Goal: Information Seeking & Learning: Check status

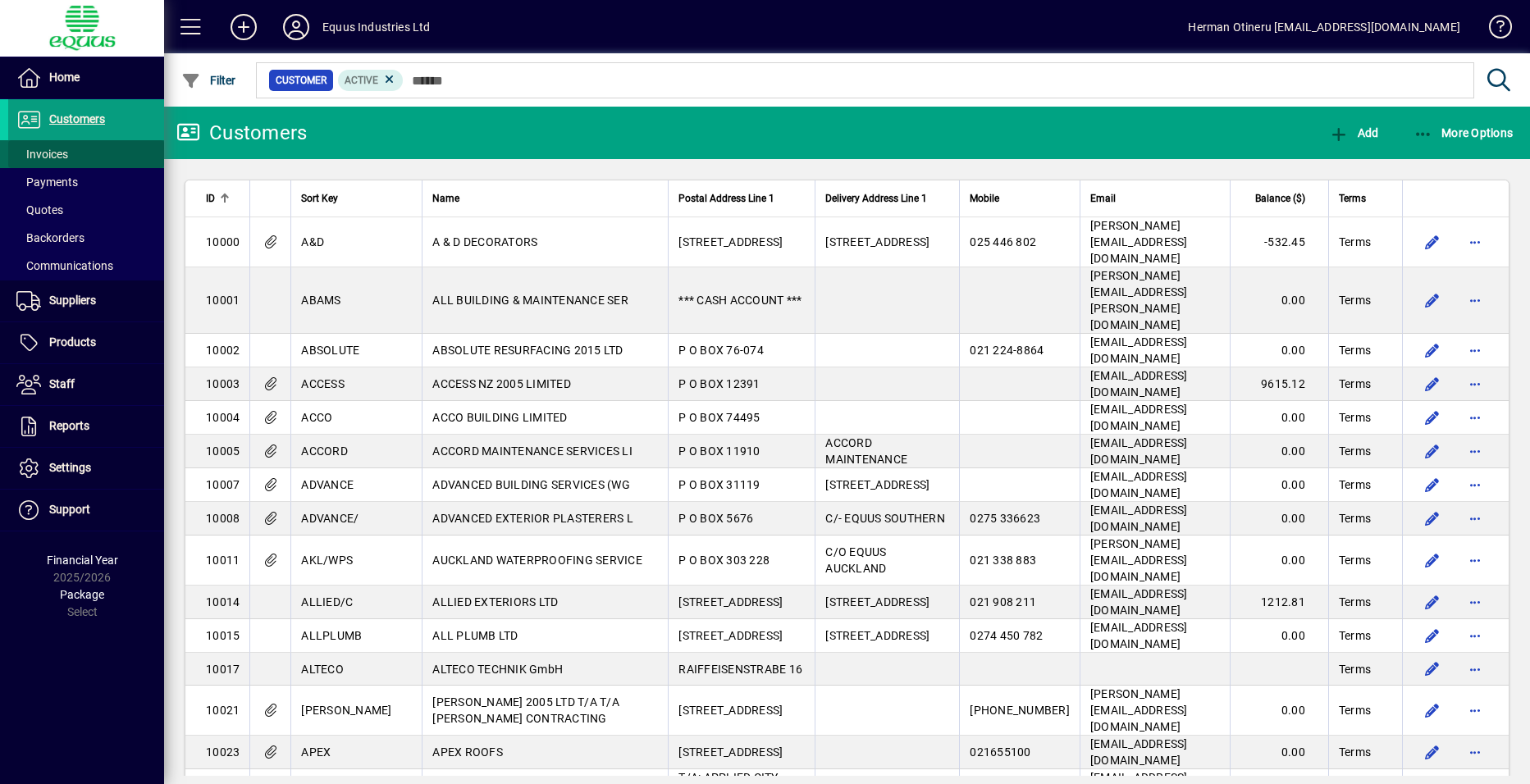
click at [47, 151] on span "Invoices" at bounding box center [41, 155] width 52 height 14
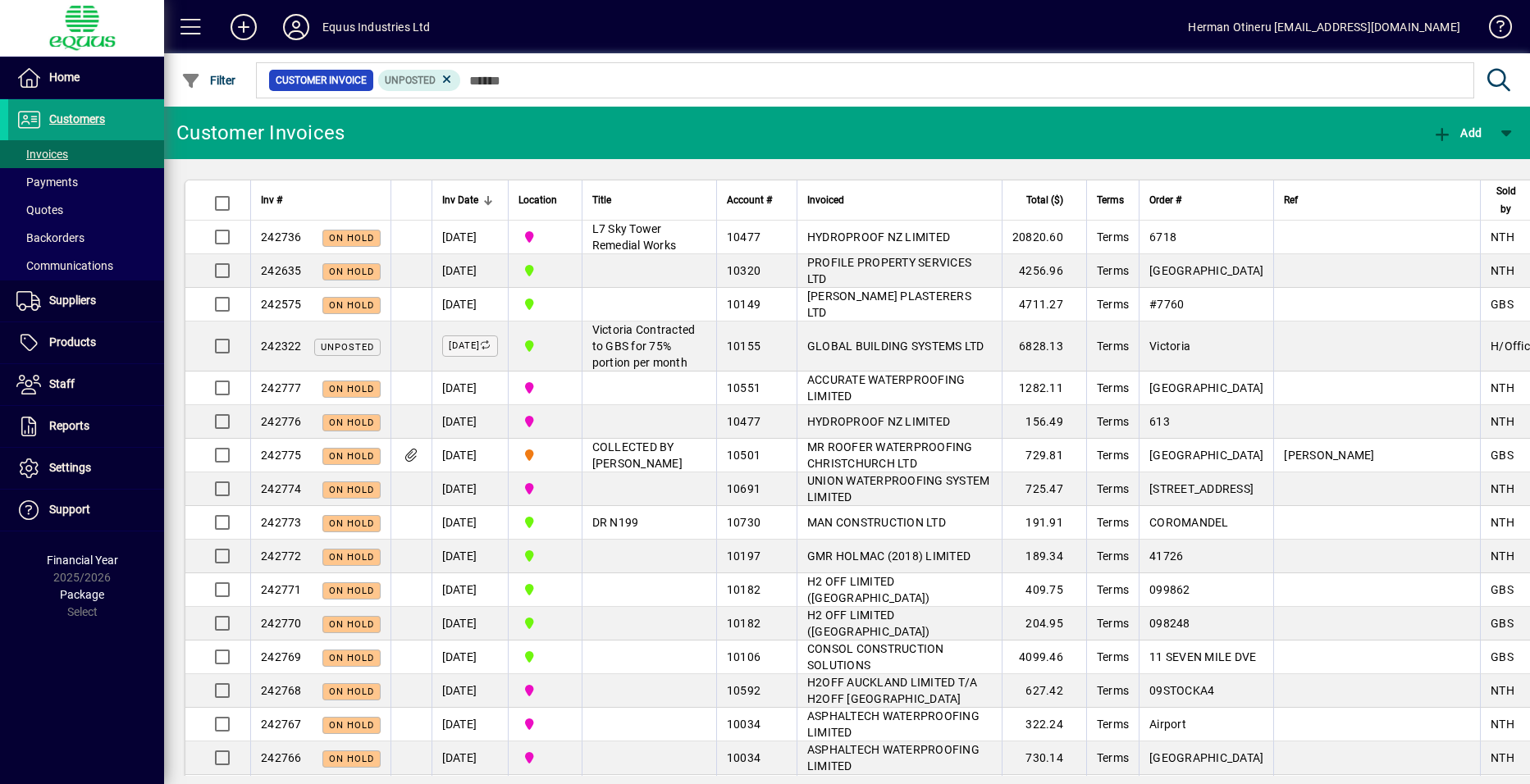
drag, startPoint x: 79, startPoint y: 337, endPoint x: 332, endPoint y: 203, distance: 286.3
click at [79, 337] on span "Products" at bounding box center [72, 343] width 47 height 14
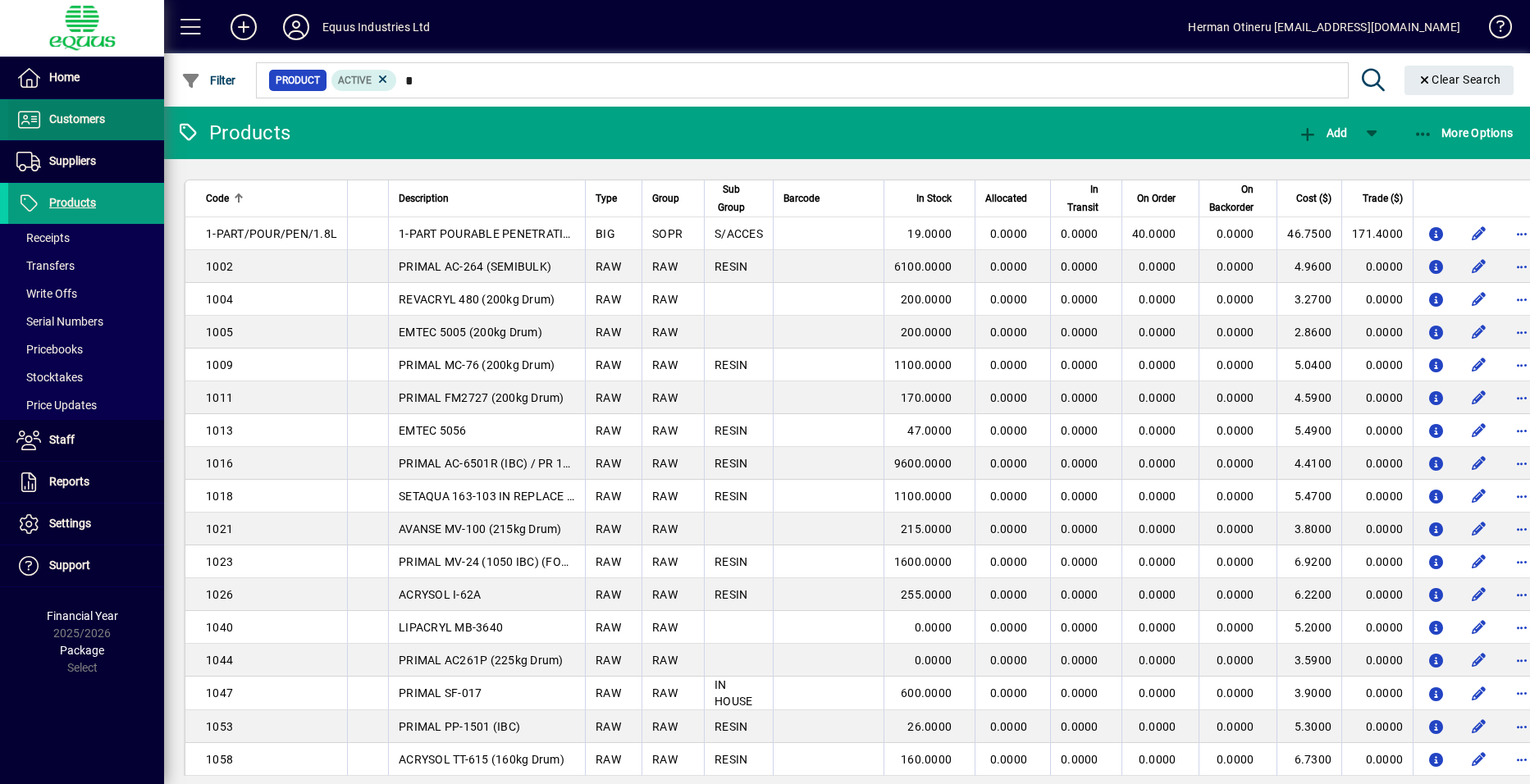
click at [81, 119] on span "Customers" at bounding box center [77, 119] width 56 height 14
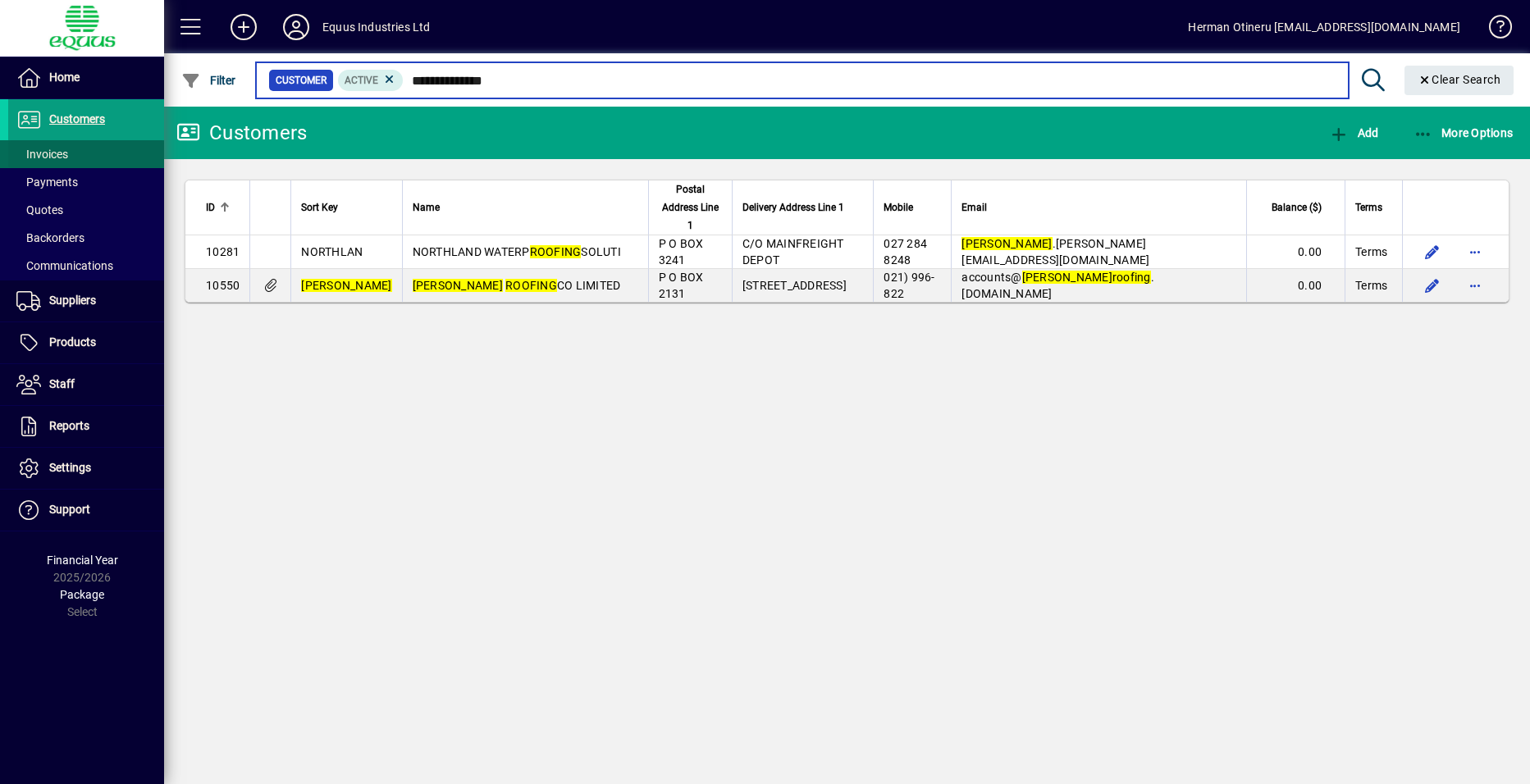
type input "**********"
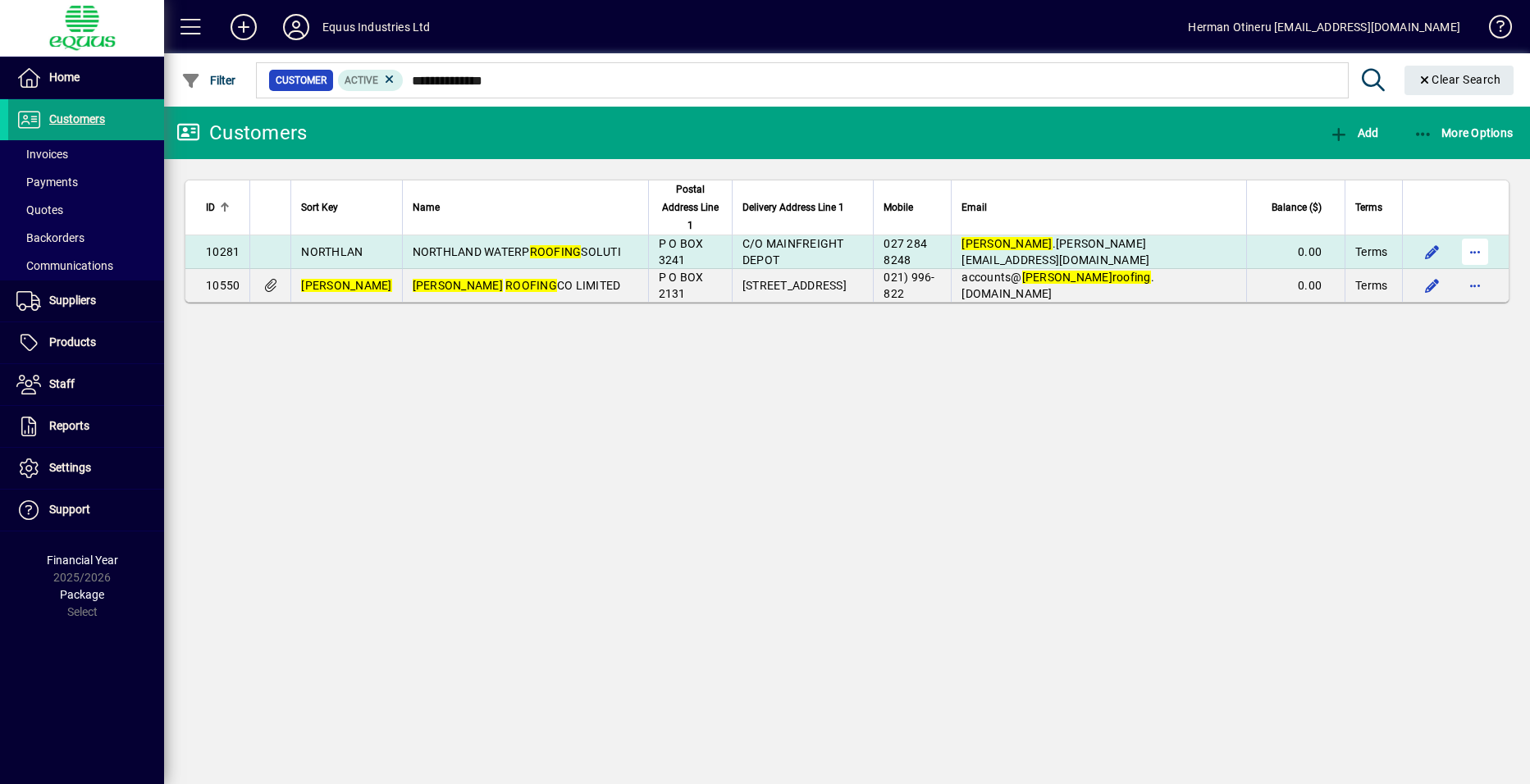
click at [1470, 235] on span "button" at bounding box center [1475, 252] width 40 height 40
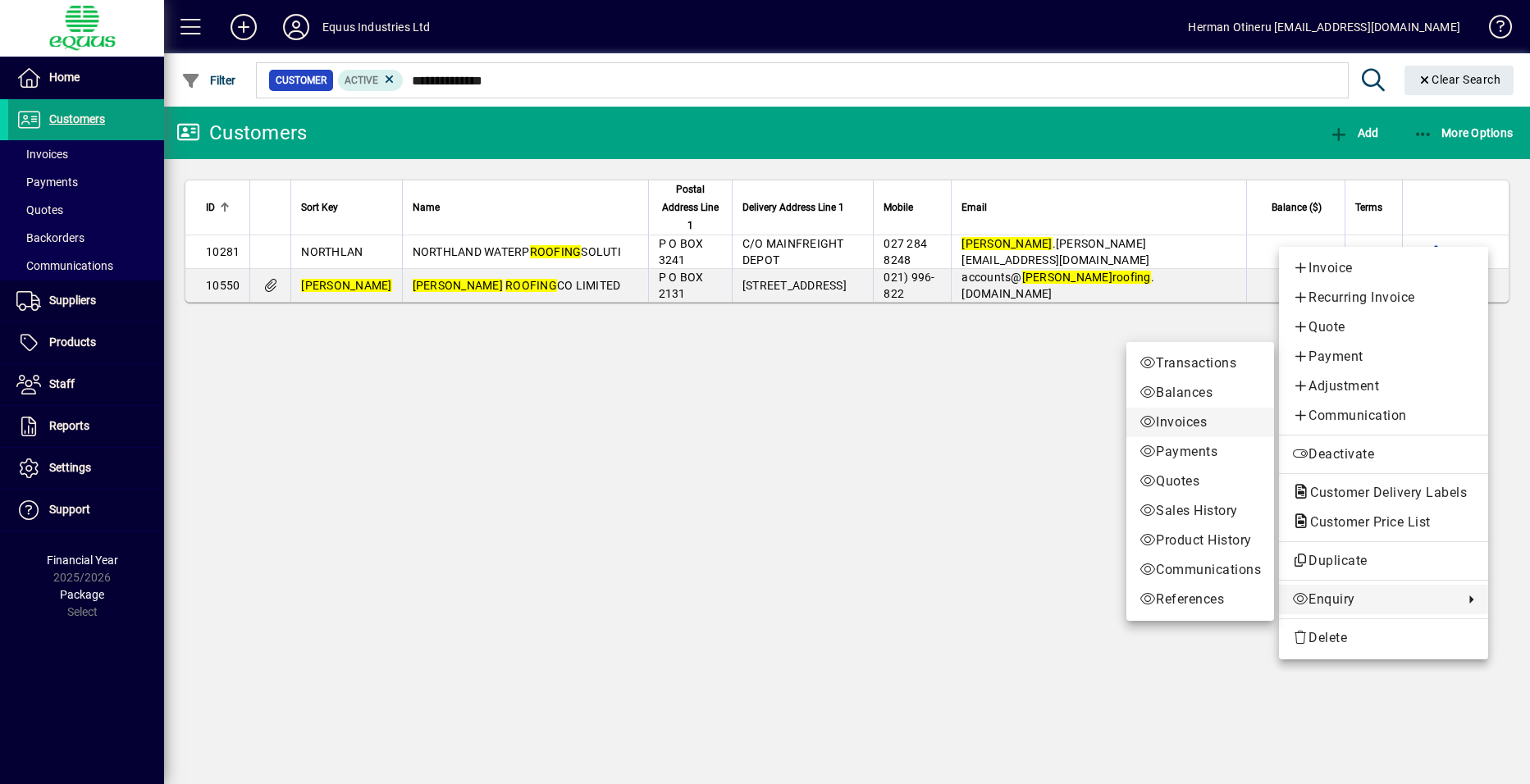
click at [1169, 413] on span "Invoices" at bounding box center [1200, 422] width 122 height 19
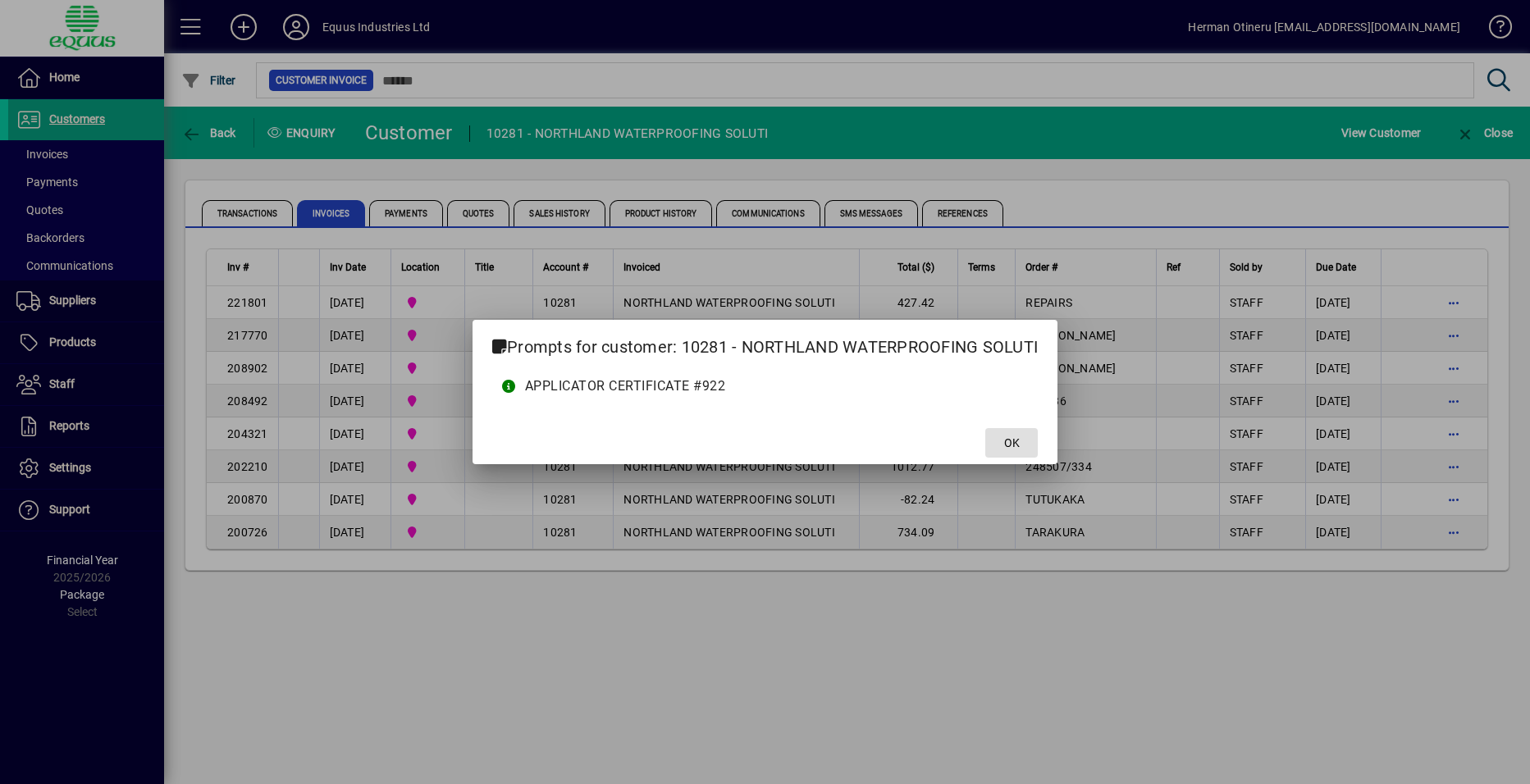
click at [1015, 435] on span "OK" at bounding box center [1012, 443] width 15 height 17
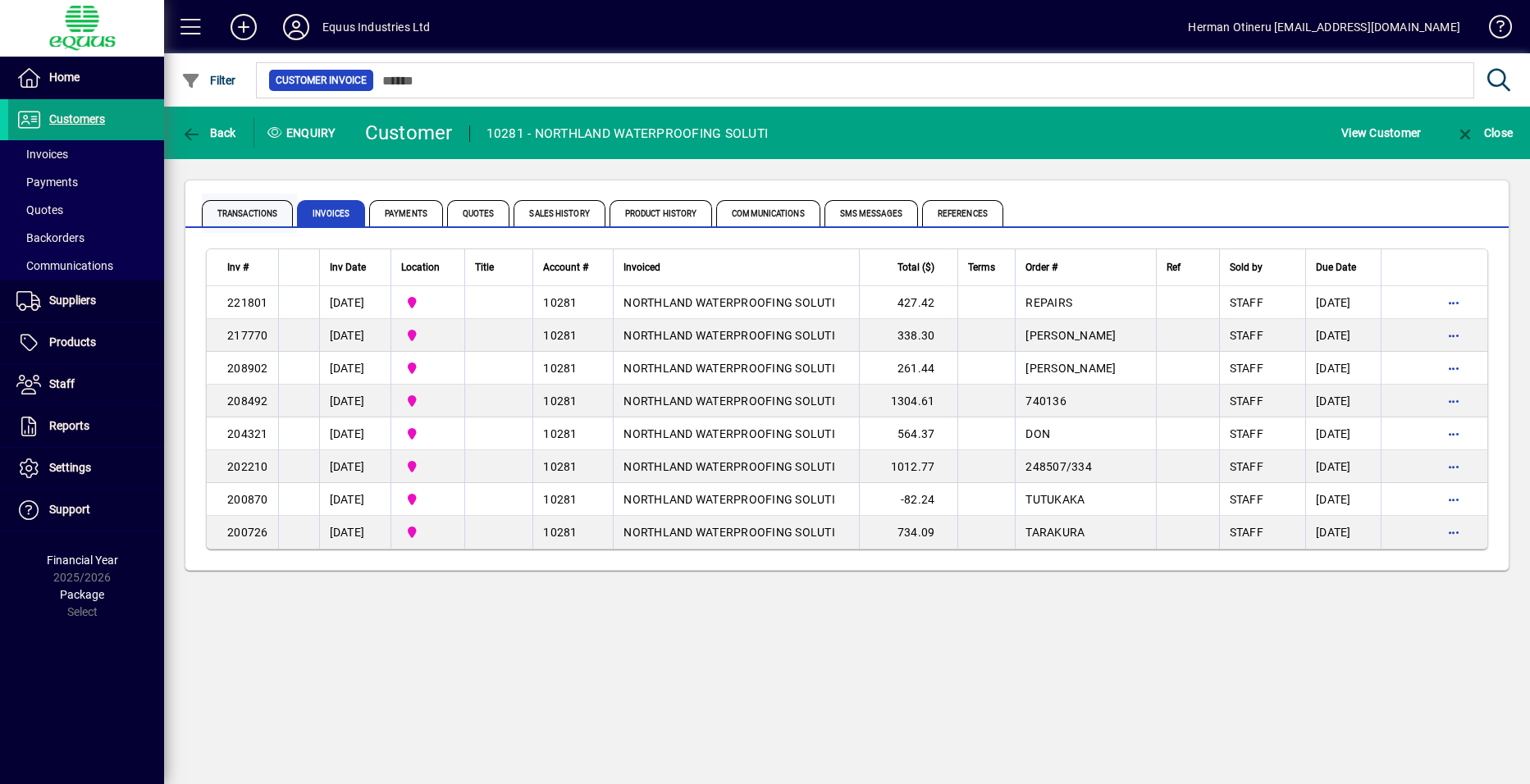
click at [249, 220] on span "Transactions" at bounding box center [248, 213] width 91 height 26
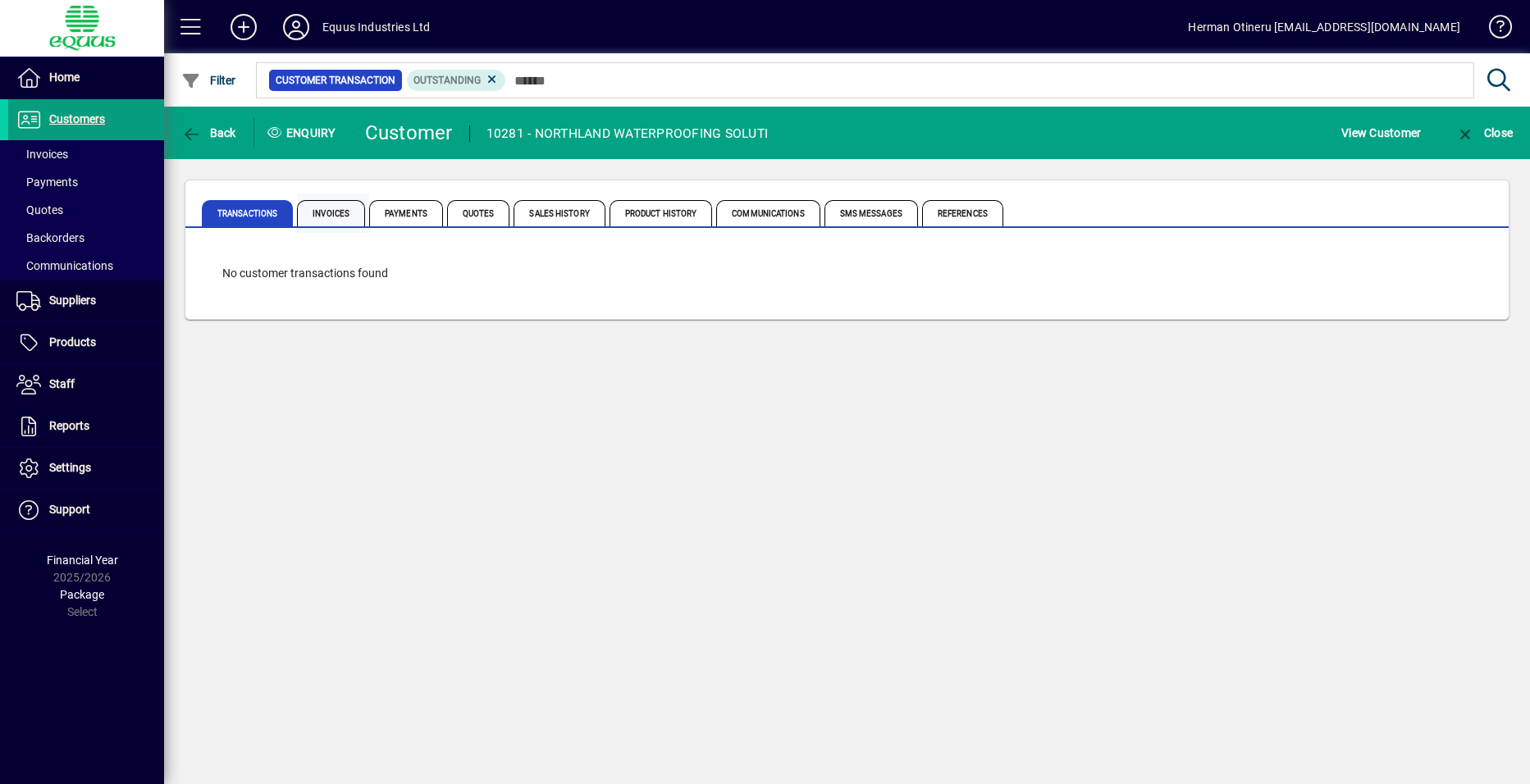
click at [324, 214] on span "Invoices" at bounding box center [331, 213] width 69 height 26
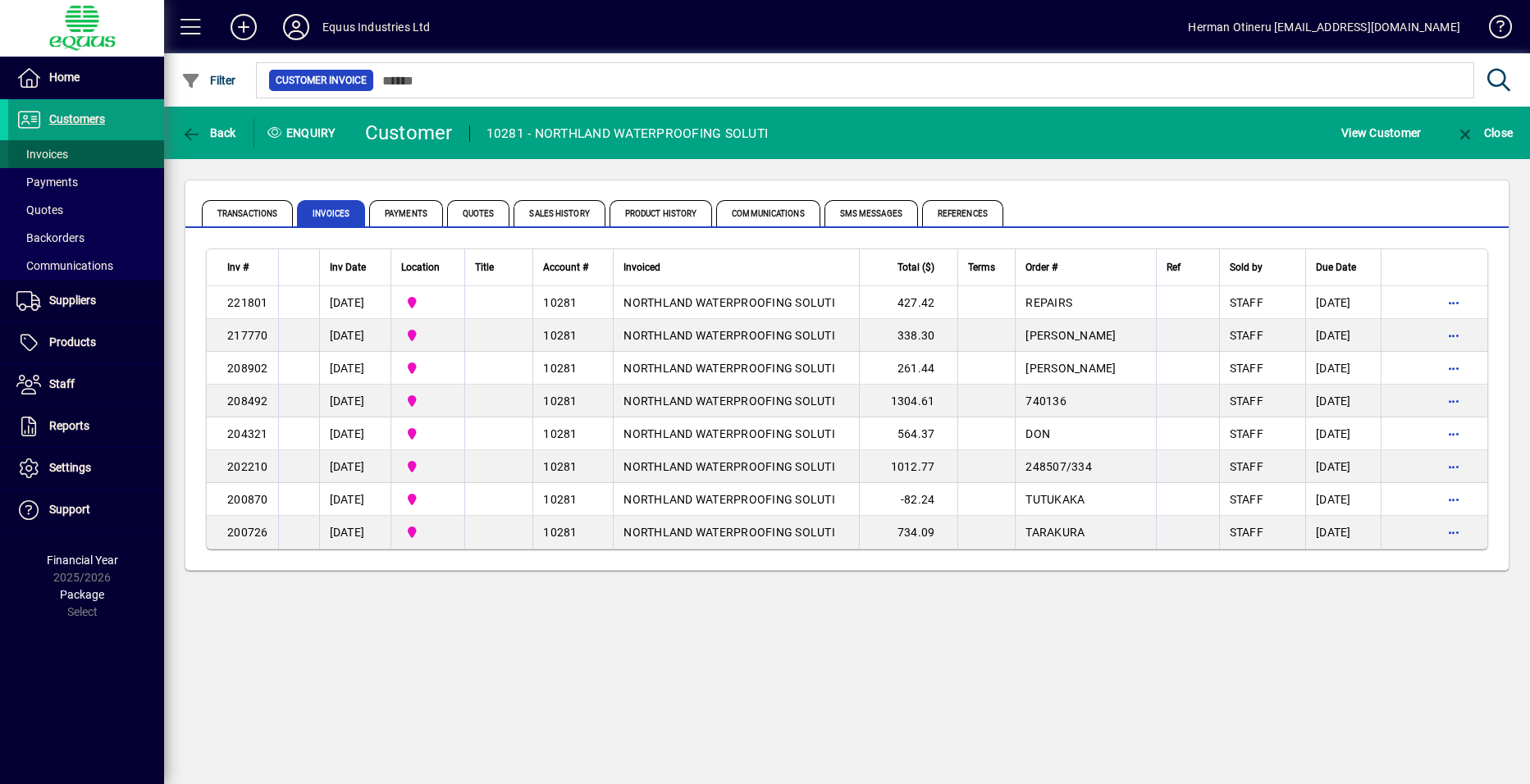
click at [54, 160] on span "Invoices" at bounding box center [41, 155] width 52 height 14
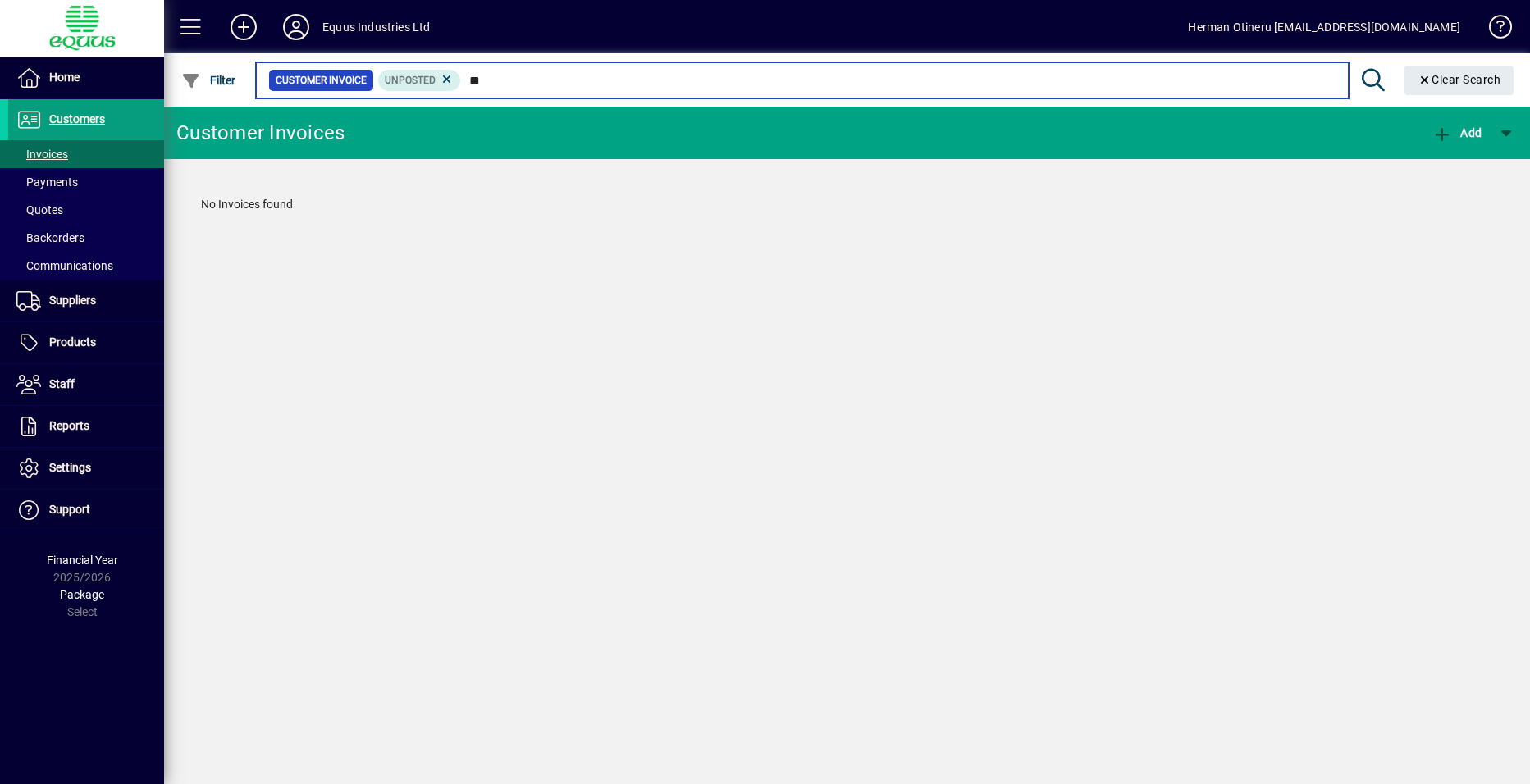
type input "*"
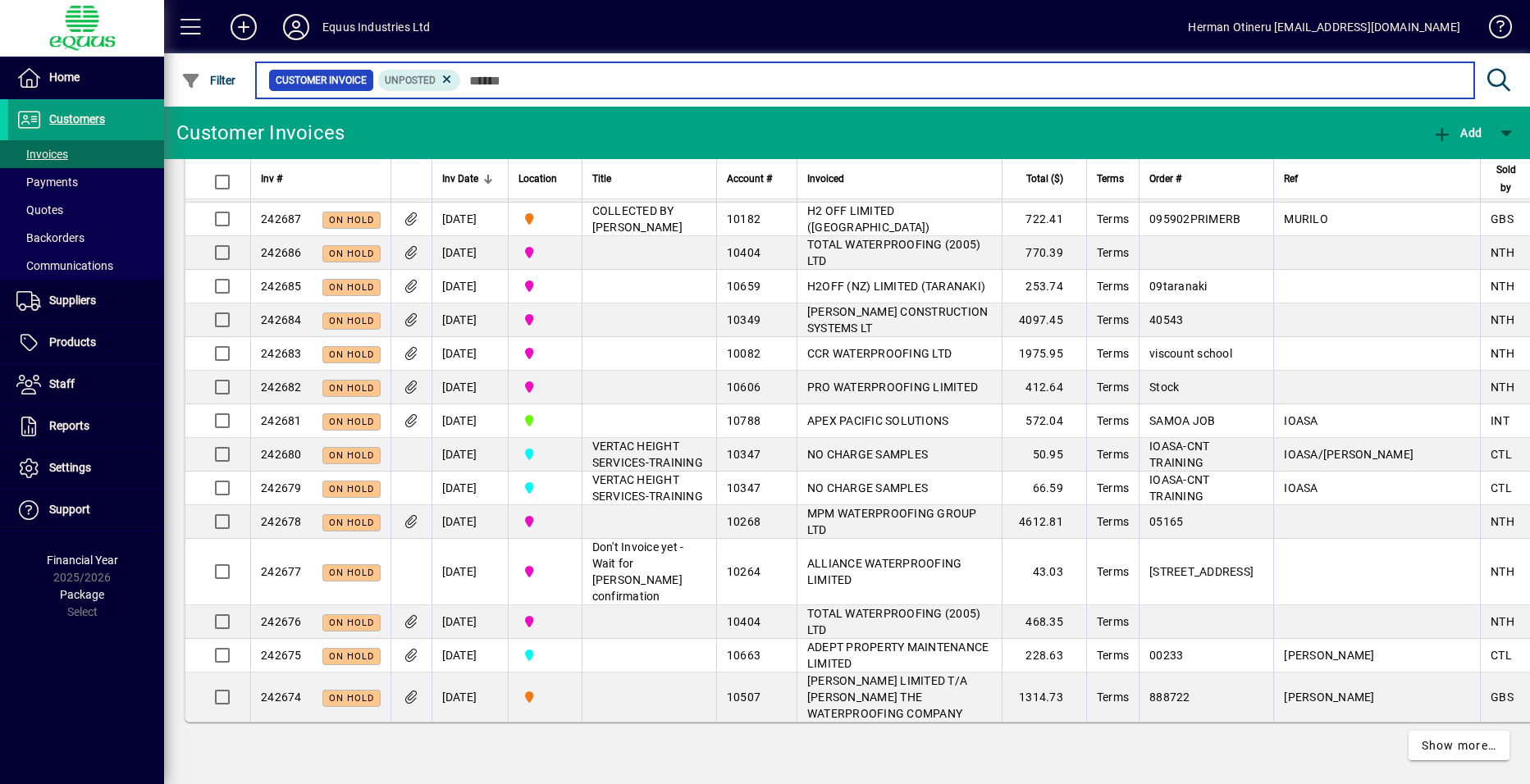
scroll to position [3220, 0]
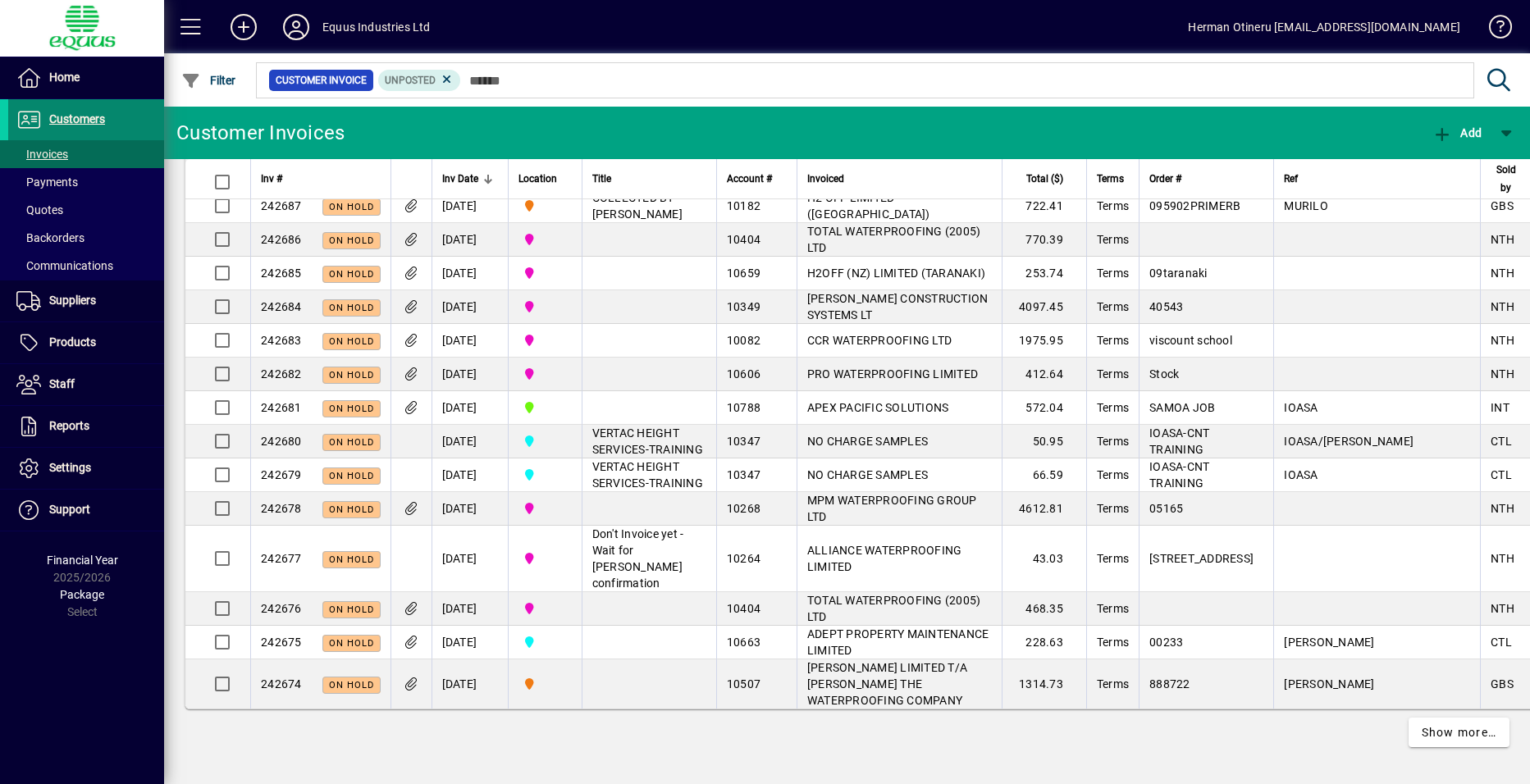
click at [83, 118] on span "Customers" at bounding box center [77, 119] width 56 height 14
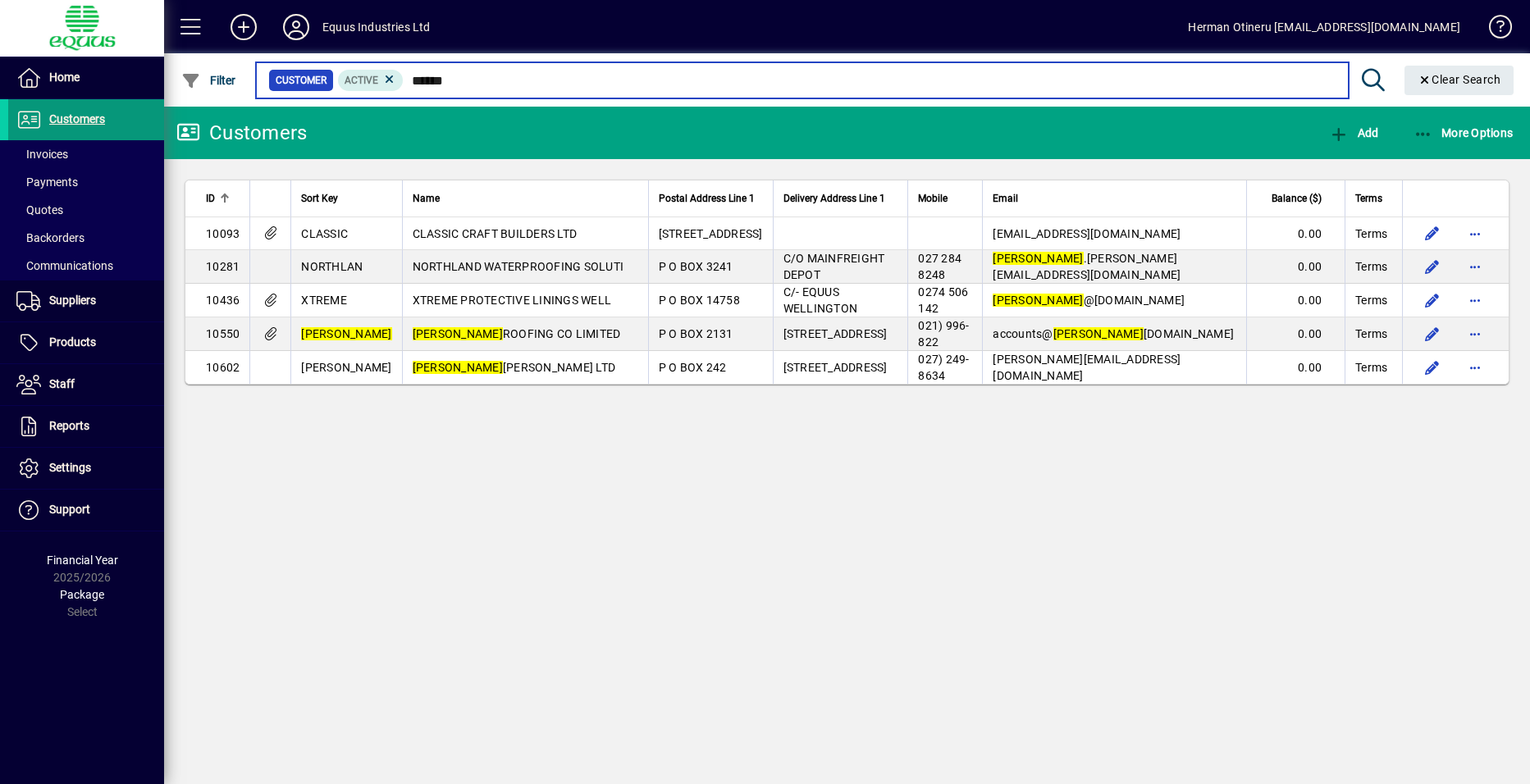
type input "******"
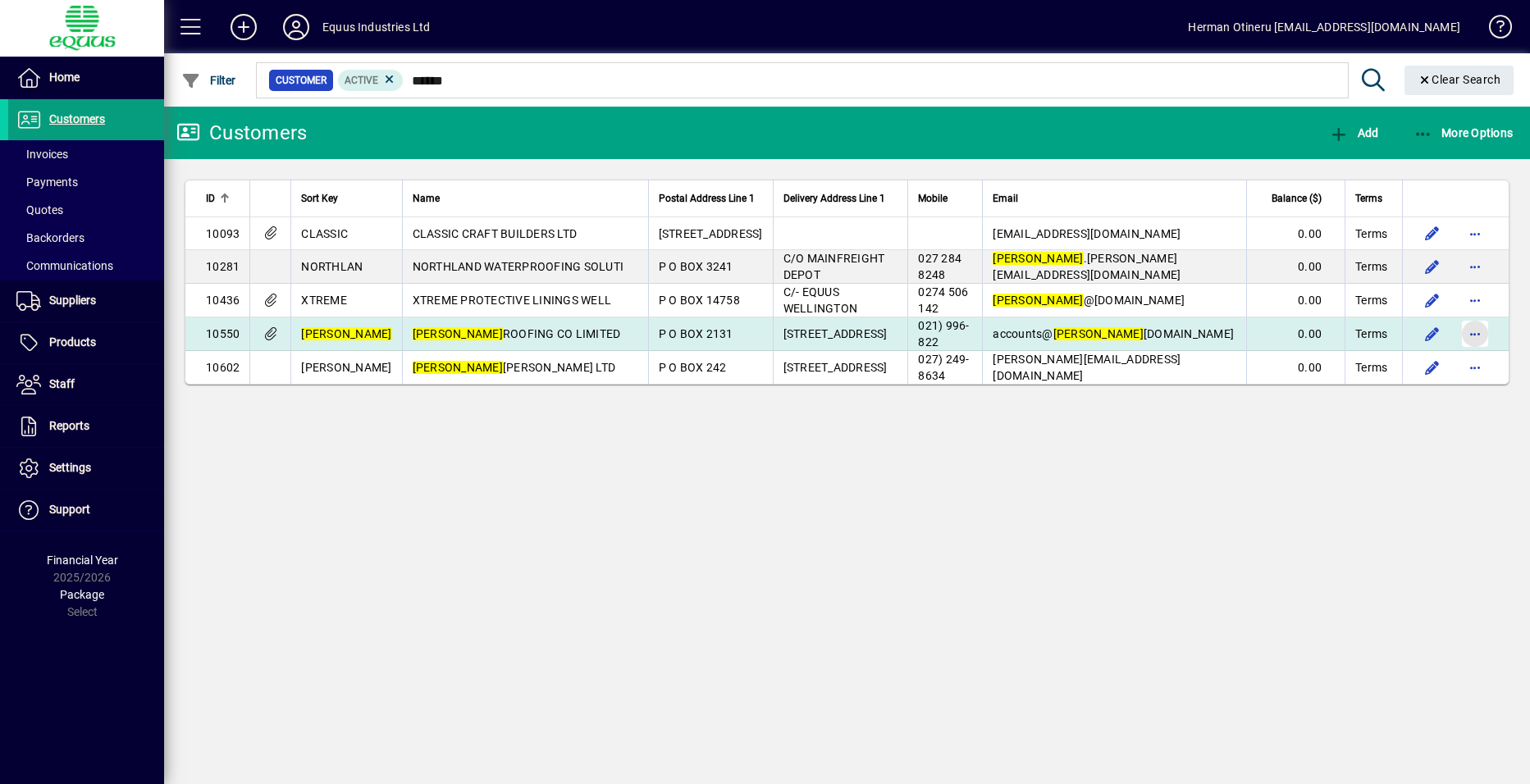
click at [1483, 339] on span "button" at bounding box center [1475, 334] width 40 height 40
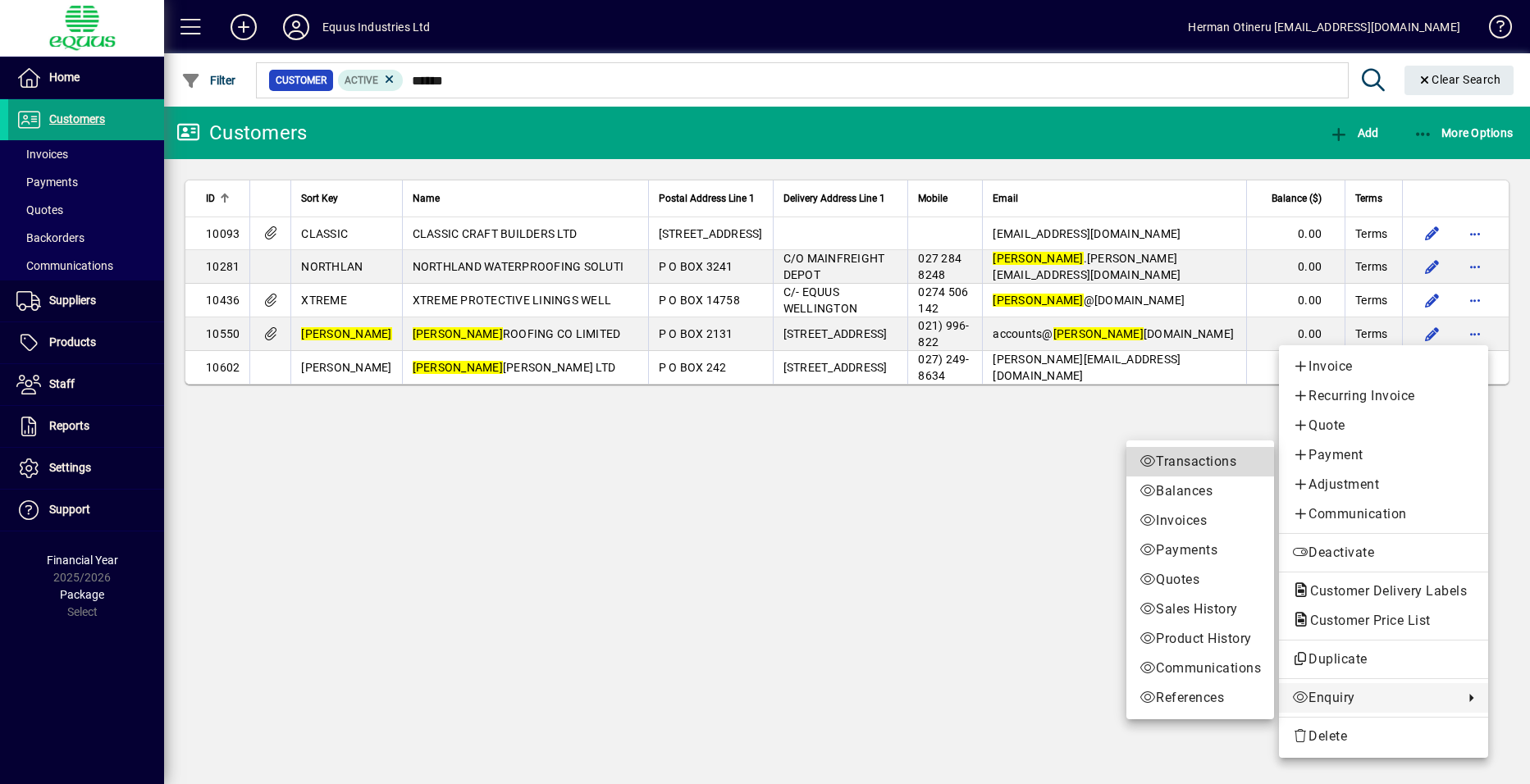
click at [1186, 464] on span "Transactions" at bounding box center [1200, 462] width 122 height 19
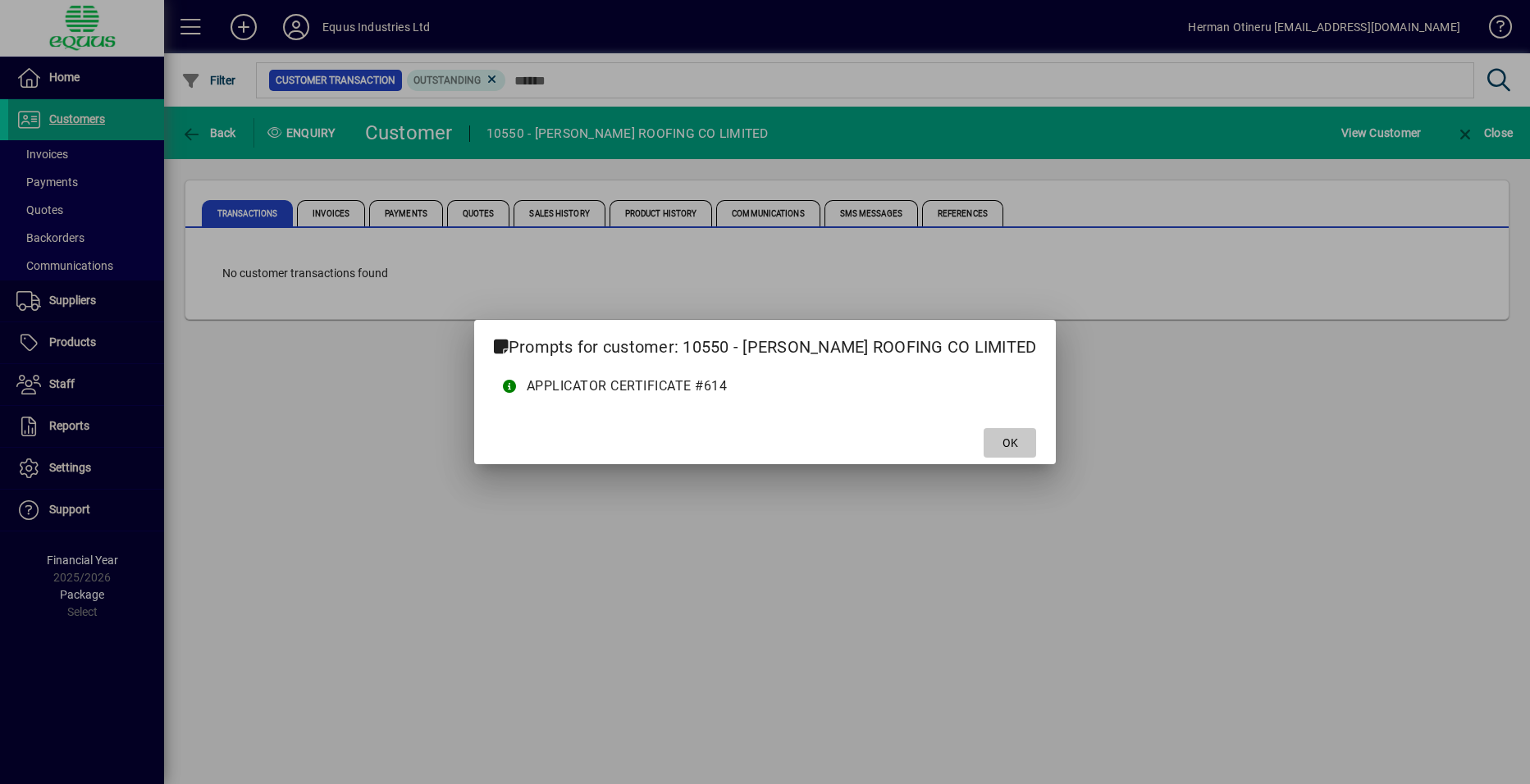
drag, startPoint x: 978, startPoint y: 437, endPoint x: 969, endPoint y: 431, distance: 10.8
click at [1002, 437] on span "OK" at bounding box center [1010, 443] width 15 height 17
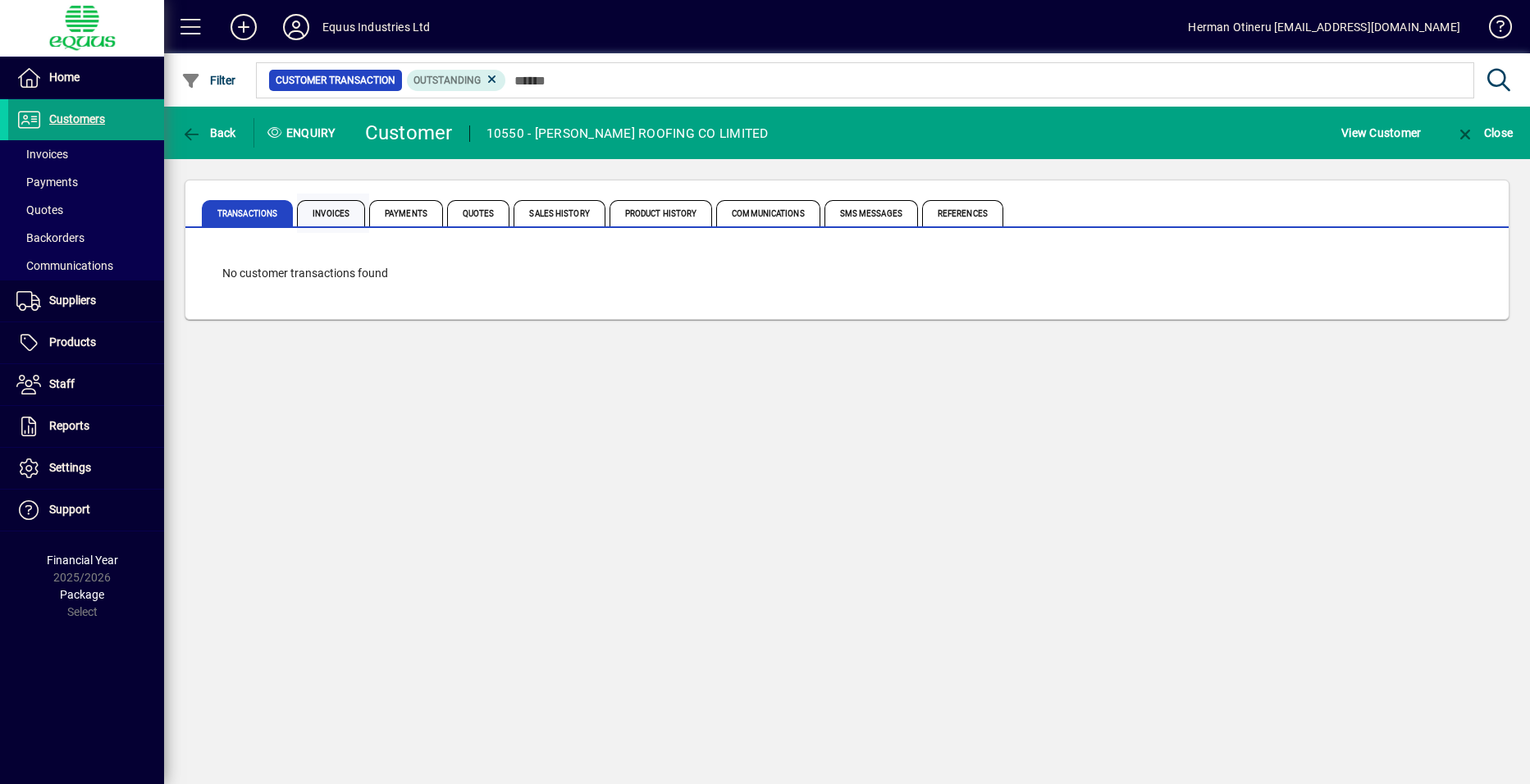
click at [324, 208] on span "Invoices" at bounding box center [331, 213] width 69 height 26
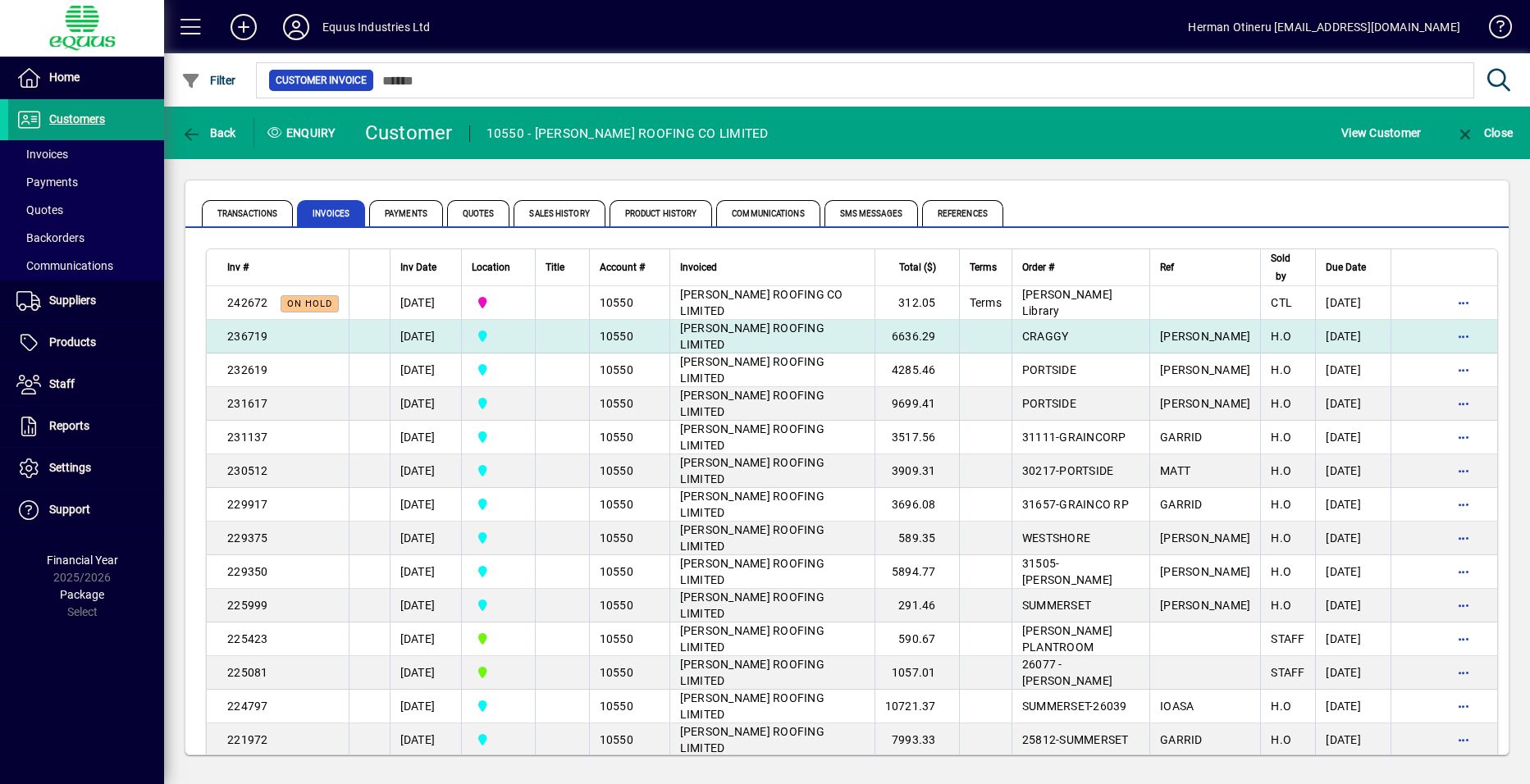
click at [683, 337] on td "[PERSON_NAME] ROOFING LIMITED" at bounding box center [772, 337] width 206 height 34
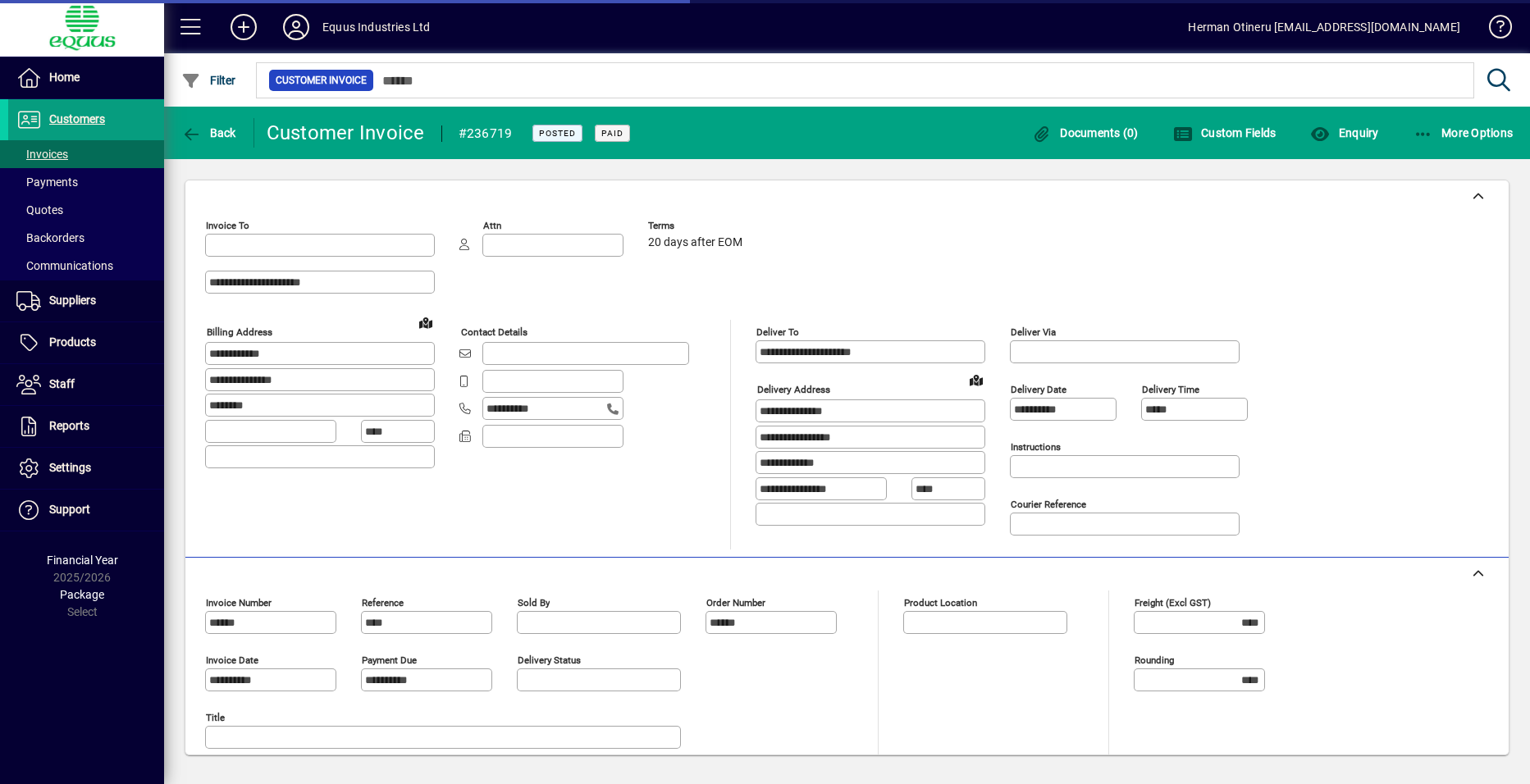
type input "**********"
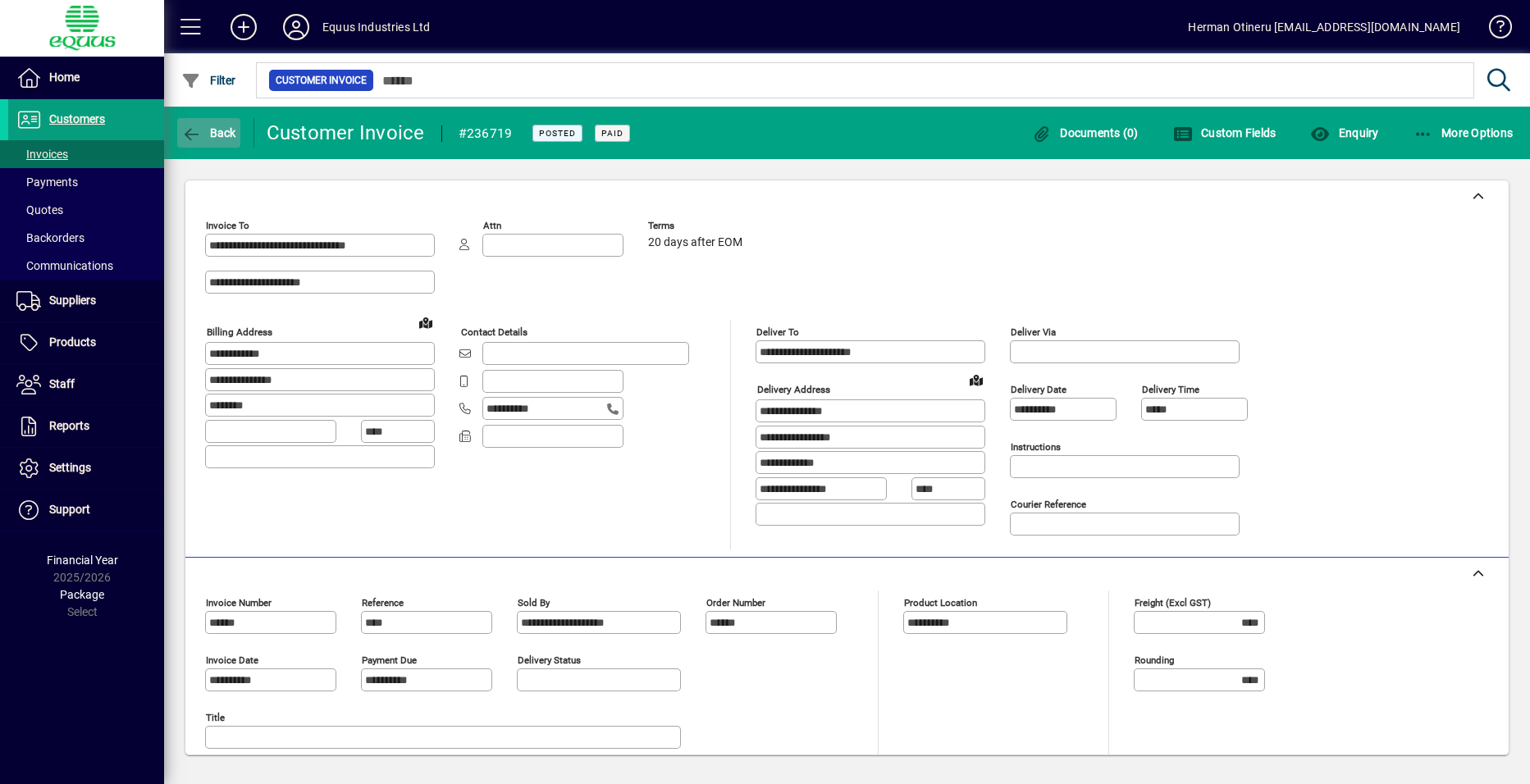
click at [195, 137] on icon "button" at bounding box center [191, 134] width 20 height 16
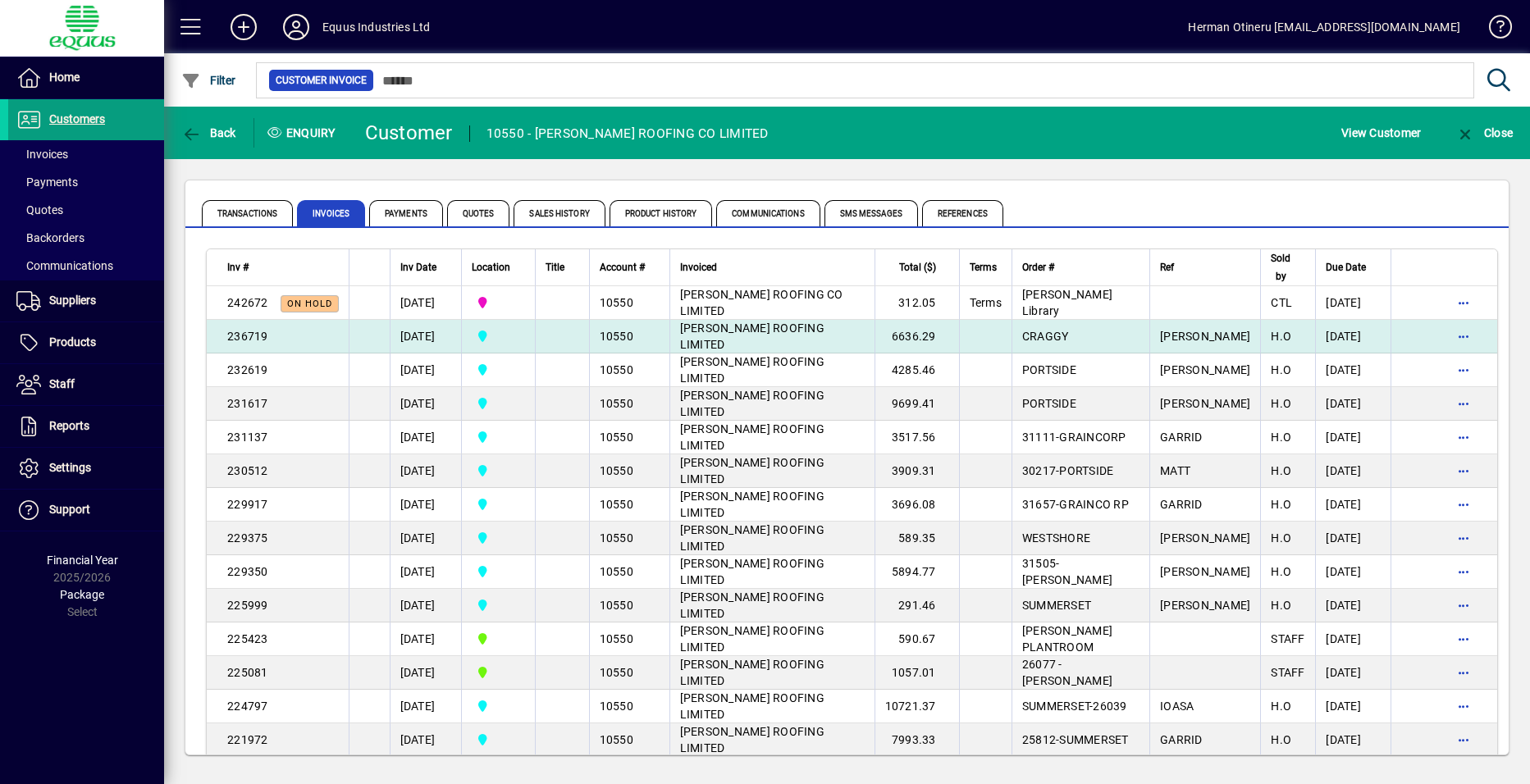
click at [582, 337] on td at bounding box center [562, 337] width 54 height 34
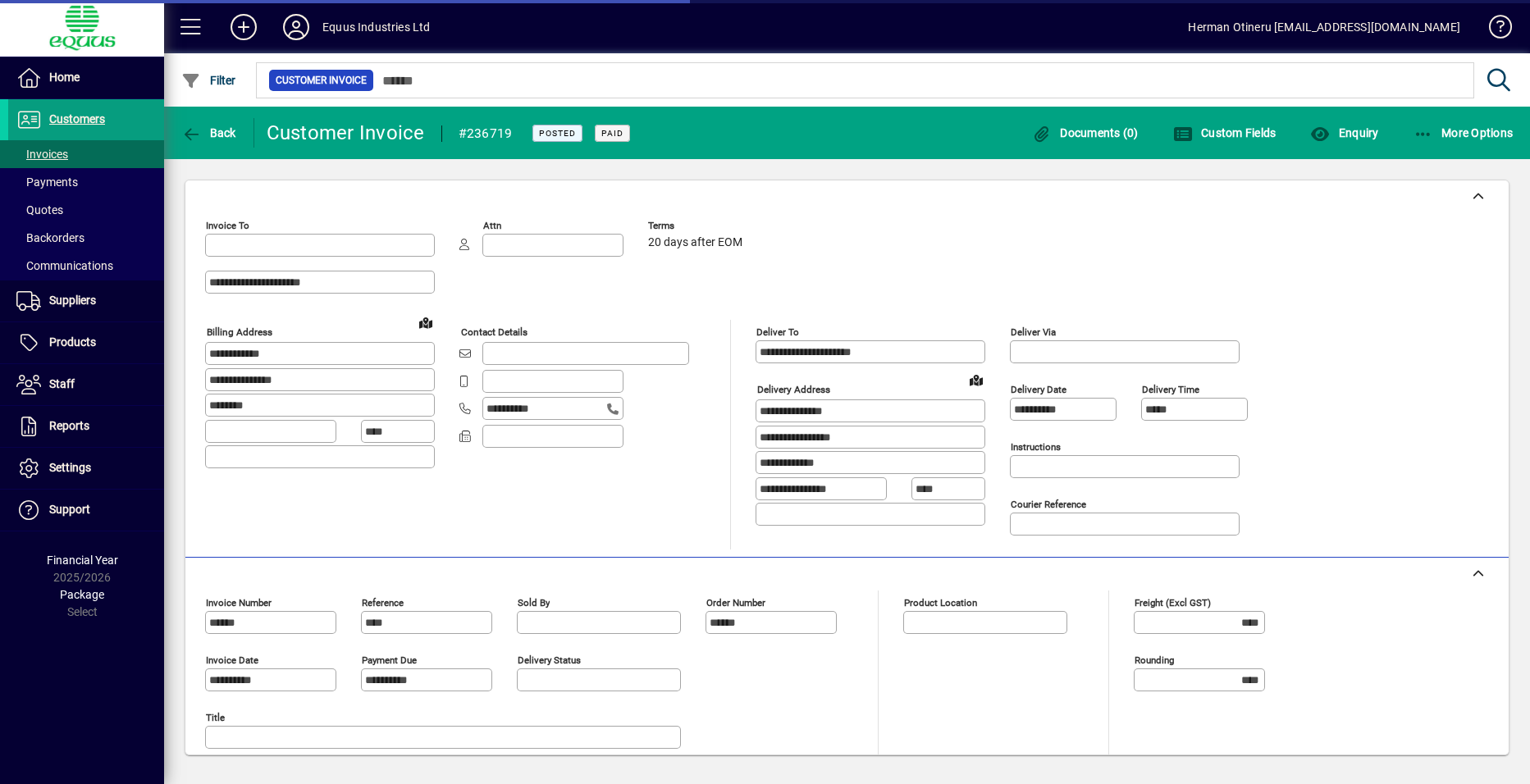
type input "**********"
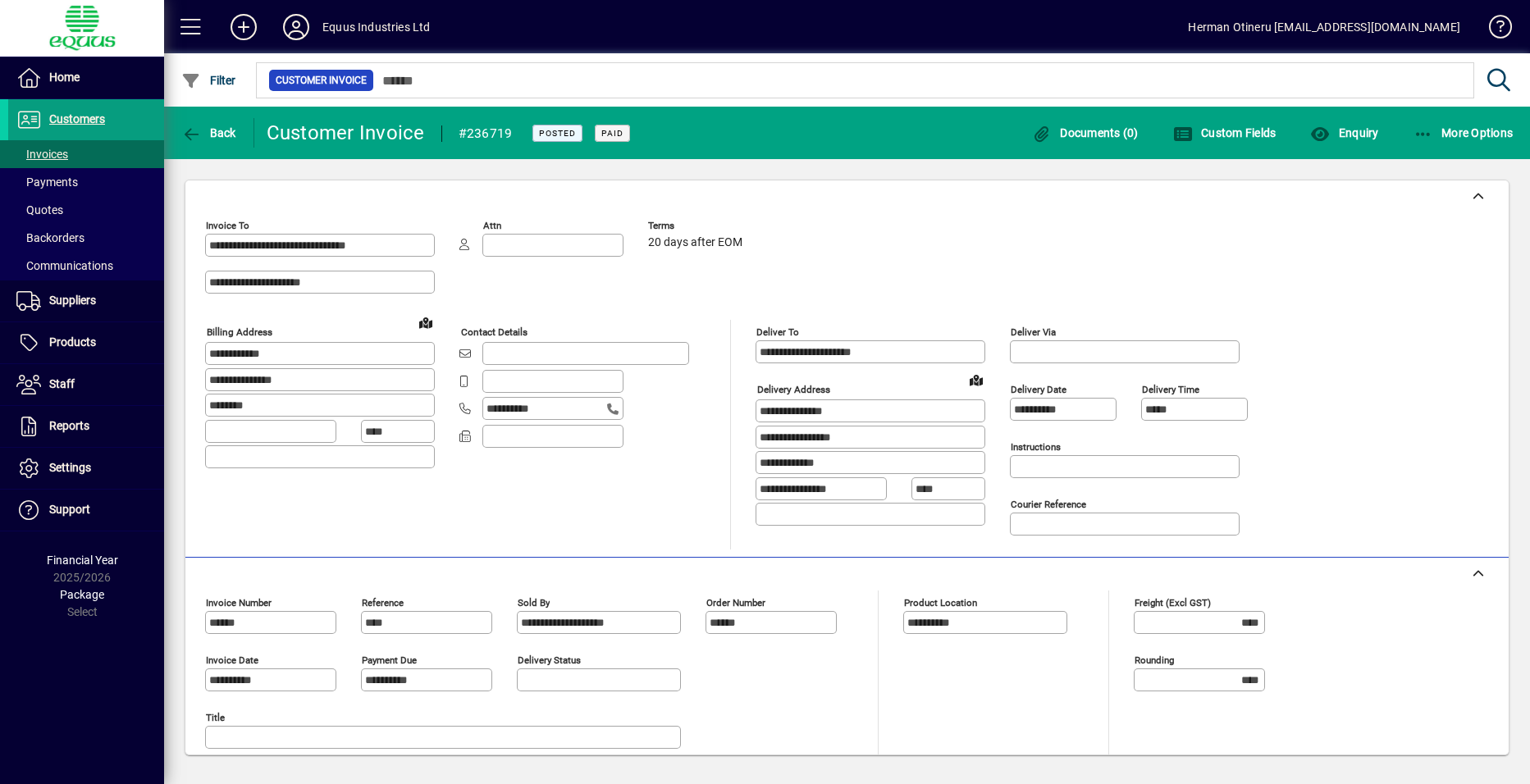
click at [695, 500] on div "**********" at bounding box center [586, 435] width 255 height 230
click at [185, 134] on icon "button" at bounding box center [191, 134] width 20 height 16
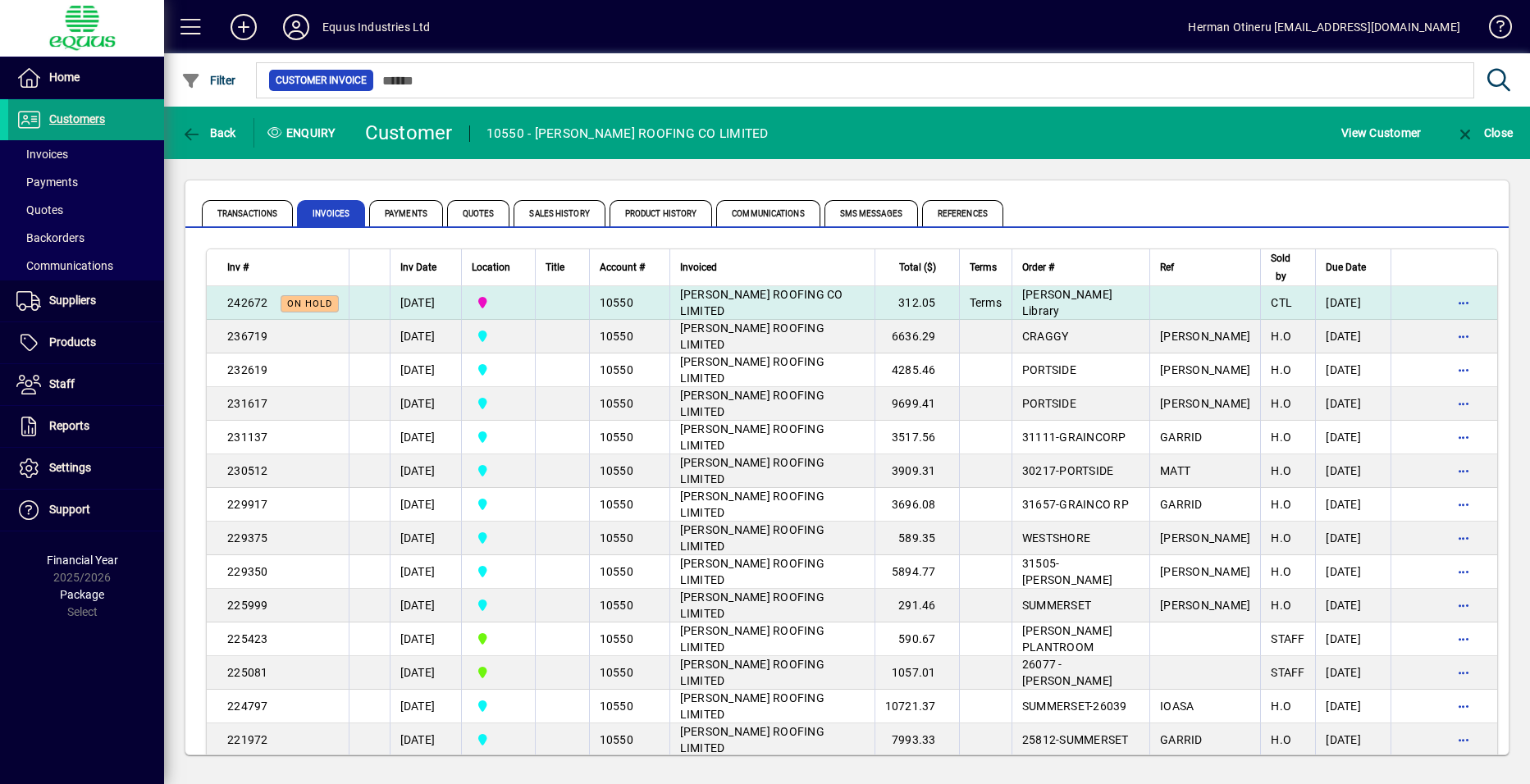
click at [559, 305] on td at bounding box center [562, 304] width 54 height 34
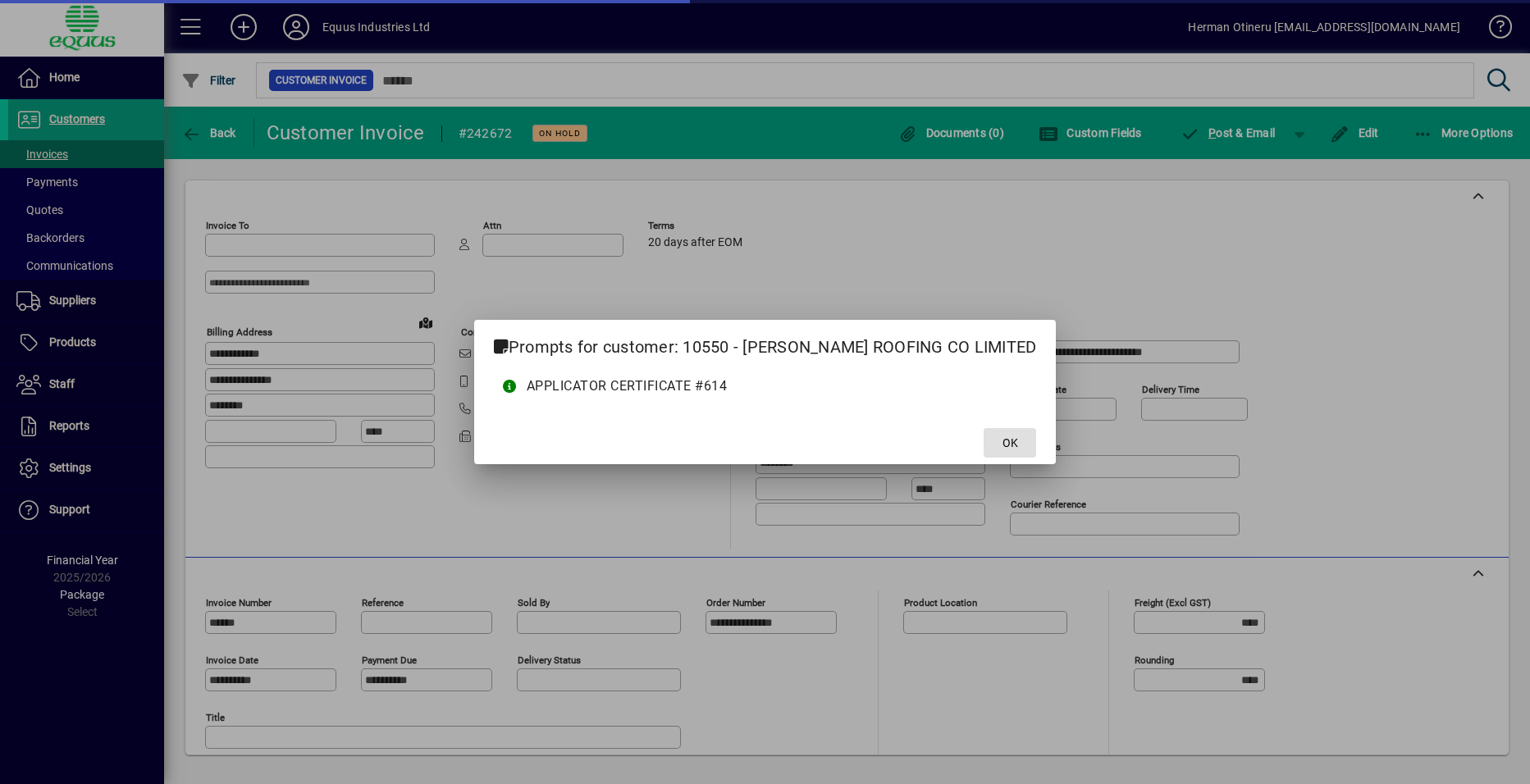
type input "**********"
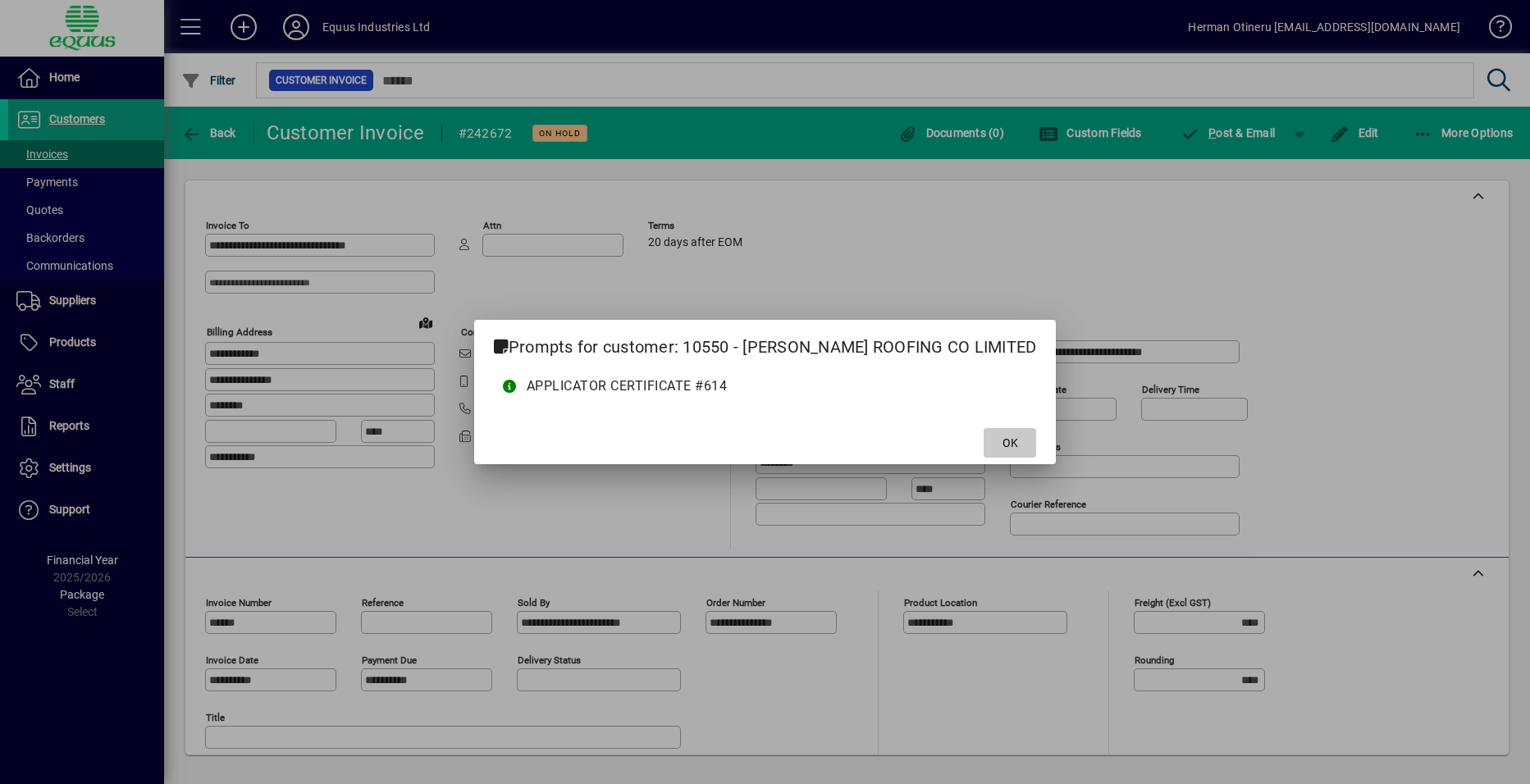
click at [984, 433] on span at bounding box center [1010, 443] width 52 height 40
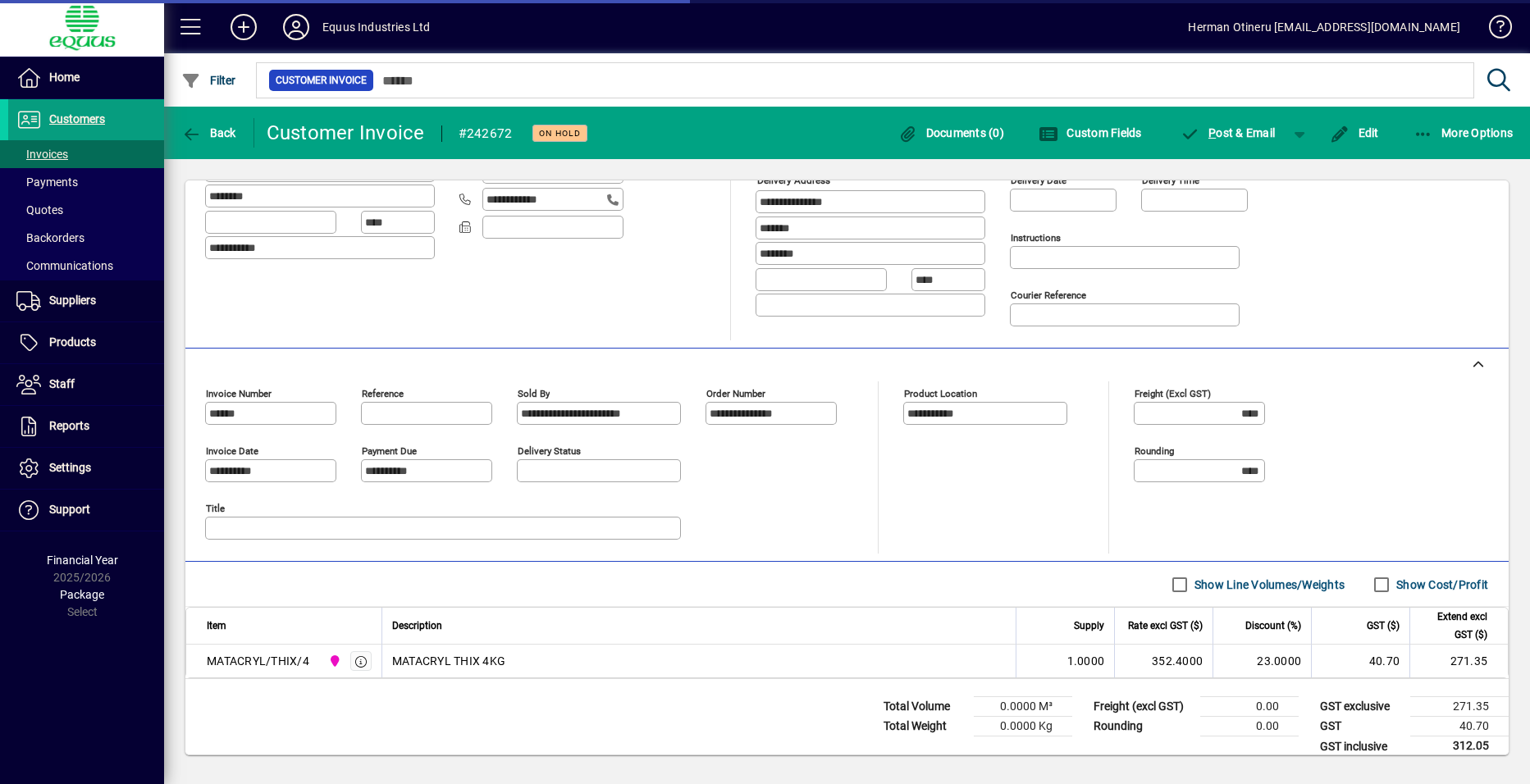
scroll to position [226, 0]
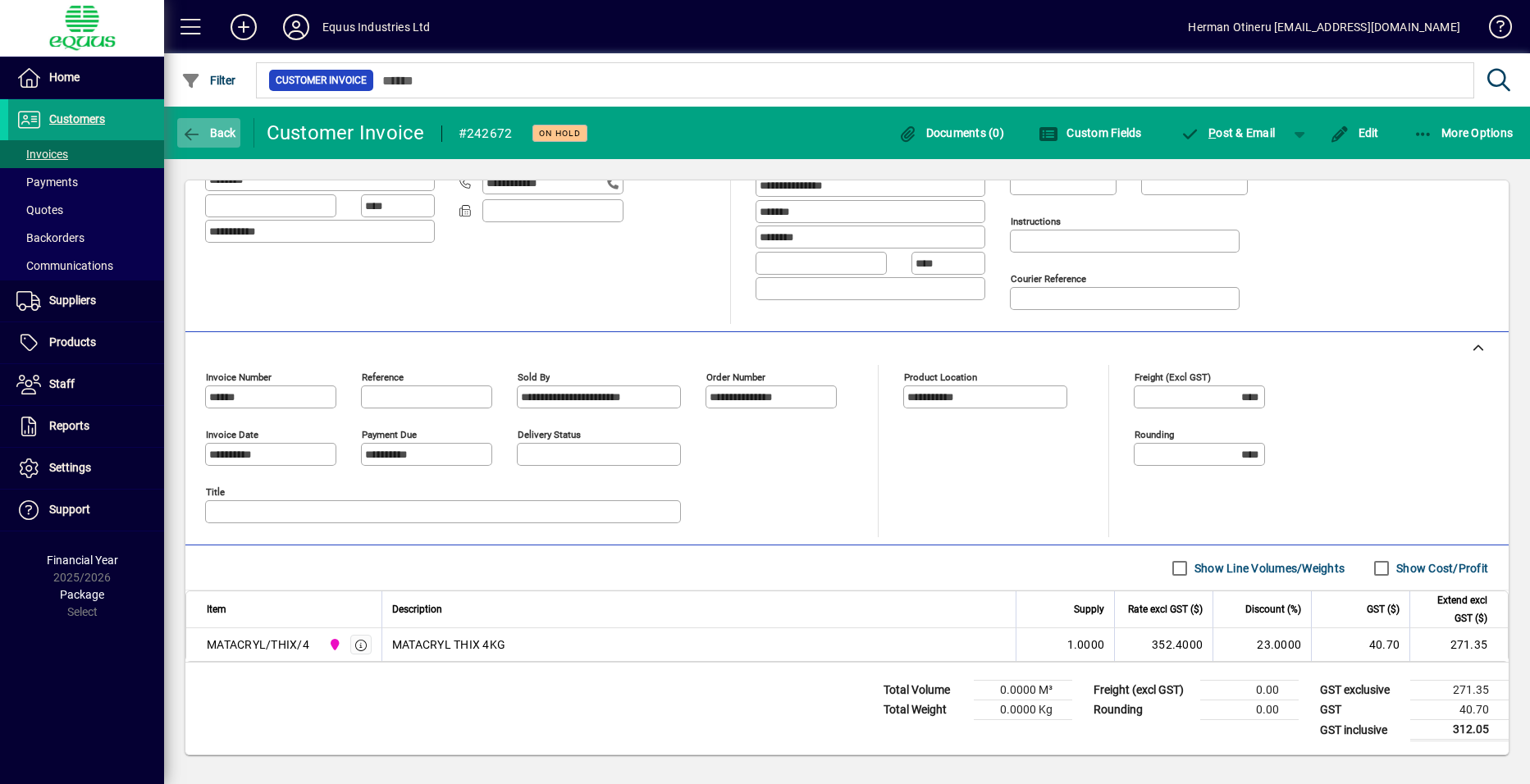
click at [206, 135] on span "Back" at bounding box center [208, 133] width 55 height 14
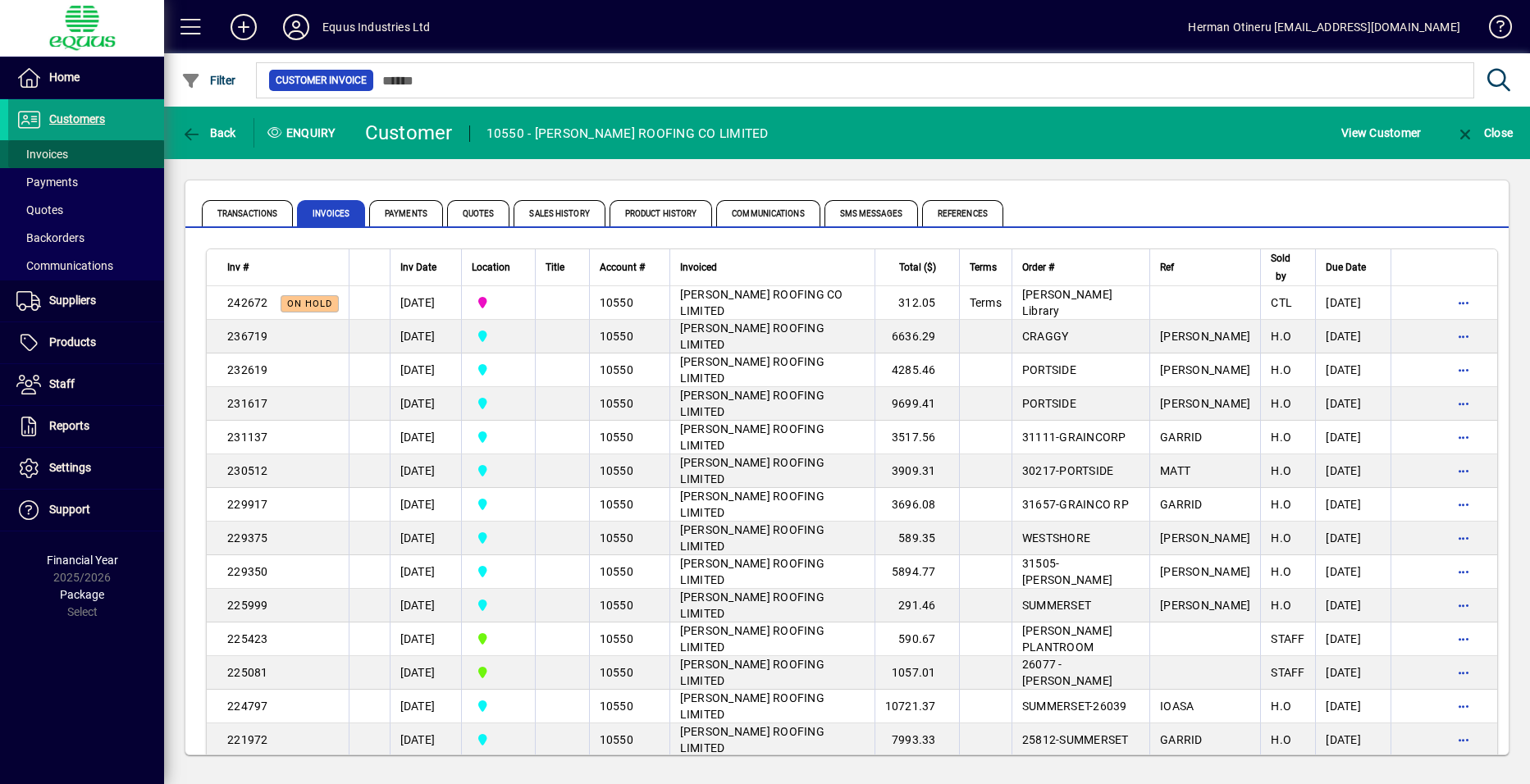
click at [51, 162] on span "Invoices" at bounding box center [38, 155] width 60 height 17
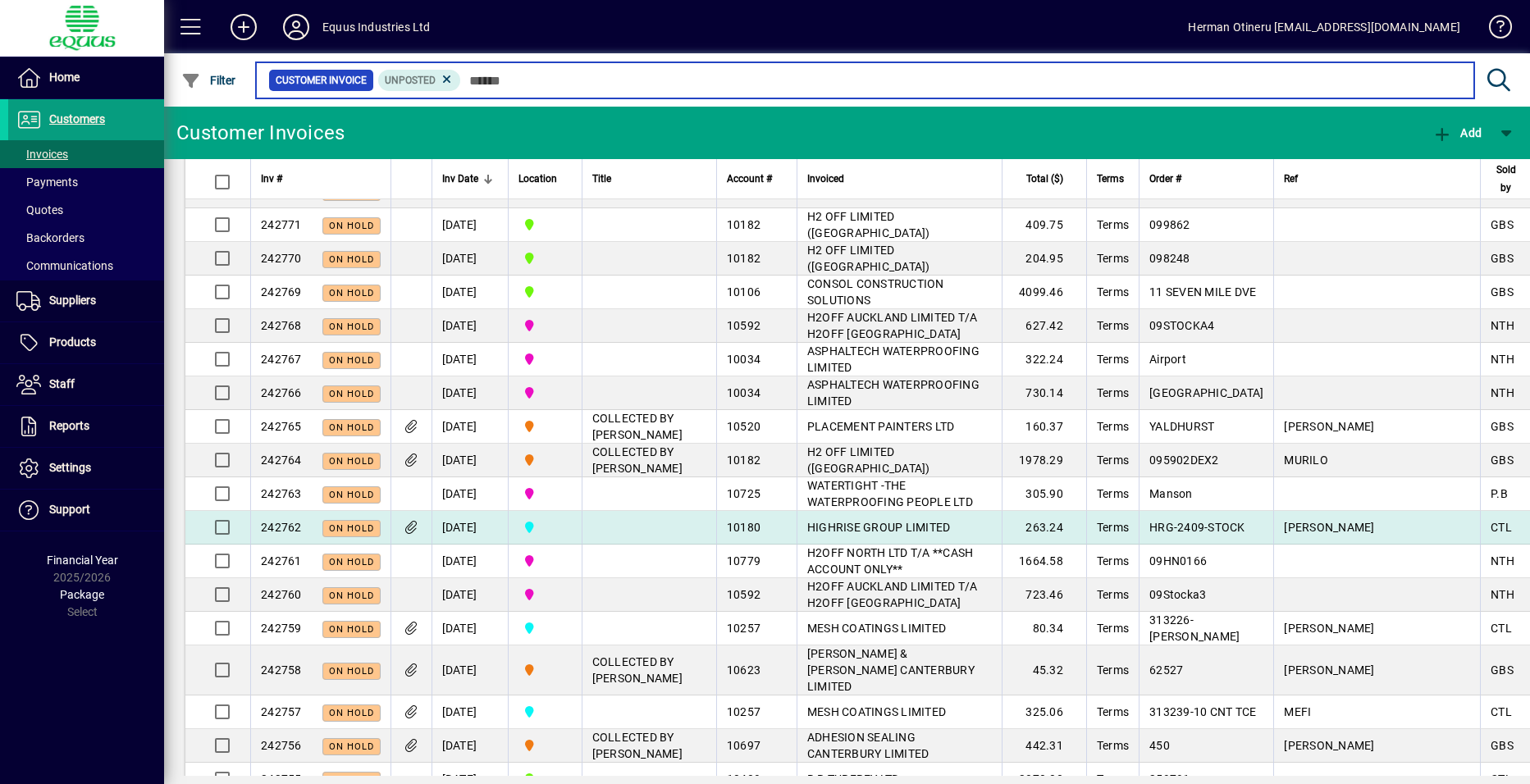
scroll to position [492, 0]
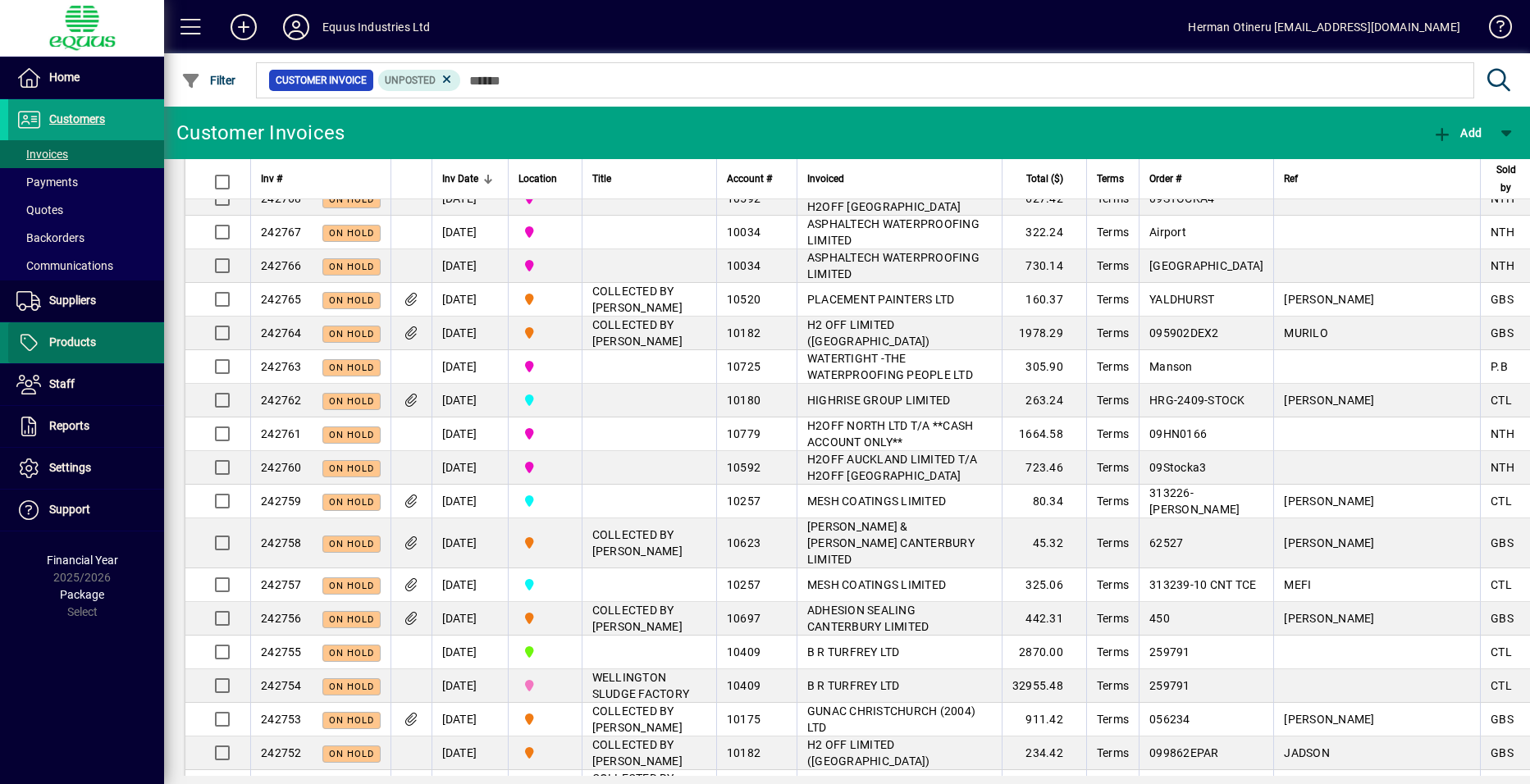
click at [91, 345] on span "Products" at bounding box center [72, 343] width 47 height 14
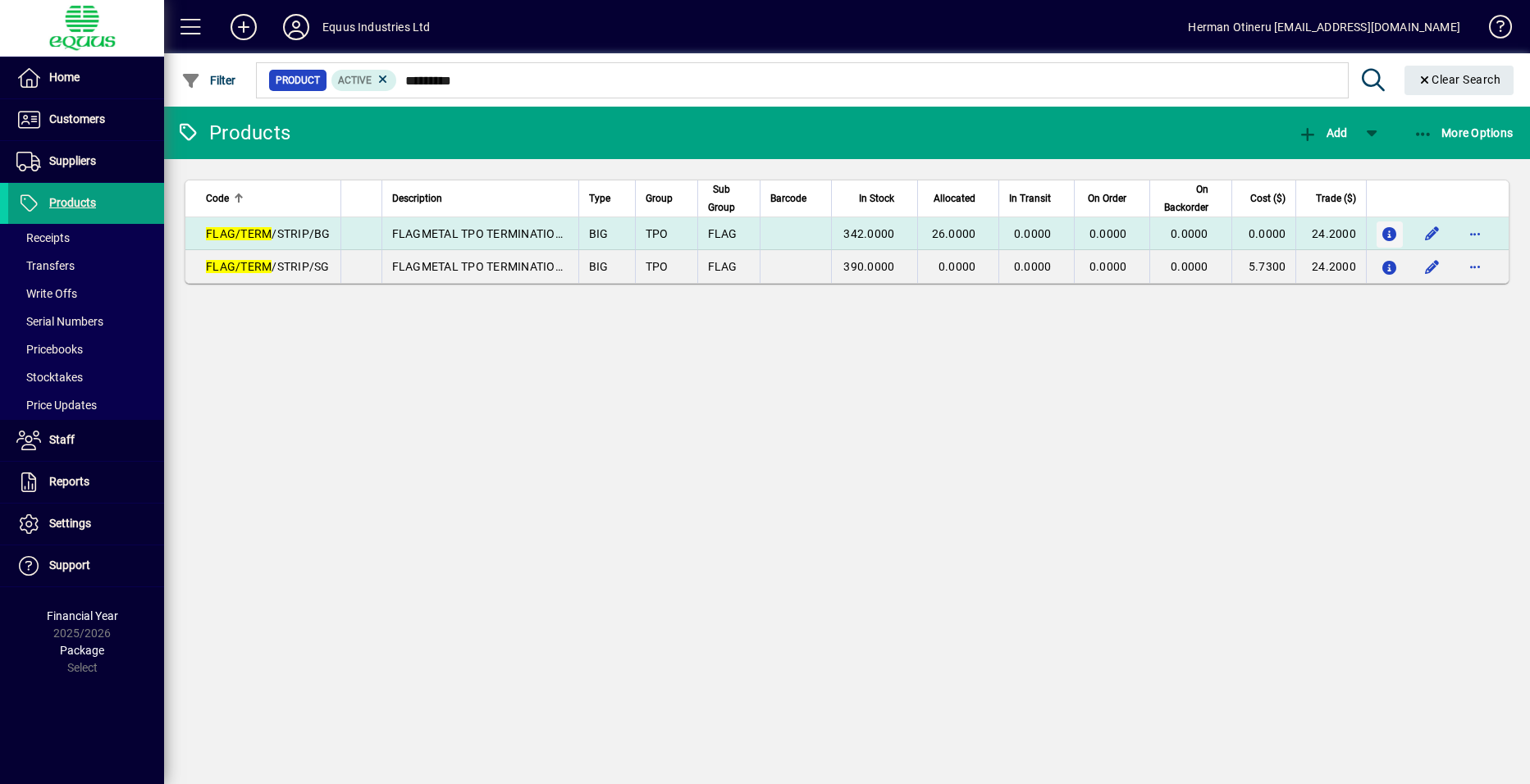
click at [1398, 241] on icon "button" at bounding box center [1390, 235] width 17 height 14
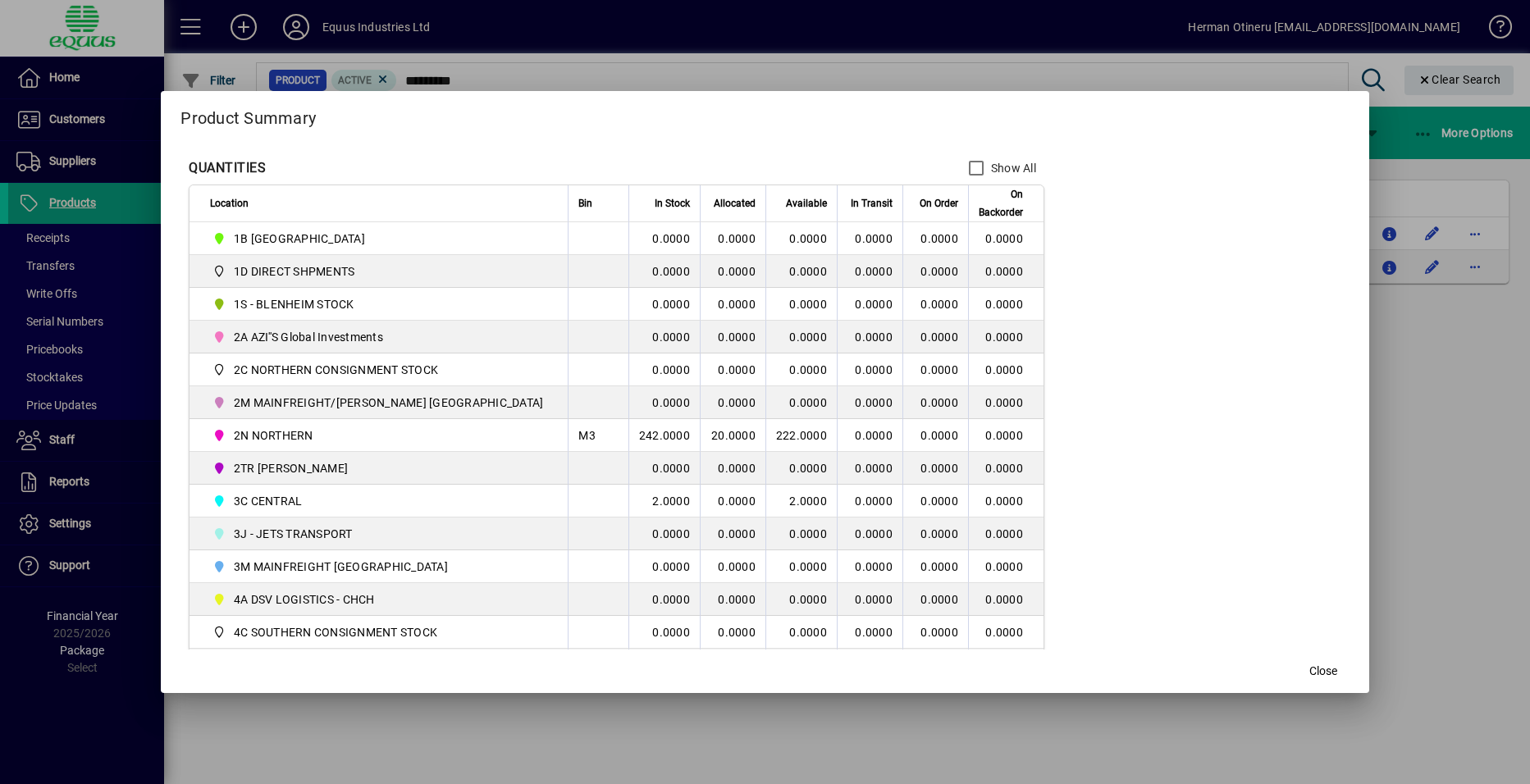
scroll to position [246, 0]
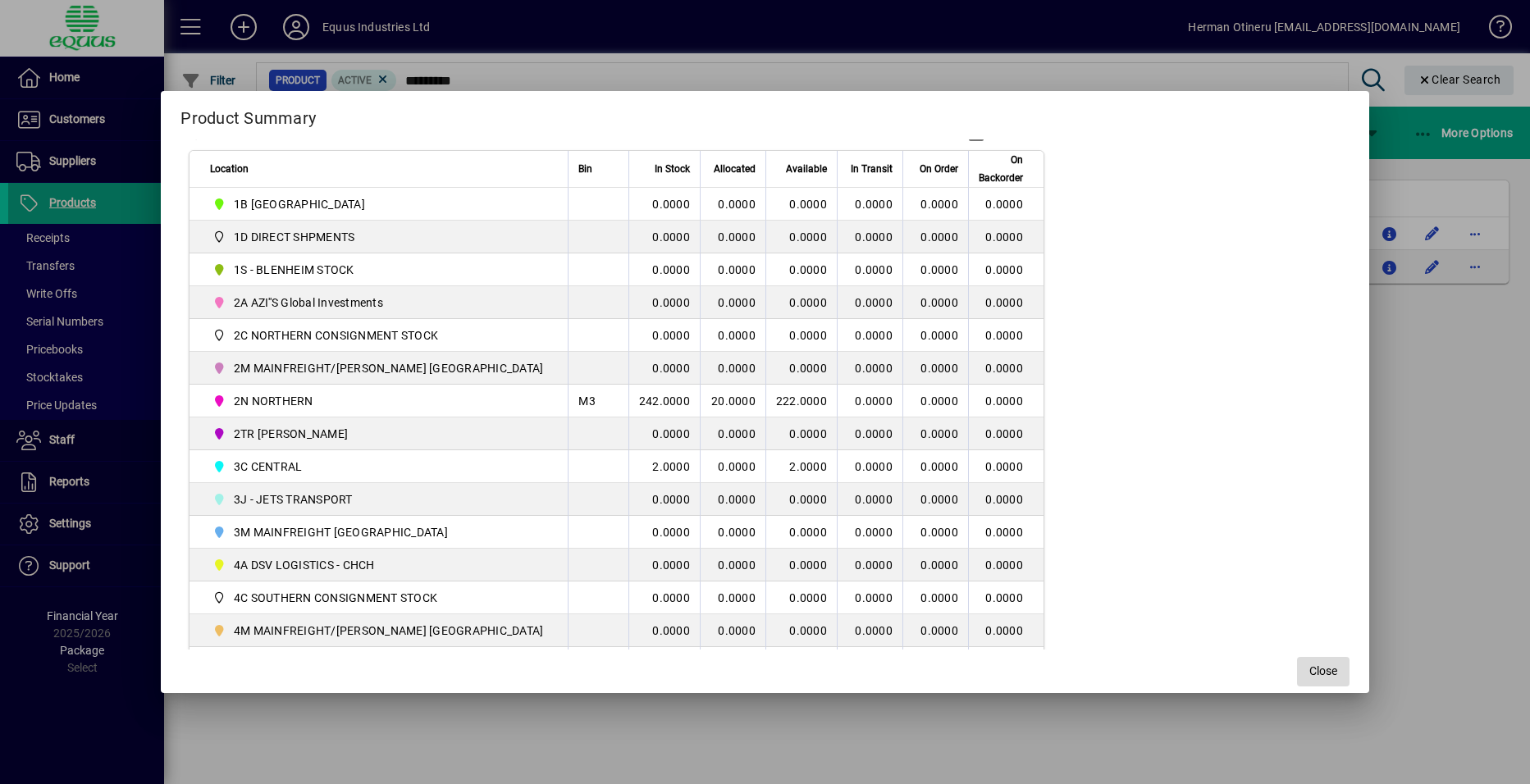
click at [1309, 671] on span "Close" at bounding box center [1323, 672] width 28 height 17
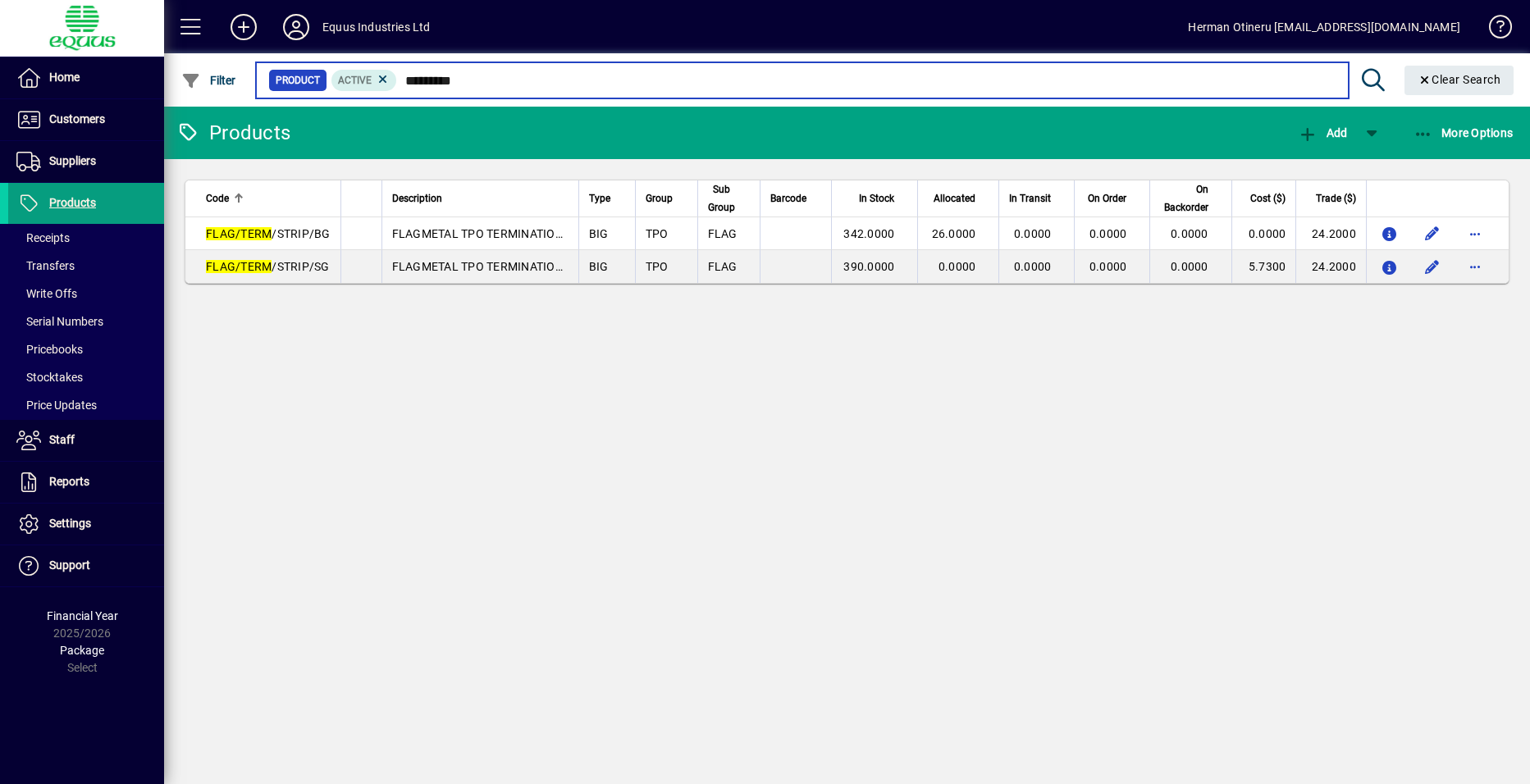
click at [474, 80] on input "*********" at bounding box center [866, 79] width 938 height 23
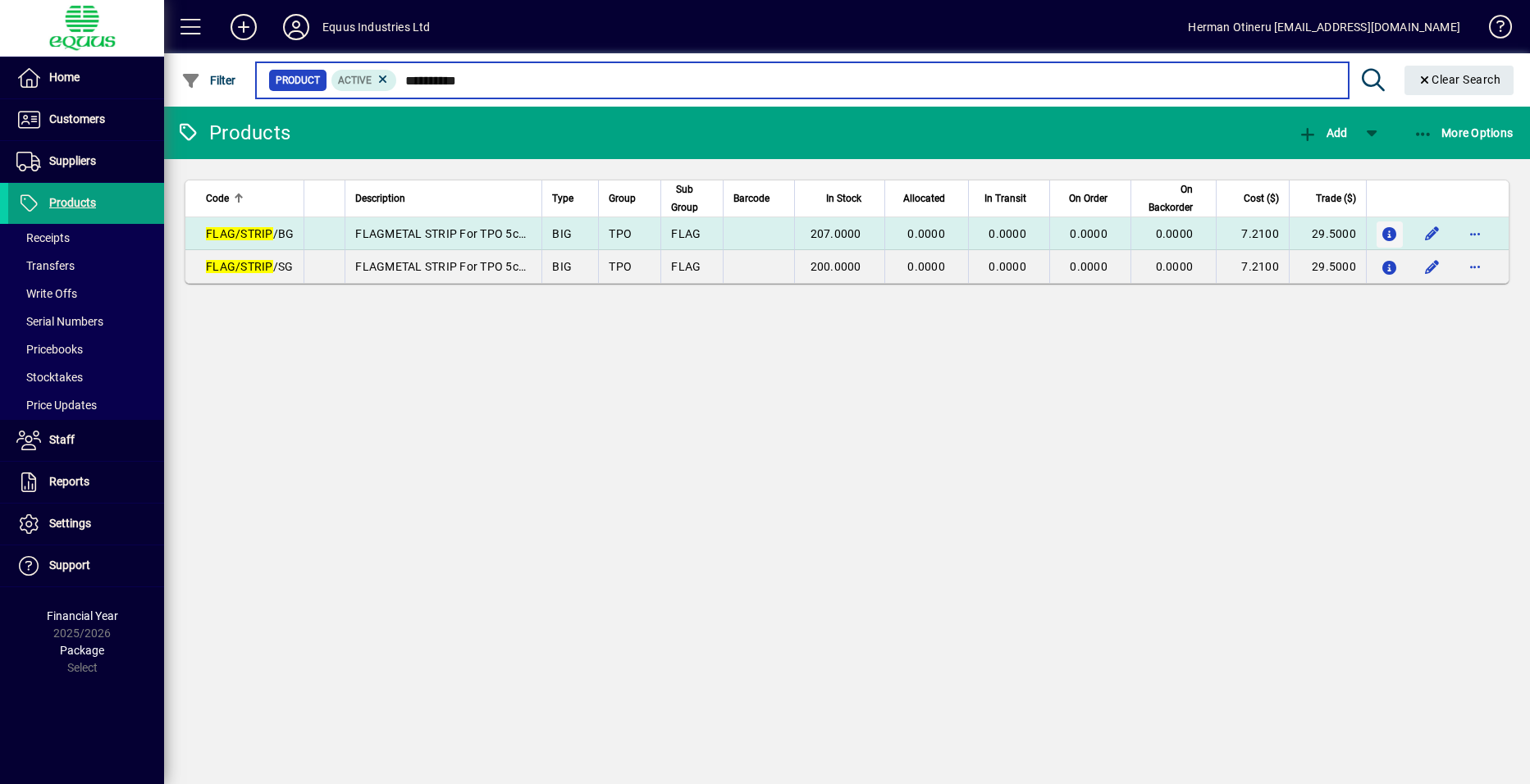
type input "**********"
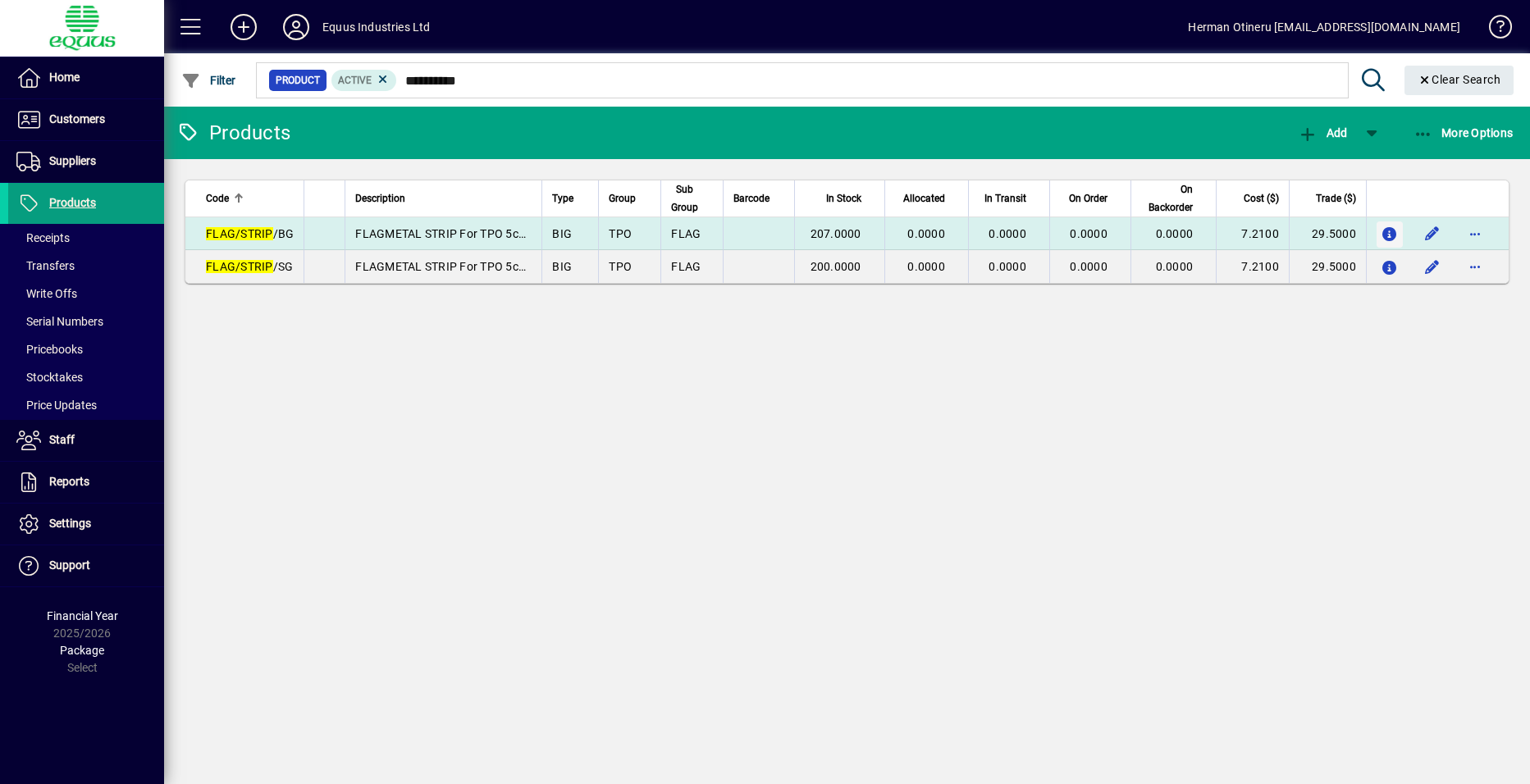
click at [1389, 231] on icon "button" at bounding box center [1390, 235] width 17 height 14
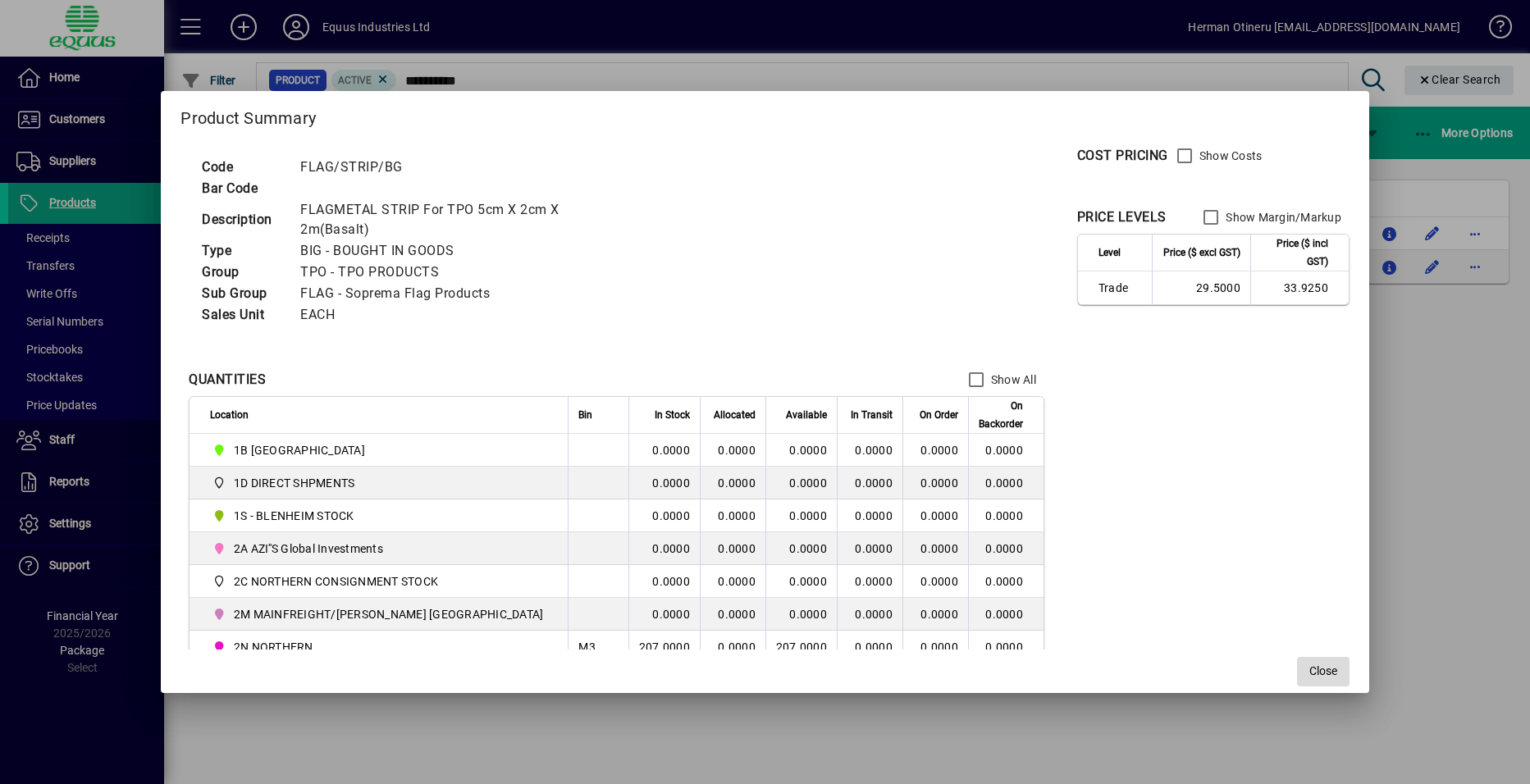
click at [1309, 672] on span "Close" at bounding box center [1323, 672] width 28 height 17
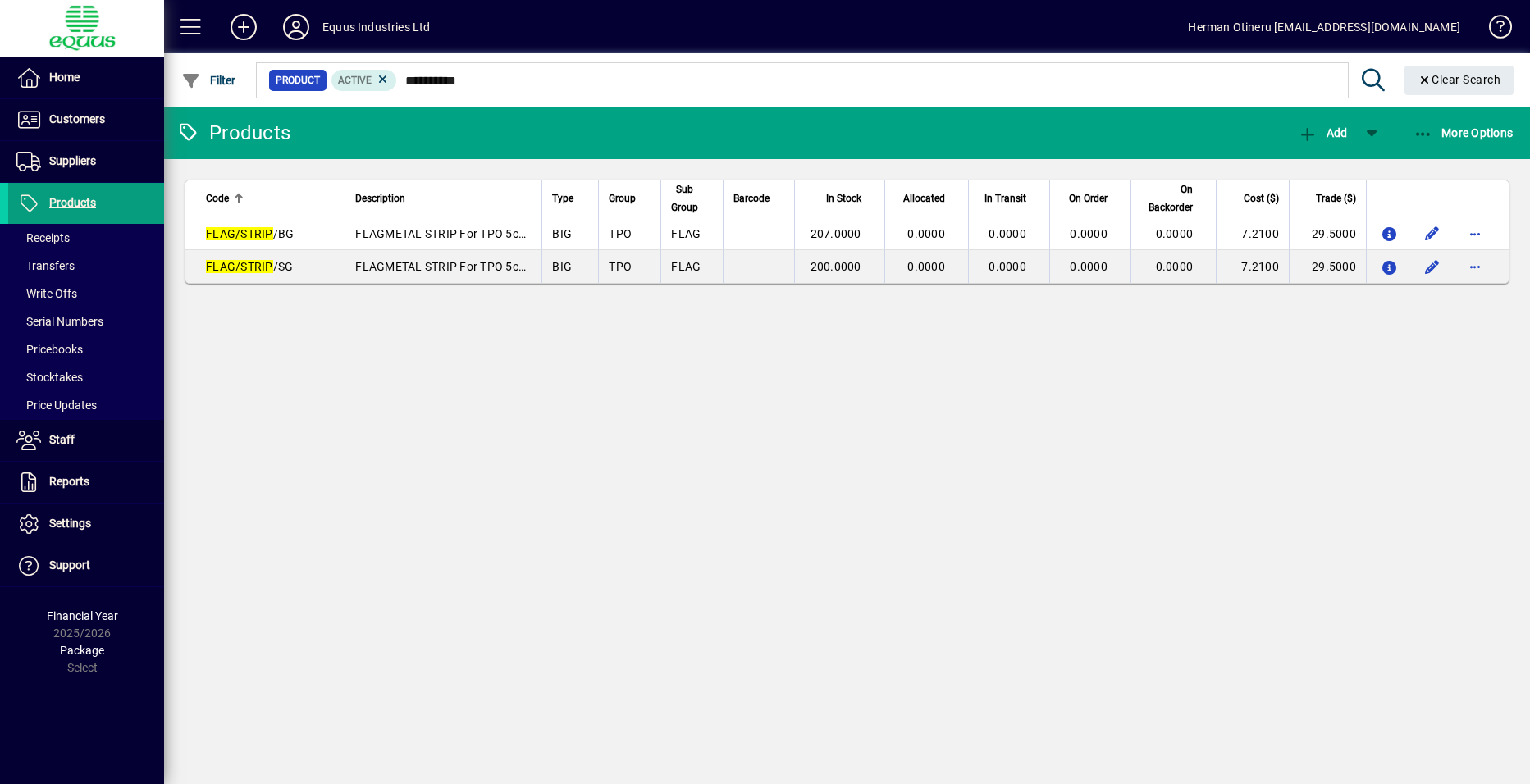
click at [569, 355] on div "Products Add More Options Code Description Type Group Sub Group Barcode In Stoc…" at bounding box center [847, 445] width 1366 height 677
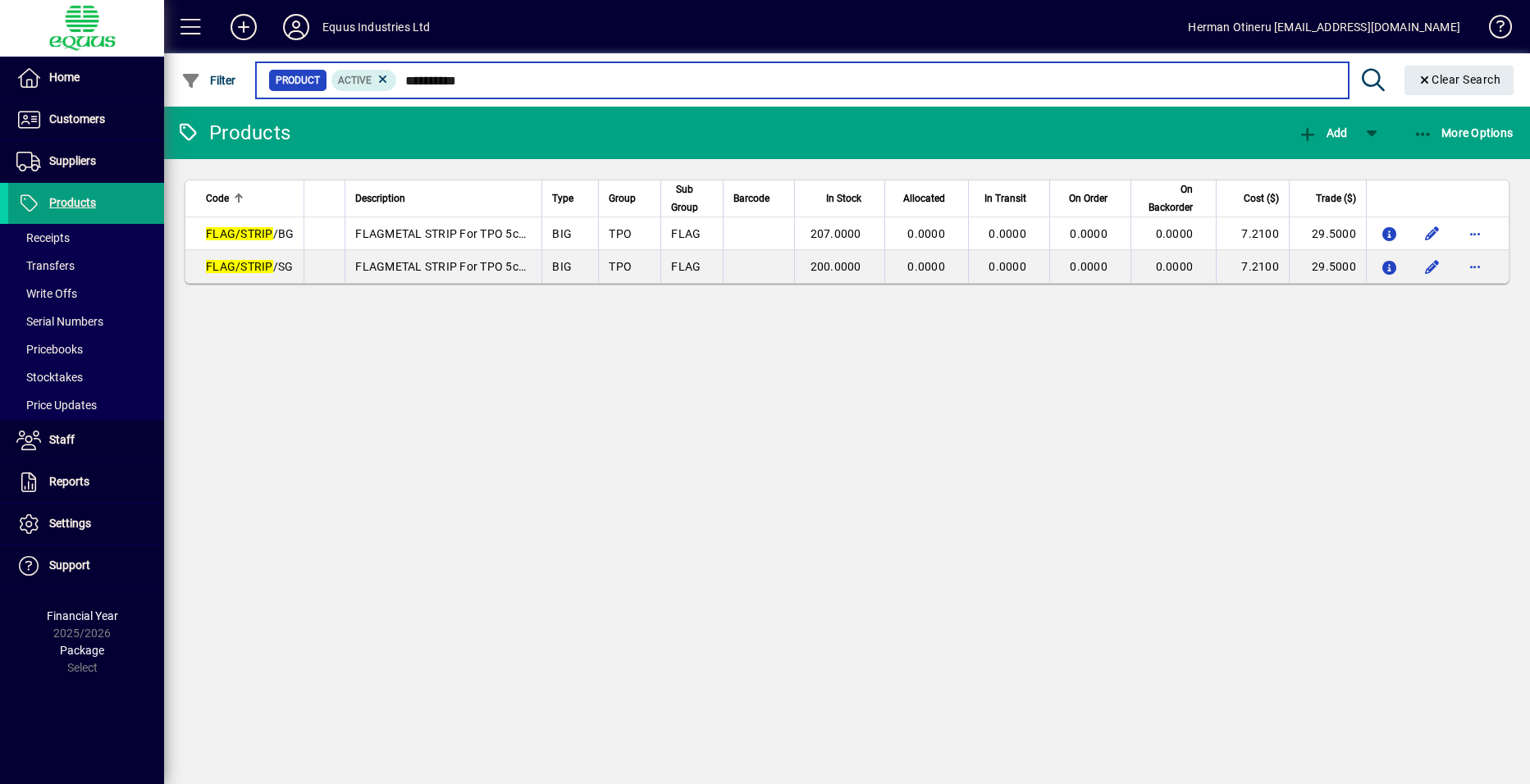
click at [505, 80] on input "**********" at bounding box center [866, 79] width 938 height 23
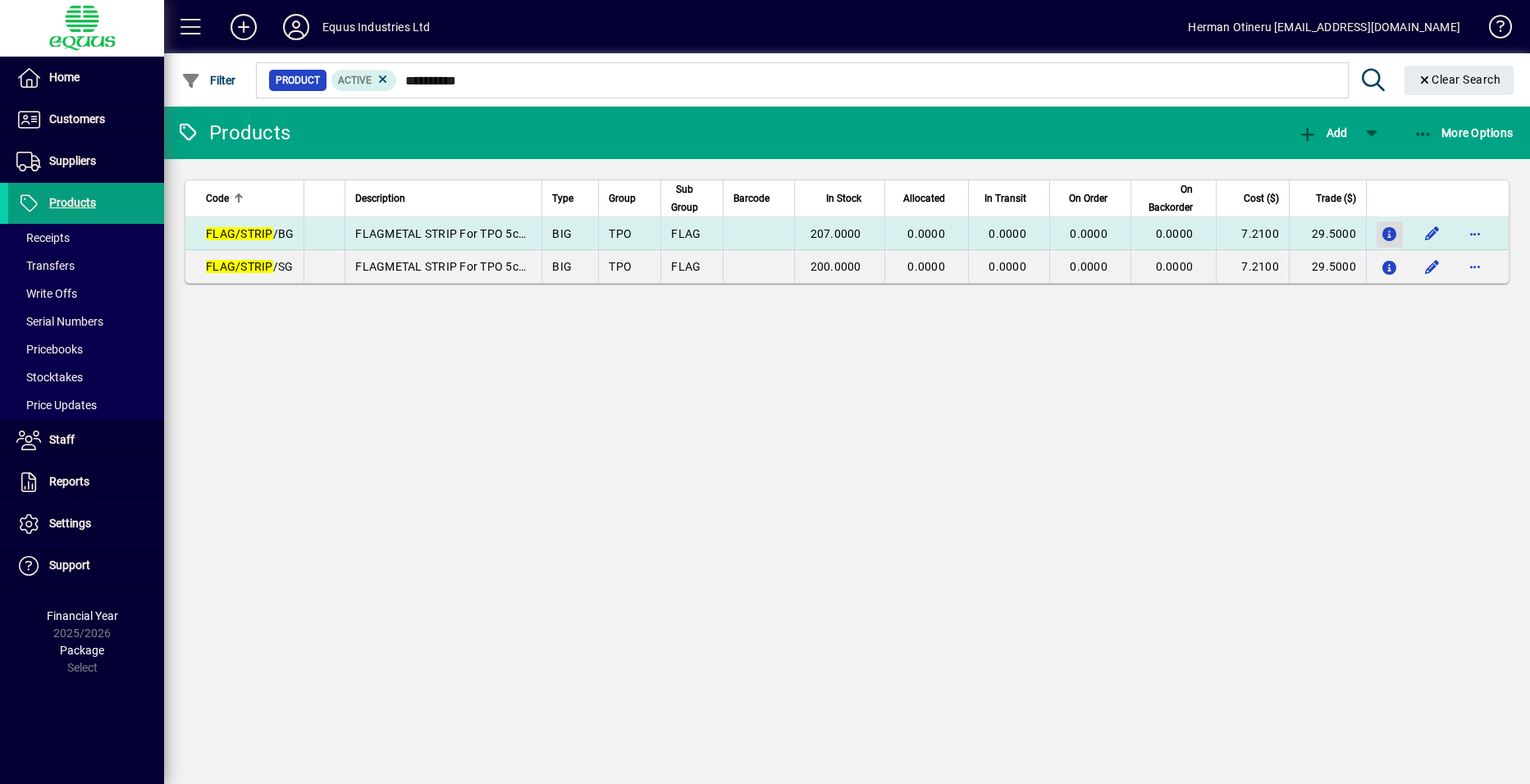
click at [1394, 236] on icon "button" at bounding box center [1390, 235] width 17 height 14
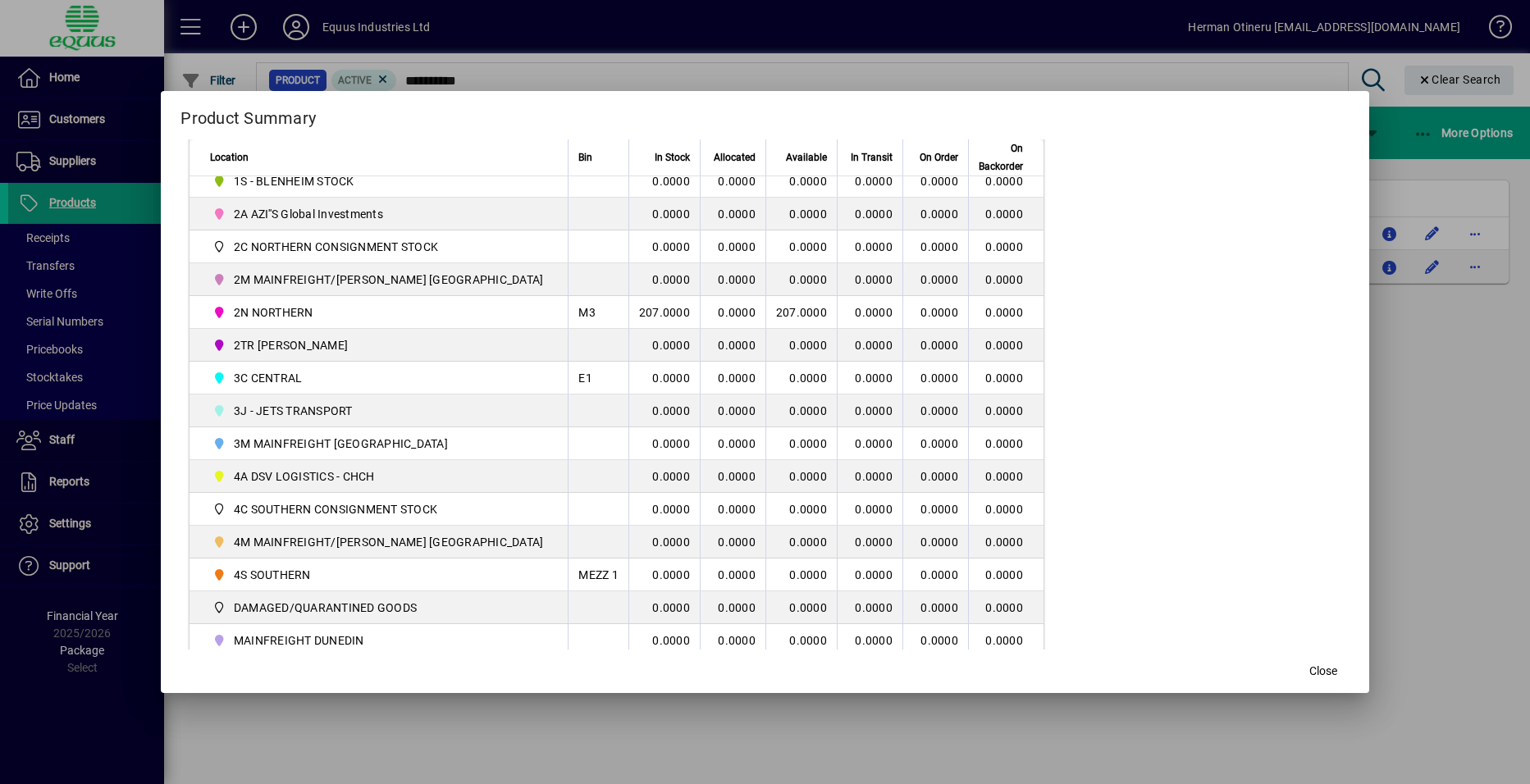
scroll to position [410, 0]
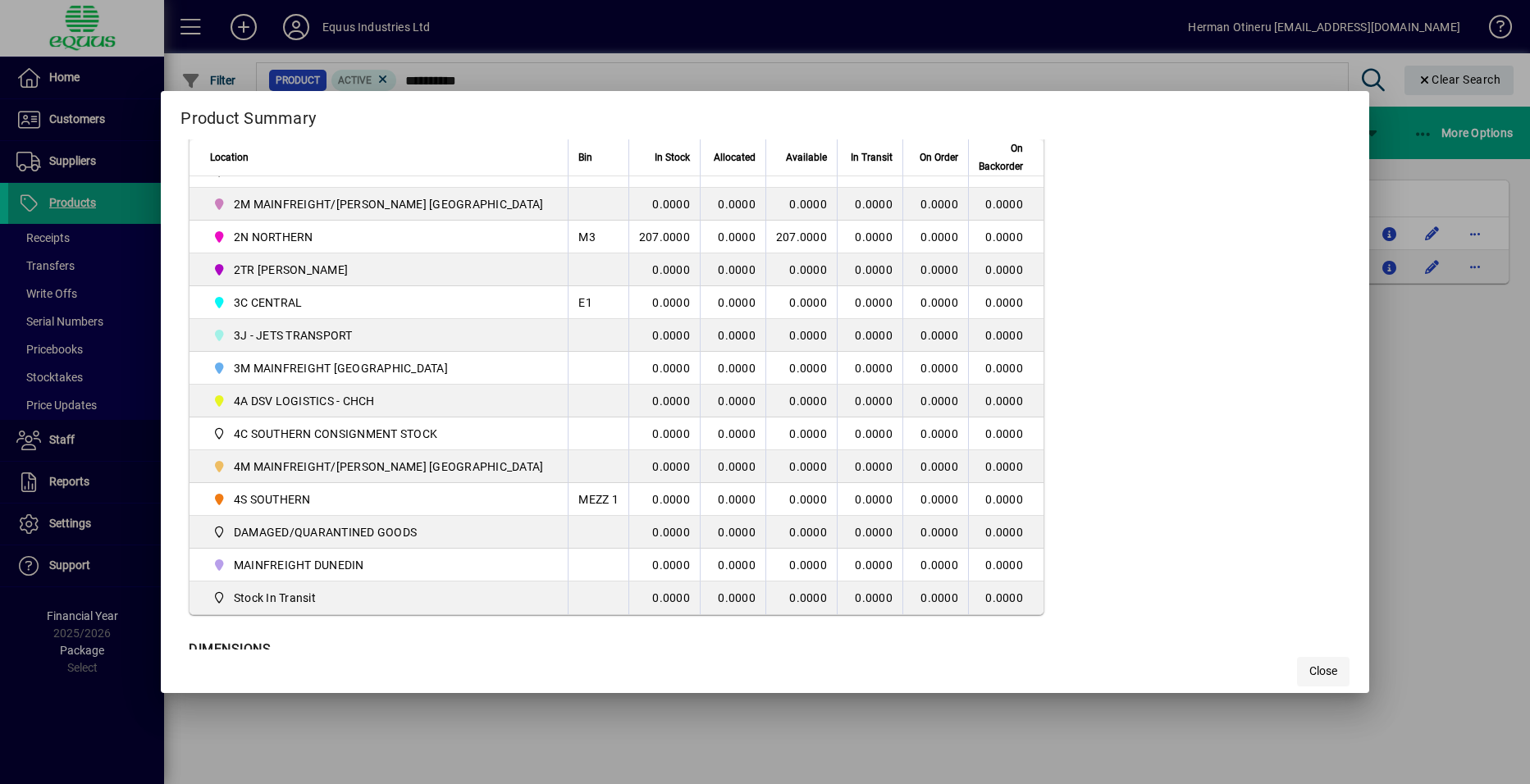
drag, startPoint x: 1289, startPoint y: 672, endPoint x: 1283, endPoint y: 662, distance: 11.7
click at [1309, 670] on span "Close" at bounding box center [1323, 672] width 28 height 17
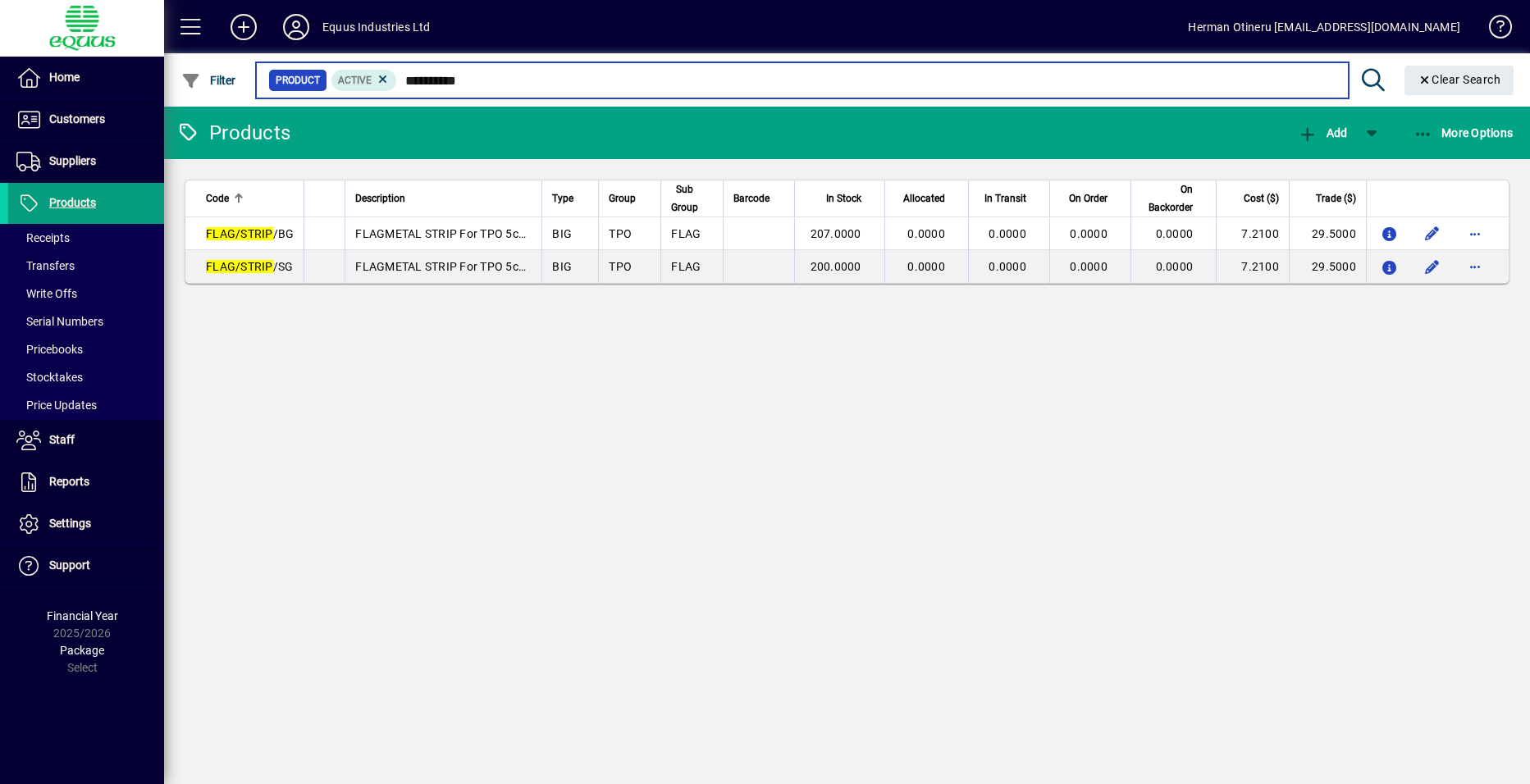
click at [430, 79] on input "**********" at bounding box center [866, 79] width 938 height 23
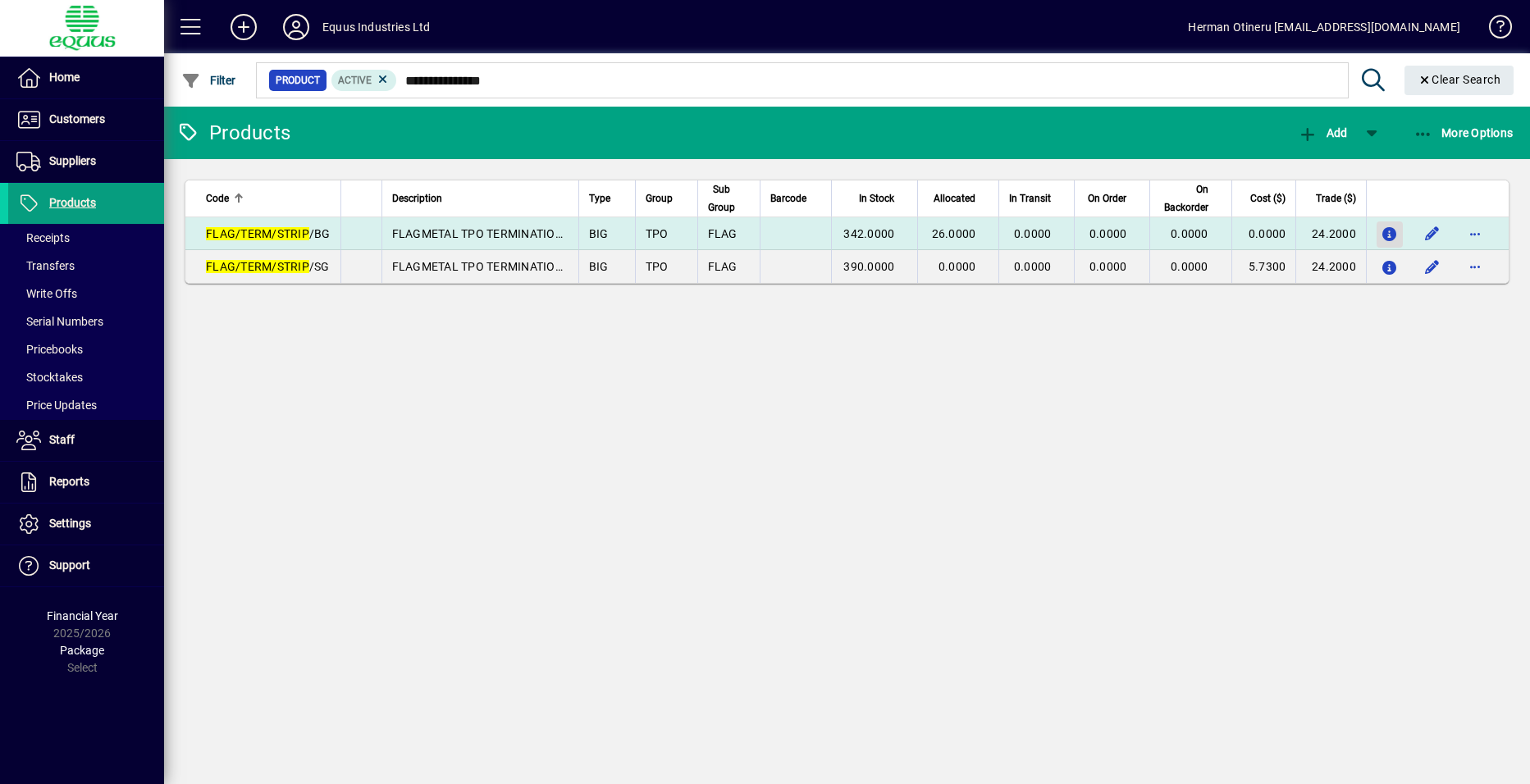
click at [1391, 237] on icon "button" at bounding box center [1390, 235] width 17 height 14
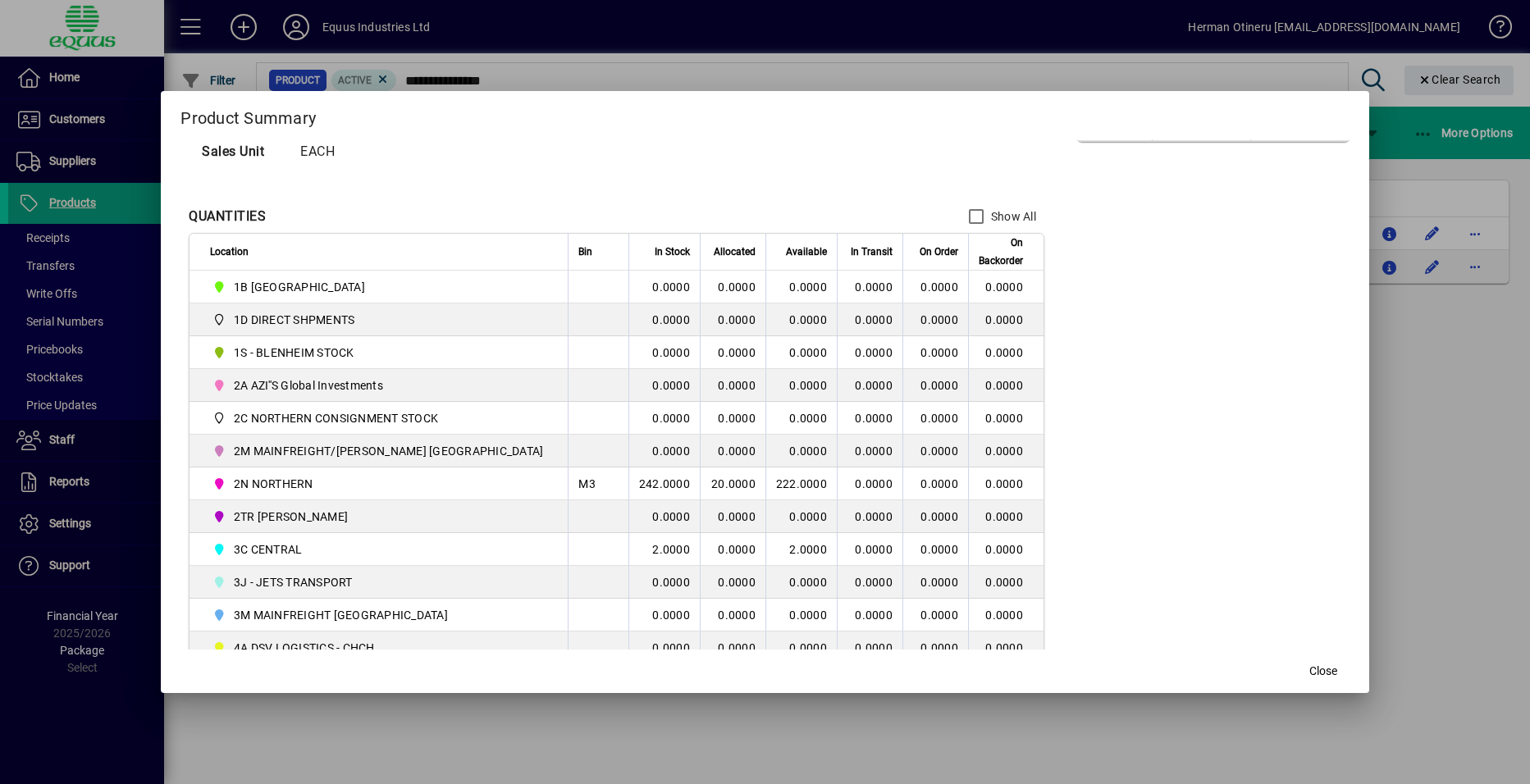
scroll to position [164, 0]
click at [1309, 664] on span "Close" at bounding box center [1323, 672] width 28 height 17
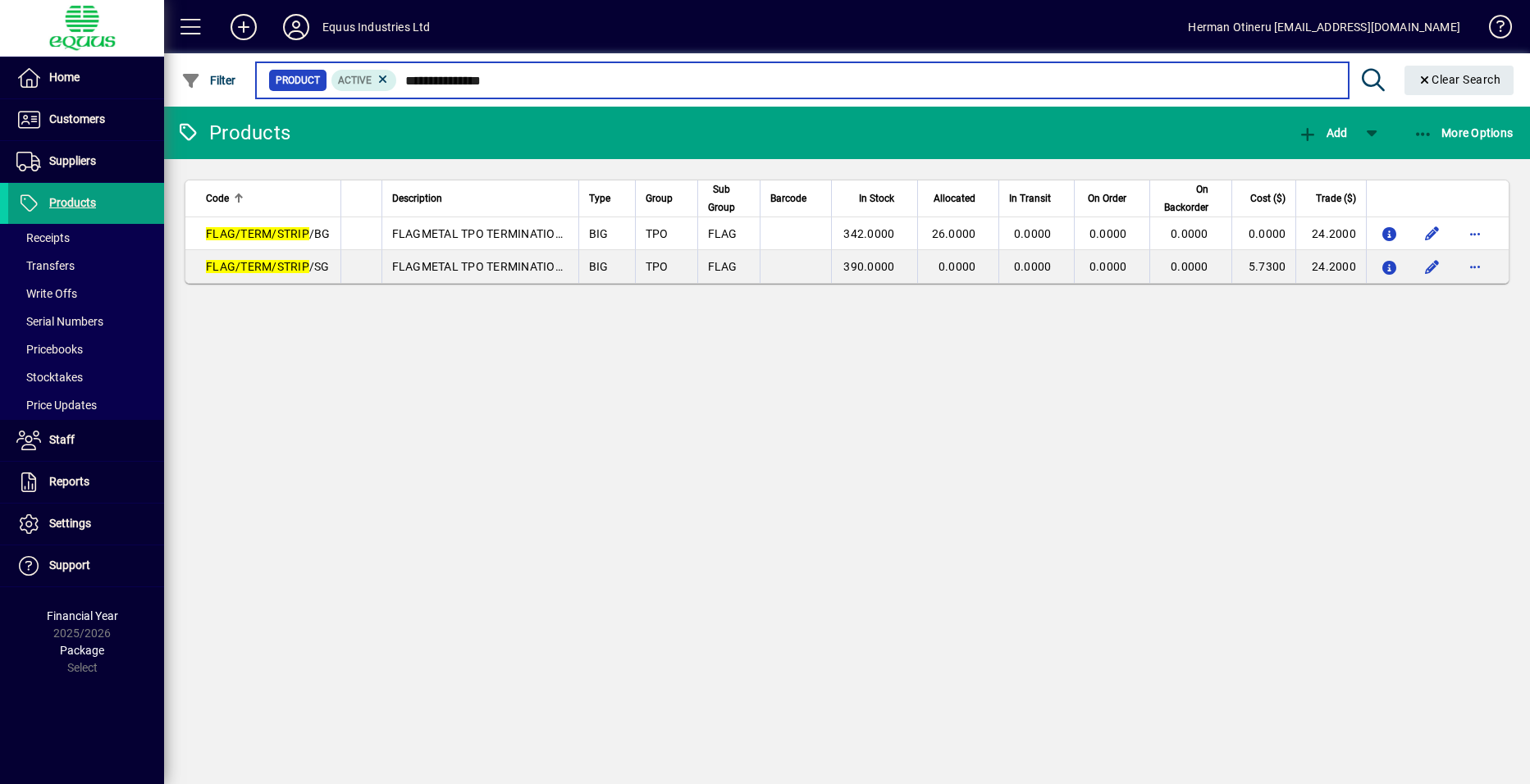
click at [469, 74] on input "**********" at bounding box center [866, 79] width 938 height 23
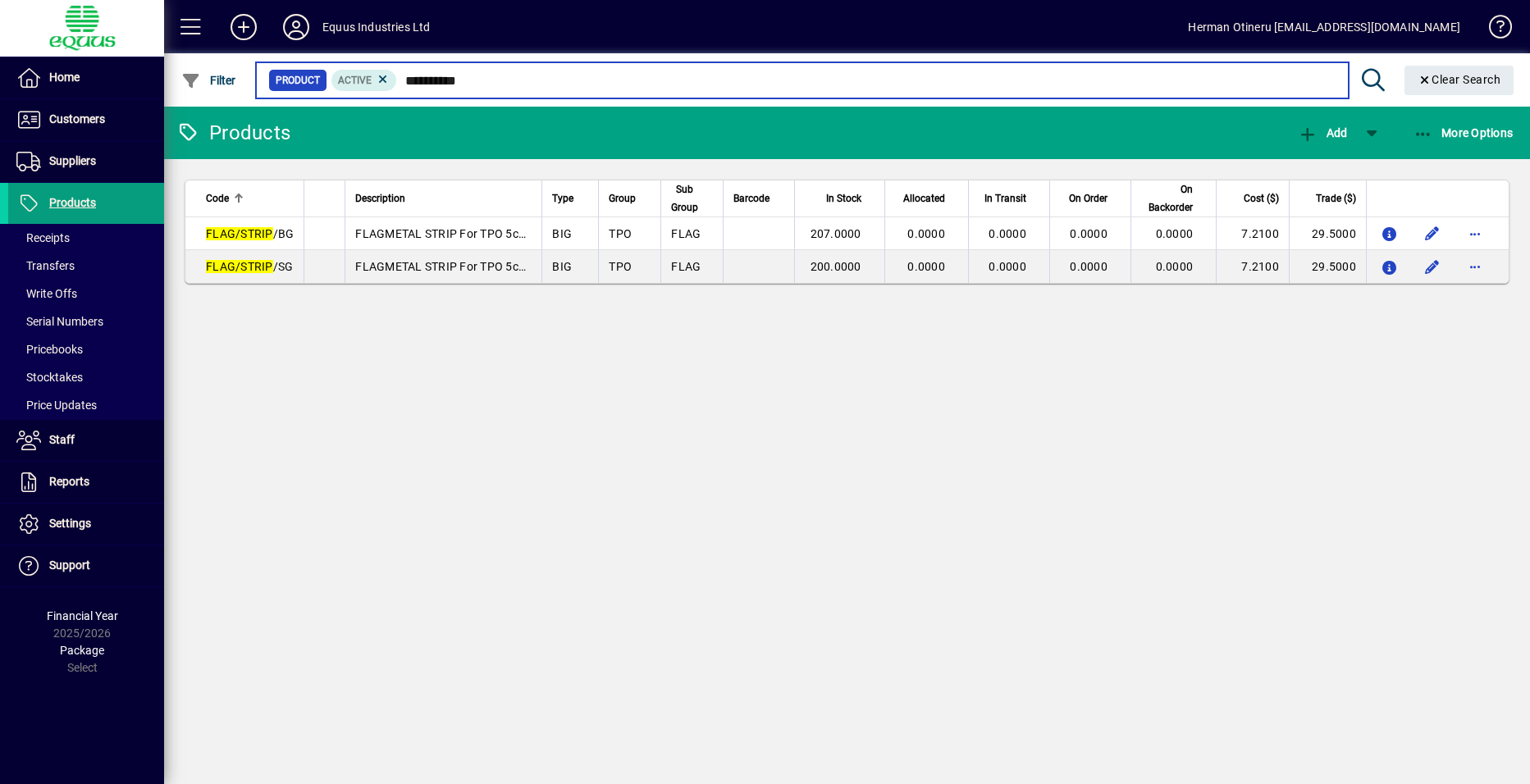
type input "**********"
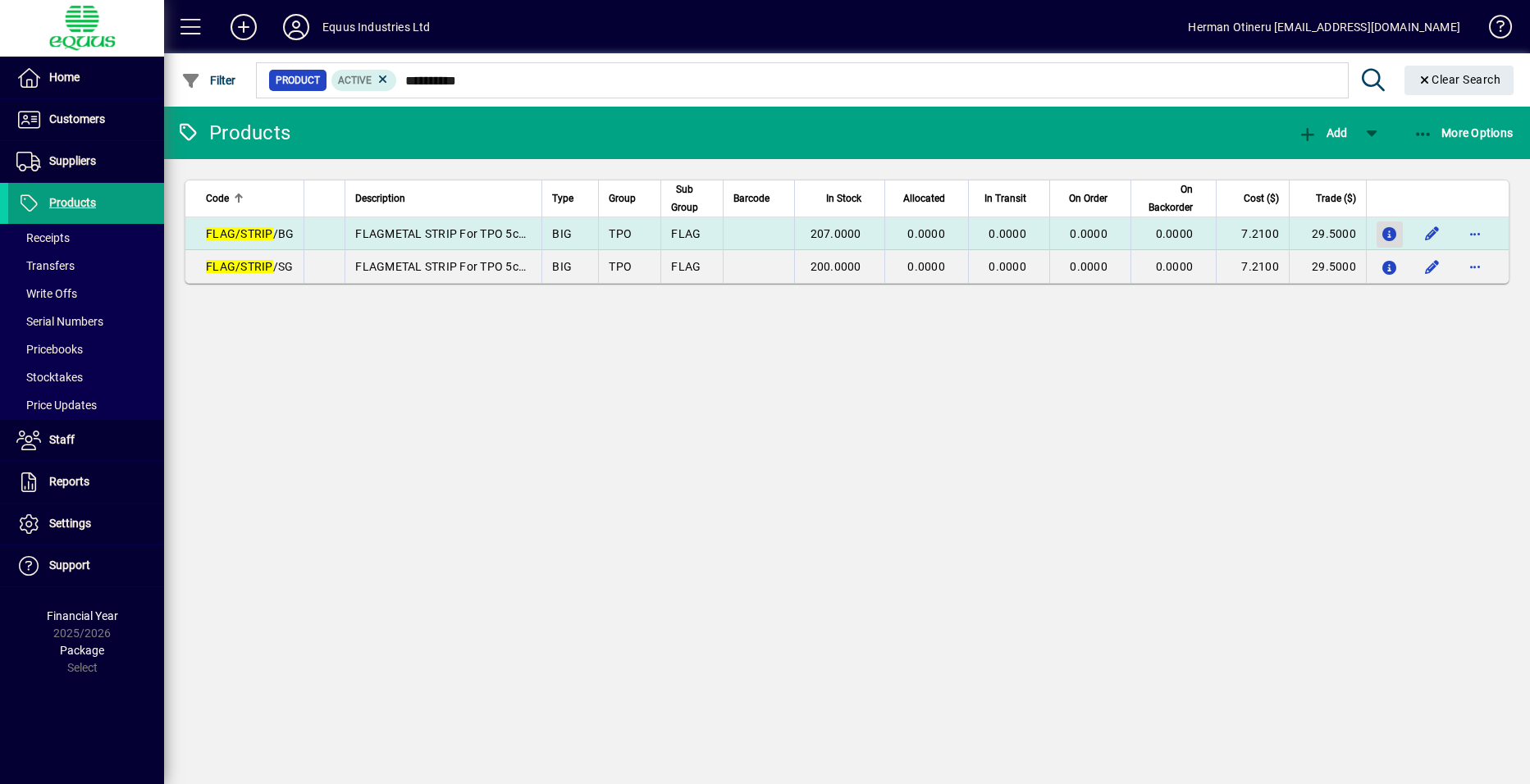
click at [1394, 228] on icon "button" at bounding box center [1390, 235] width 17 height 14
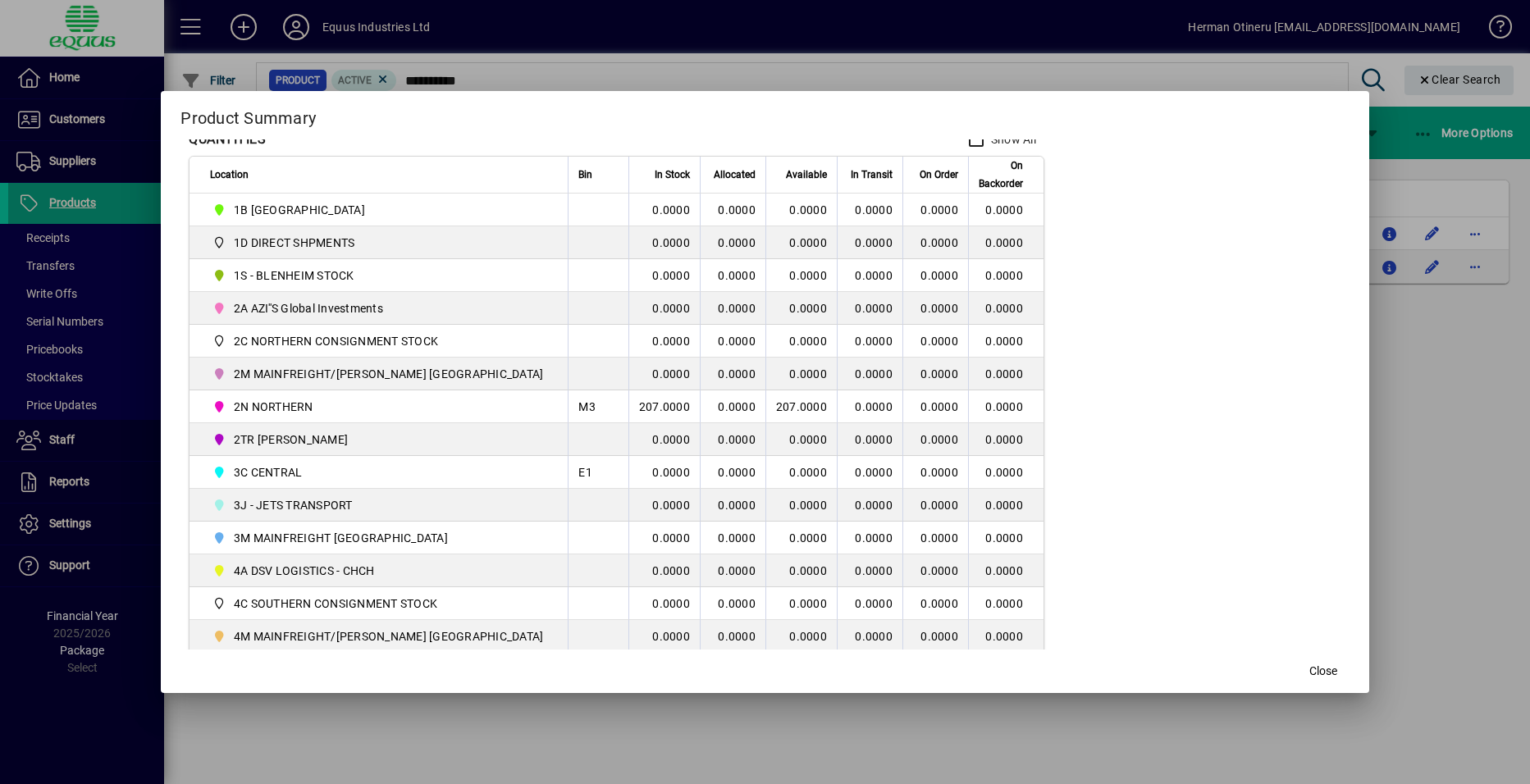
scroll to position [246, 0]
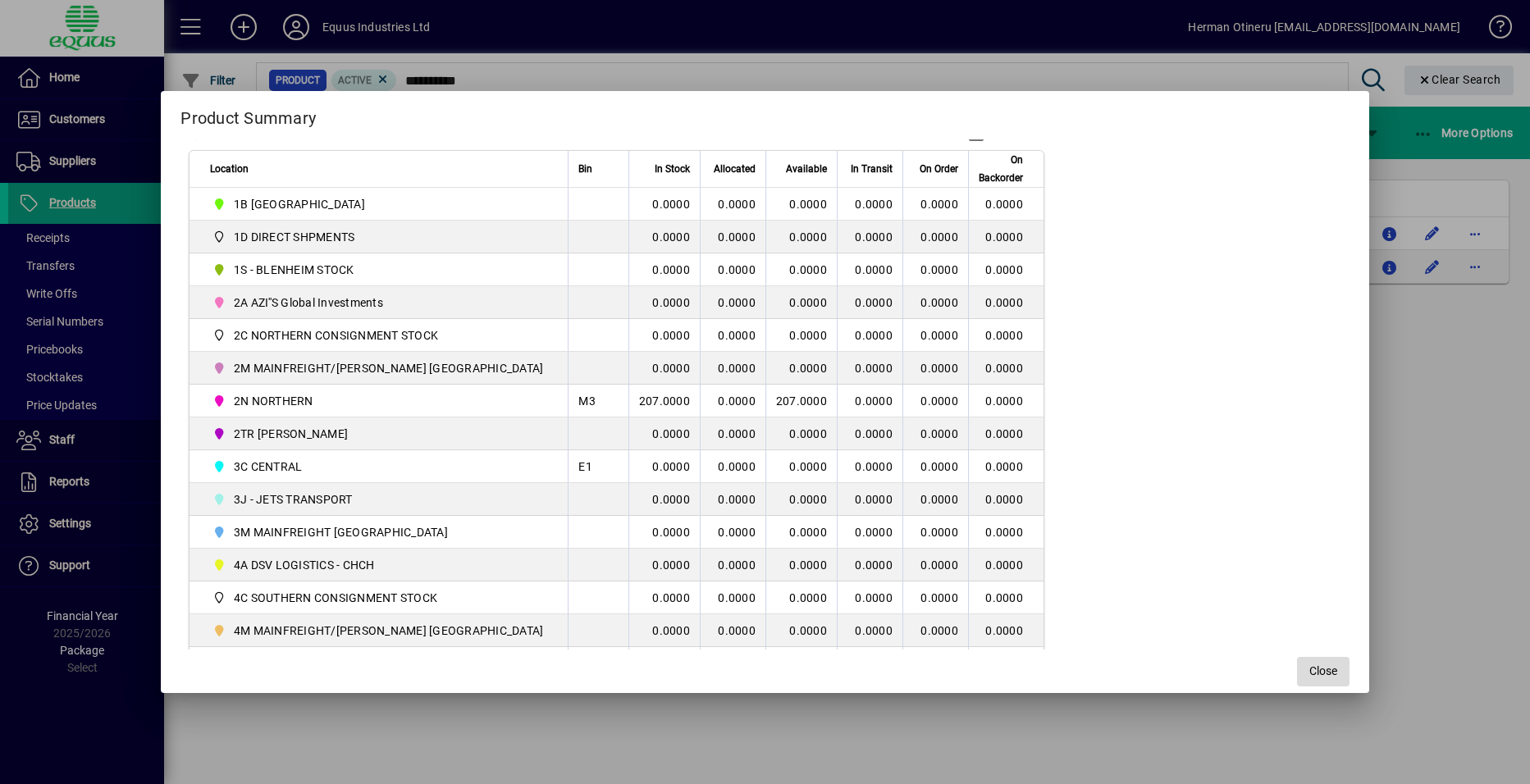
click at [1309, 666] on span "Close" at bounding box center [1323, 672] width 28 height 17
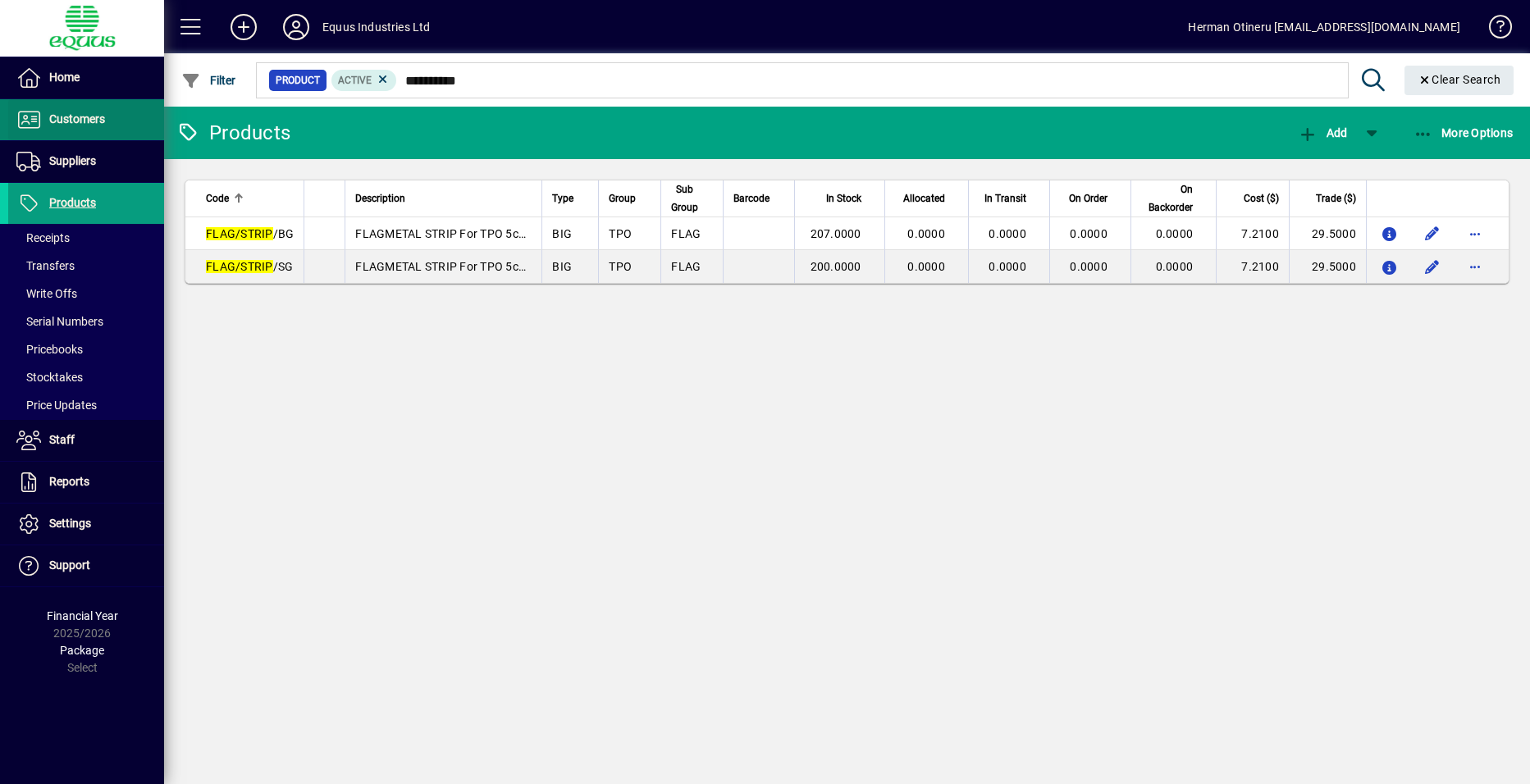
click at [71, 113] on span "Customers" at bounding box center [77, 119] width 56 height 14
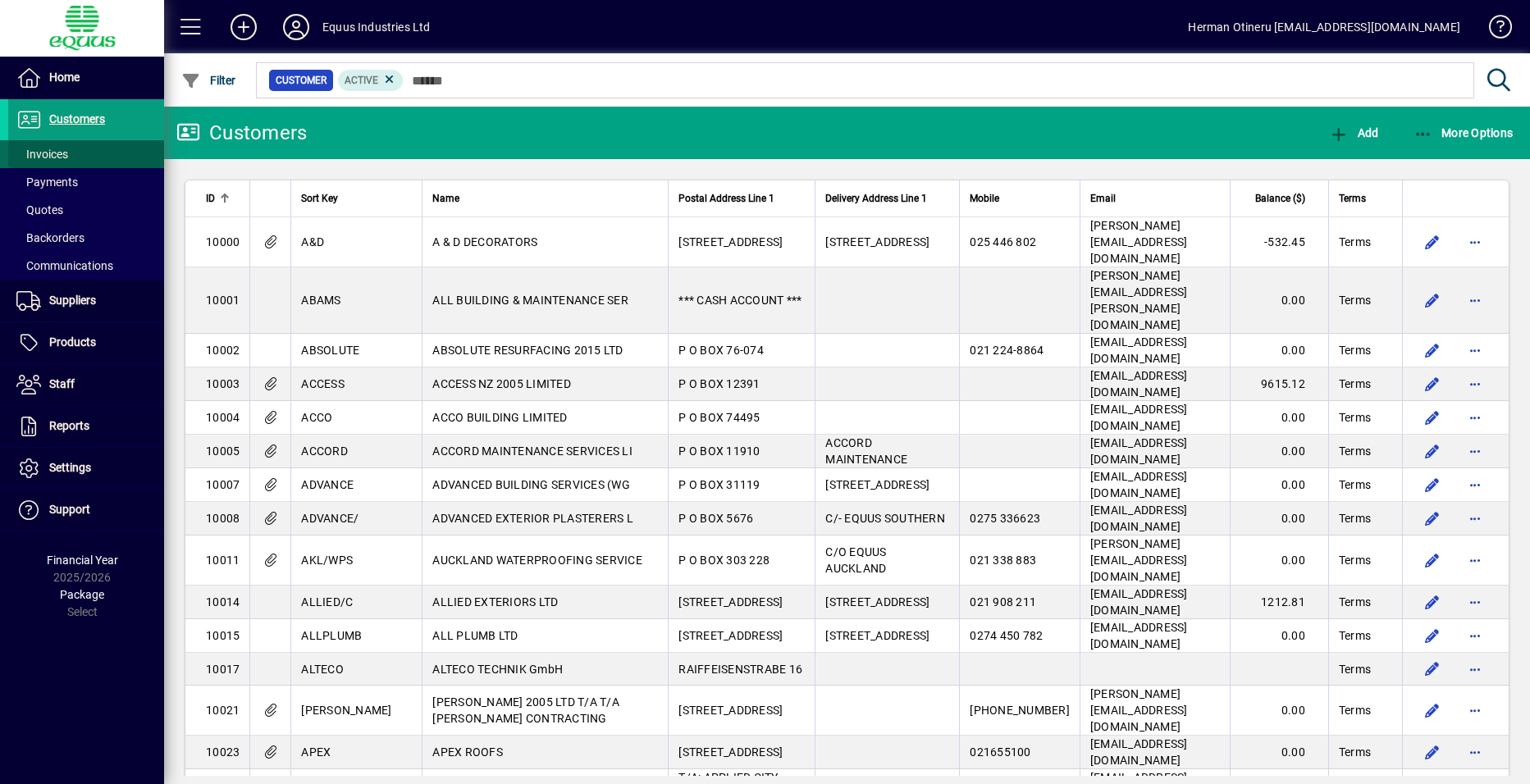
click at [74, 152] on span at bounding box center [86, 154] width 156 height 40
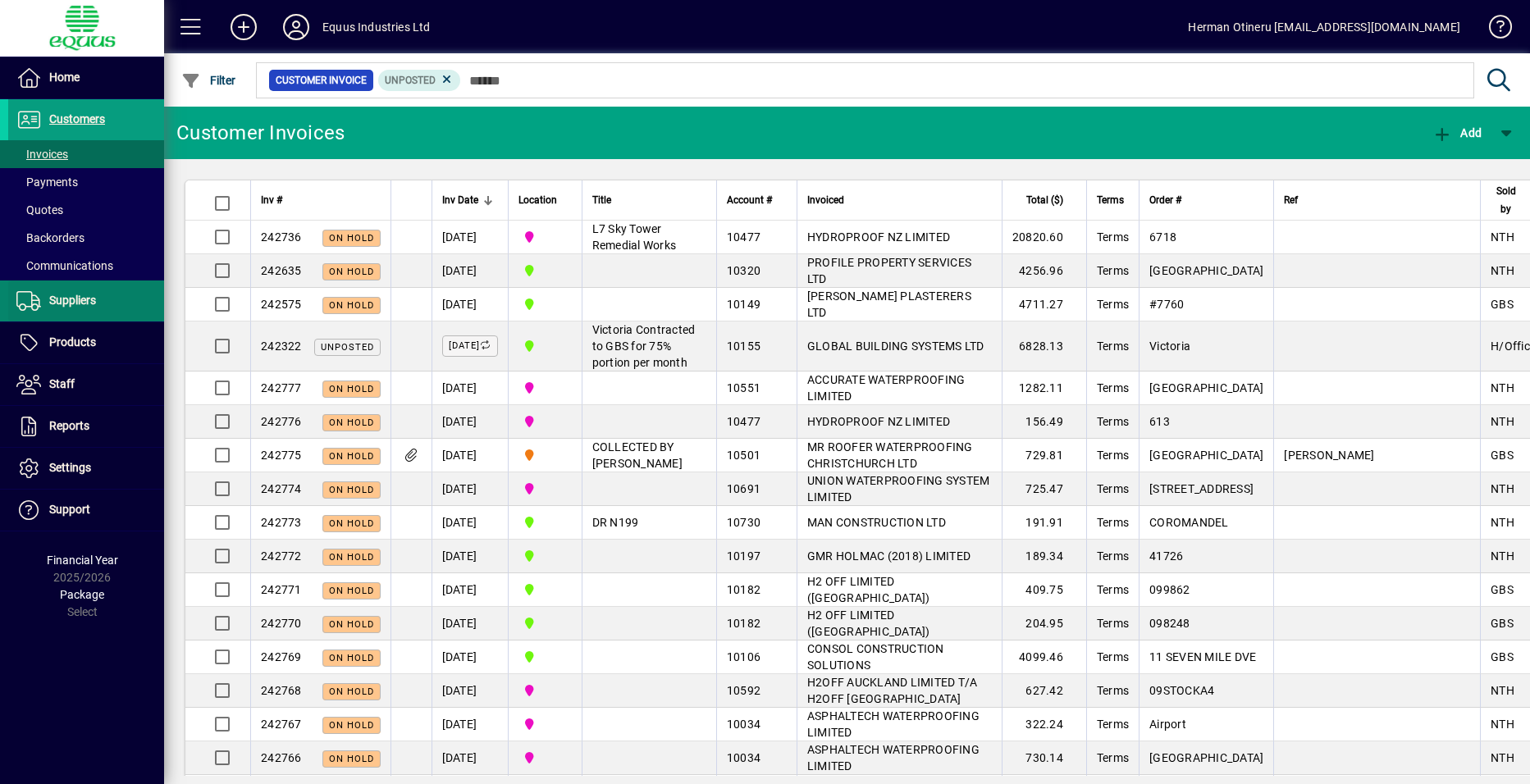
click at [88, 313] on span at bounding box center [86, 301] width 156 height 40
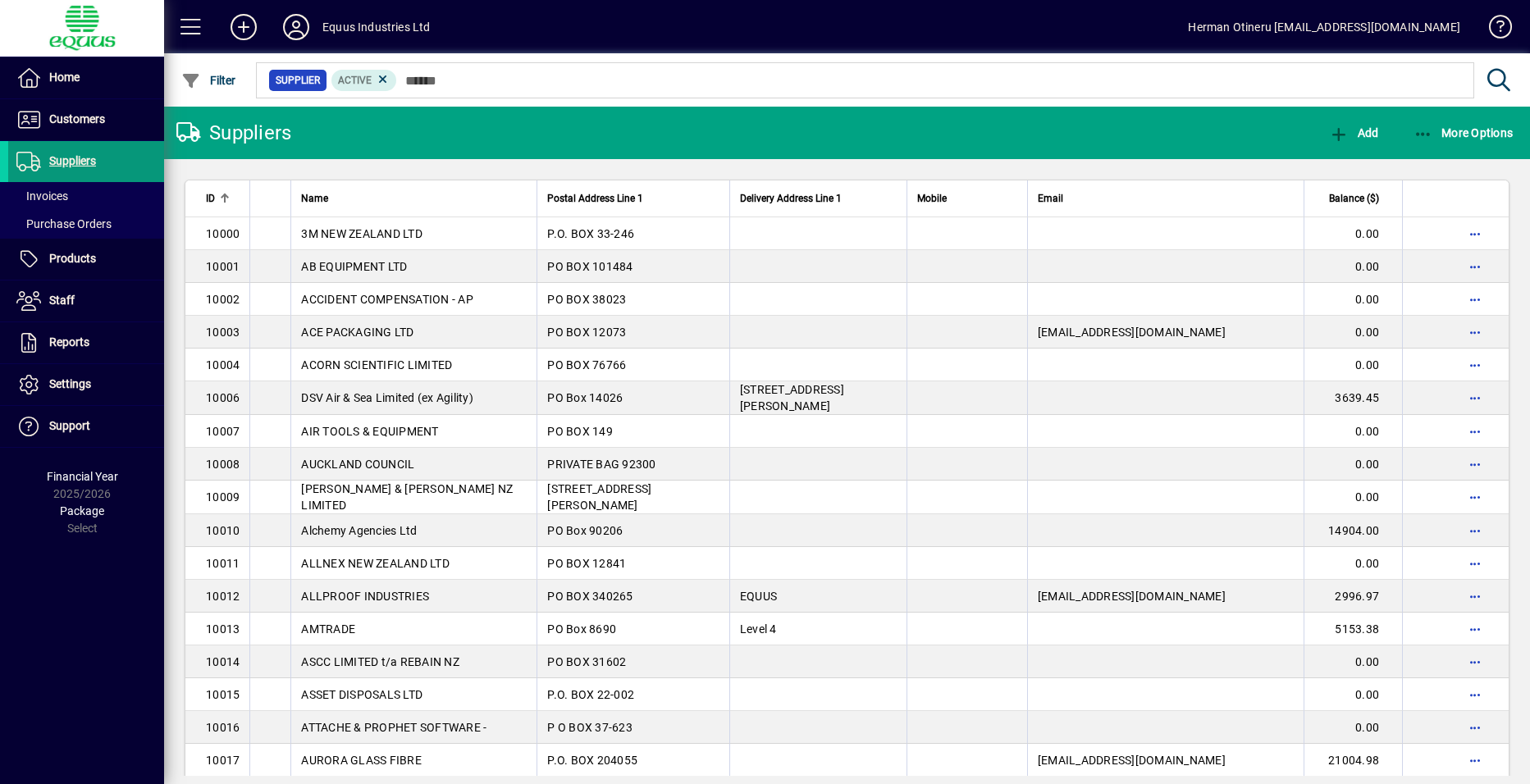
click at [69, 168] on span "Suppliers" at bounding box center [52, 161] width 88 height 19
click at [72, 224] on span "Purchase Orders" at bounding box center [63, 224] width 96 height 14
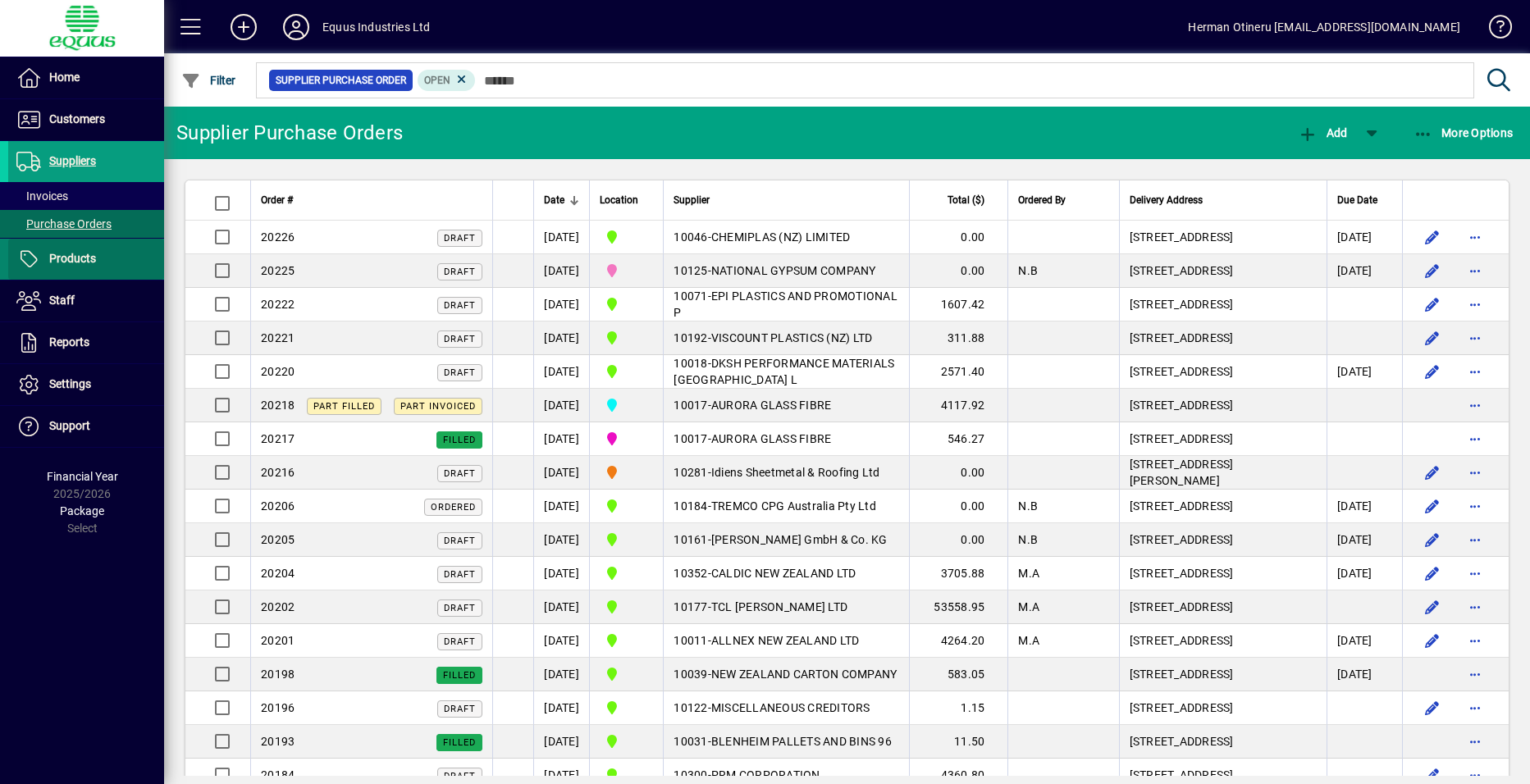
click at [70, 267] on span "Products" at bounding box center [52, 259] width 88 height 19
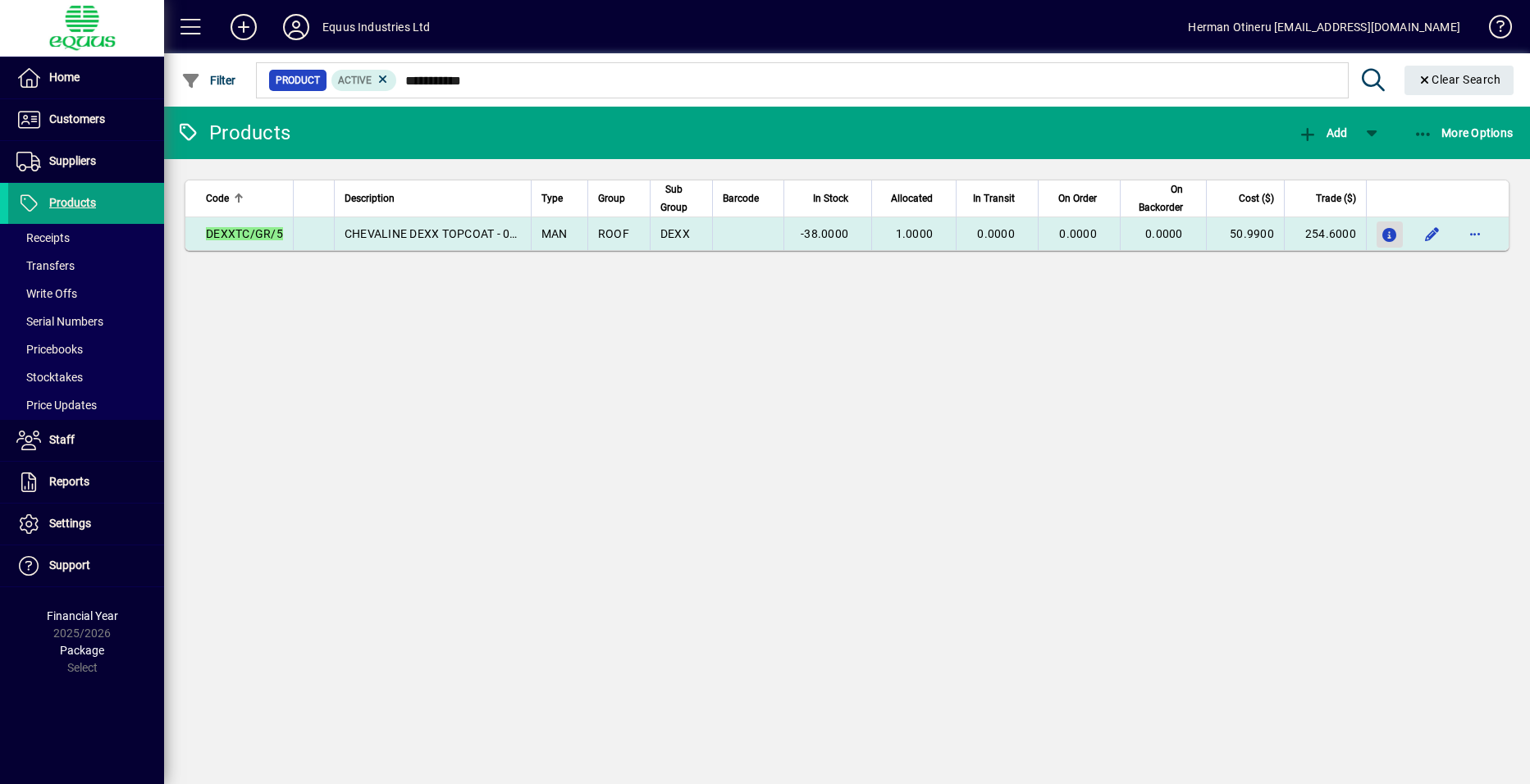
click at [1390, 237] on icon "button" at bounding box center [1390, 236] width 17 height 14
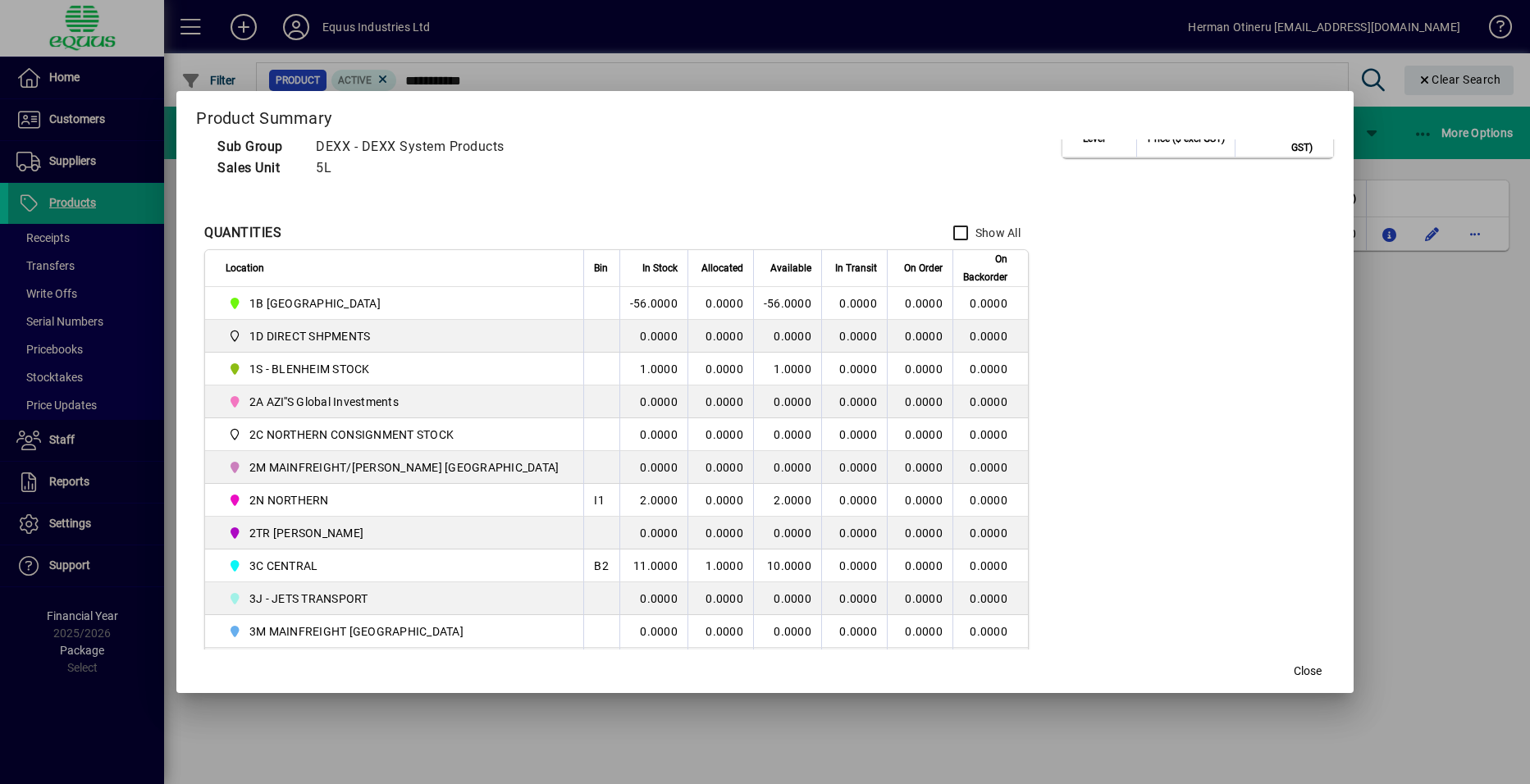
scroll to position [164, 0]
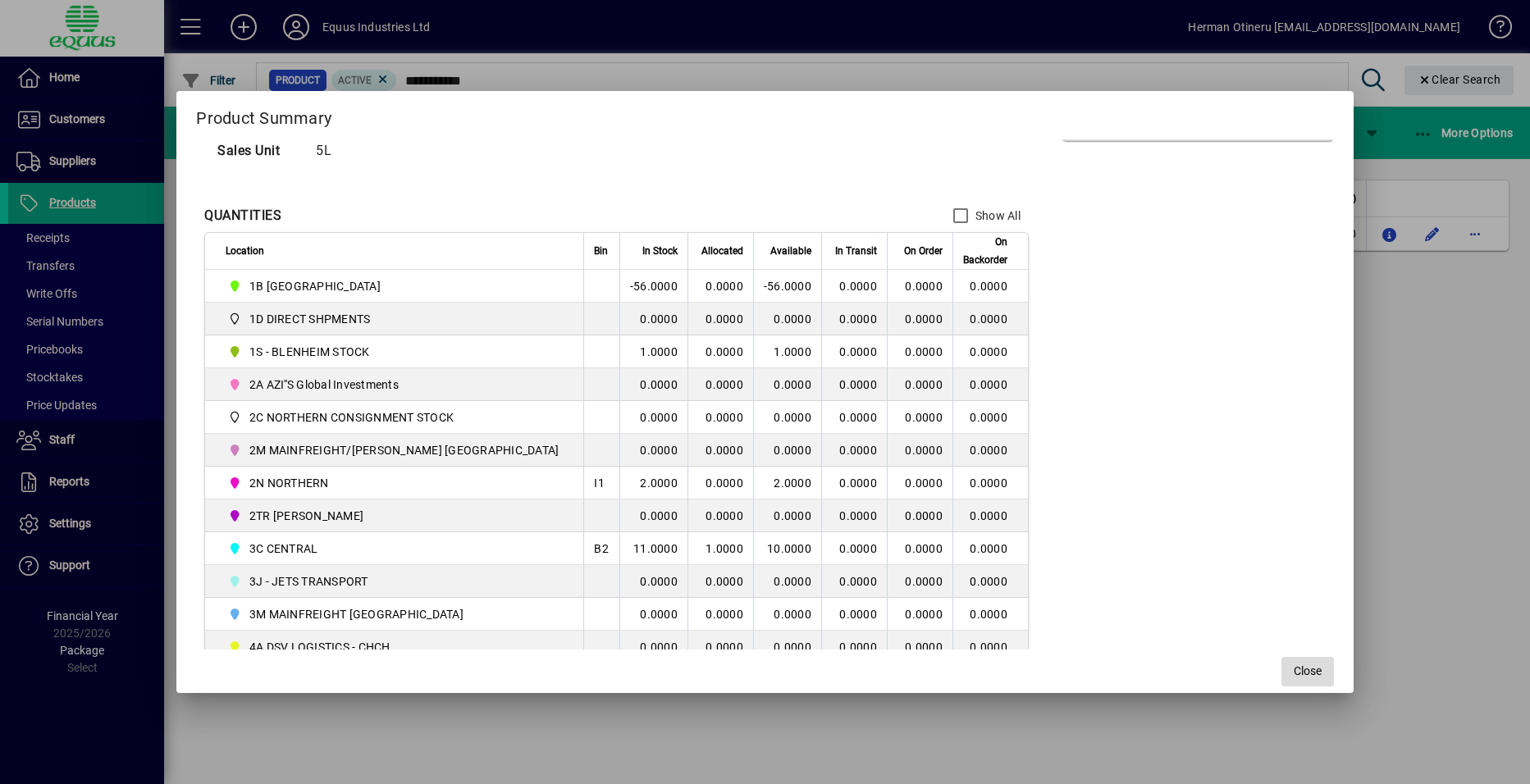
click at [1294, 665] on span "Close" at bounding box center [1308, 672] width 28 height 17
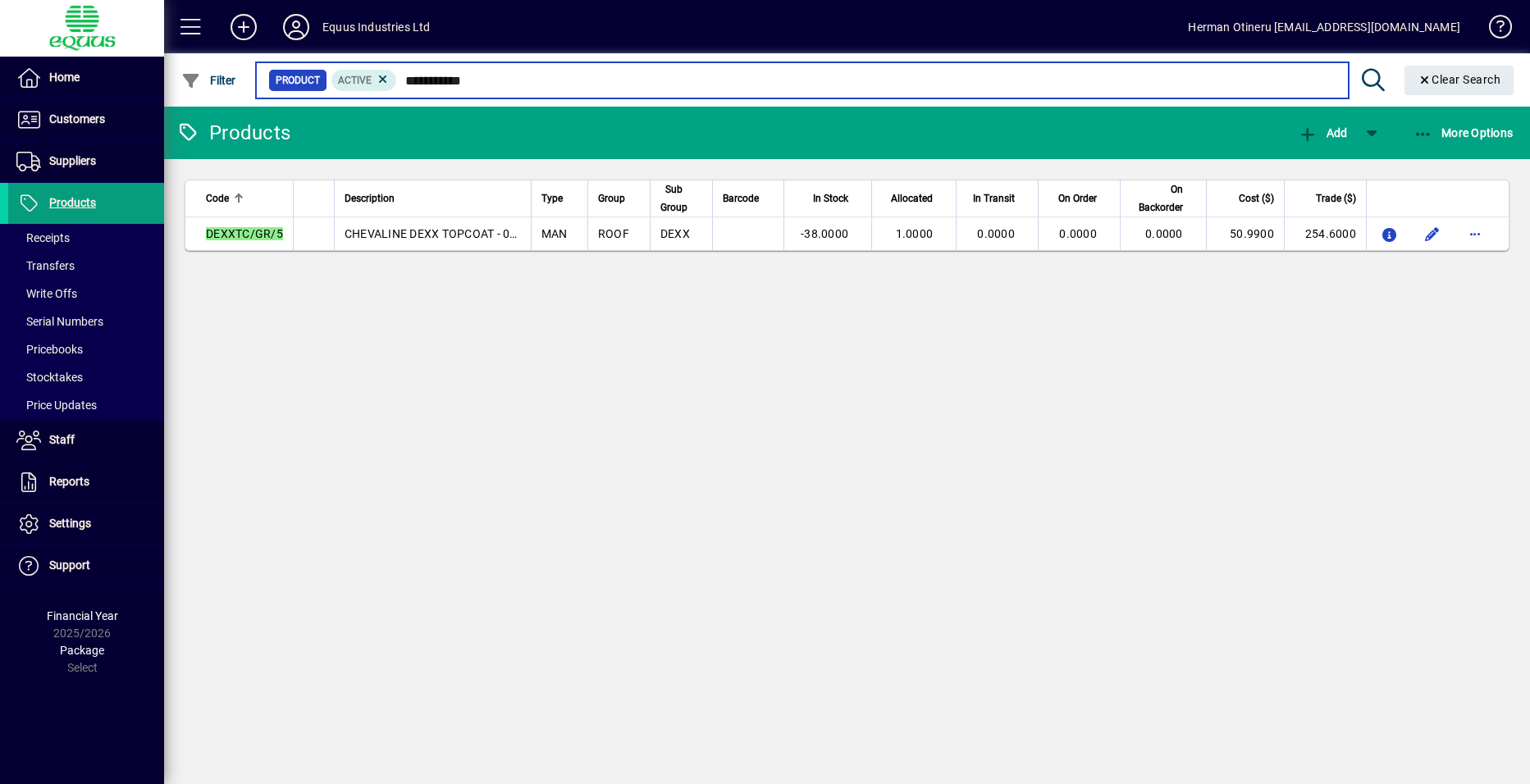
click at [528, 76] on input "**********" at bounding box center [866, 79] width 938 height 23
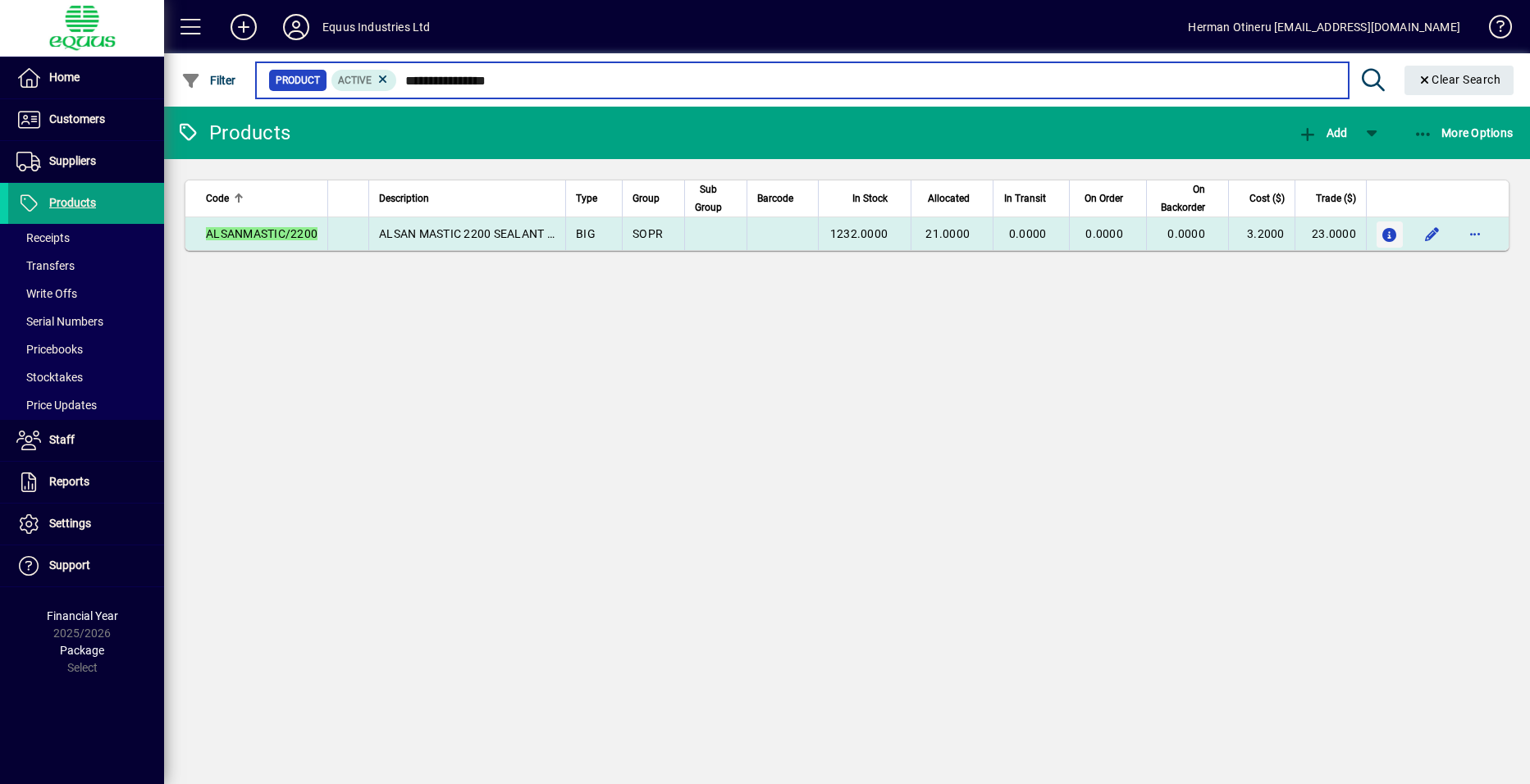
type input "**********"
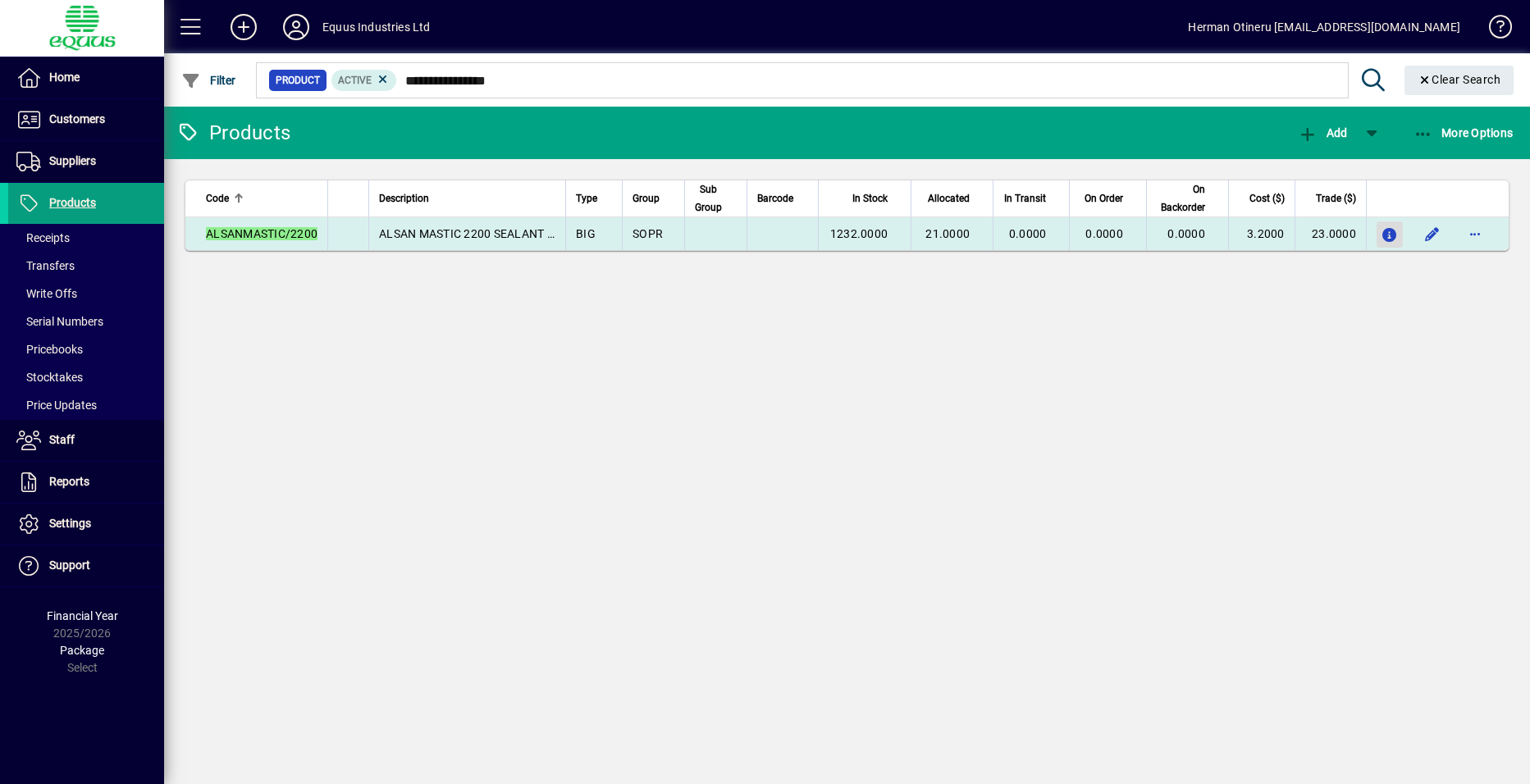
click at [1386, 237] on icon "button" at bounding box center [1390, 236] width 17 height 14
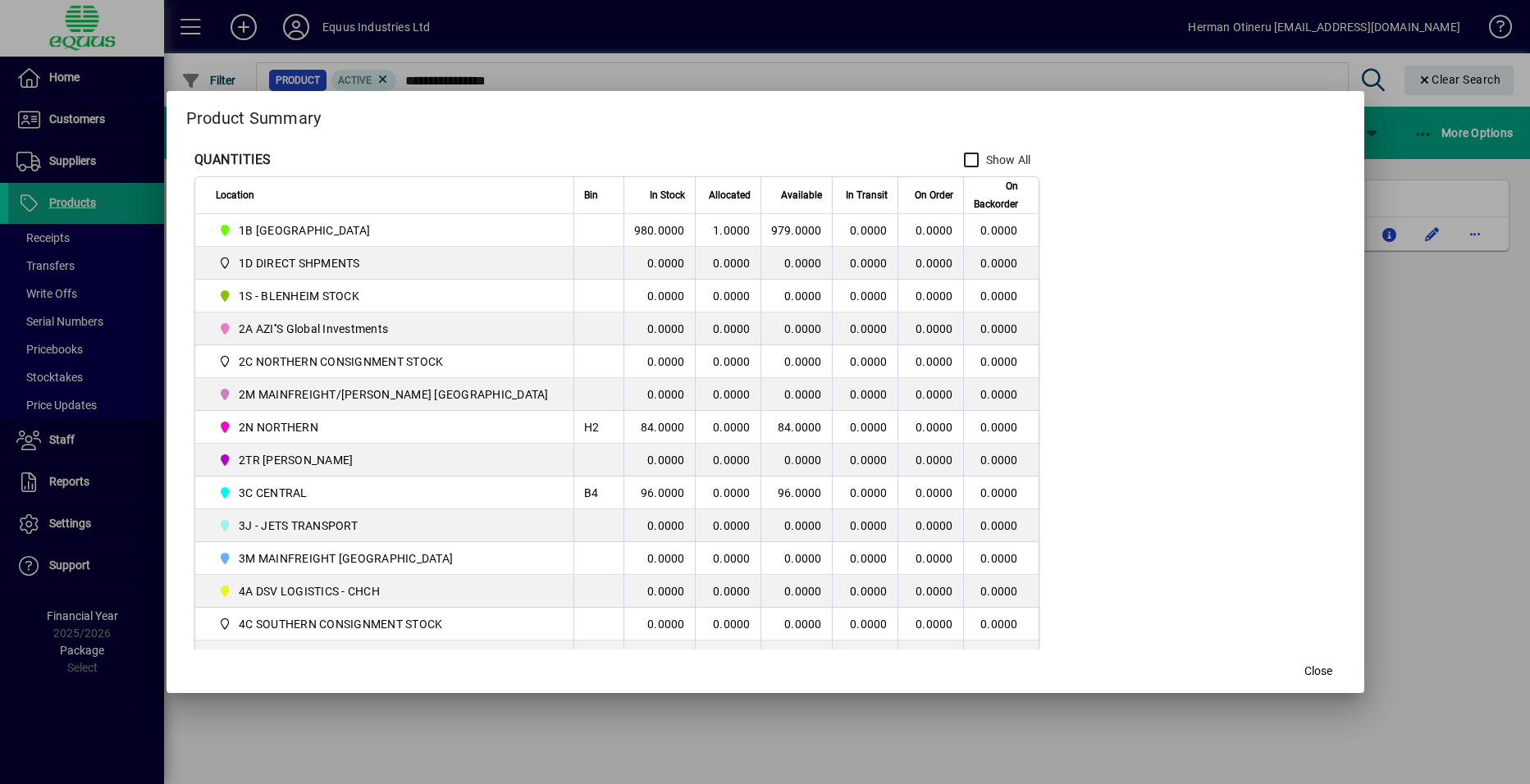
scroll to position [246, 0]
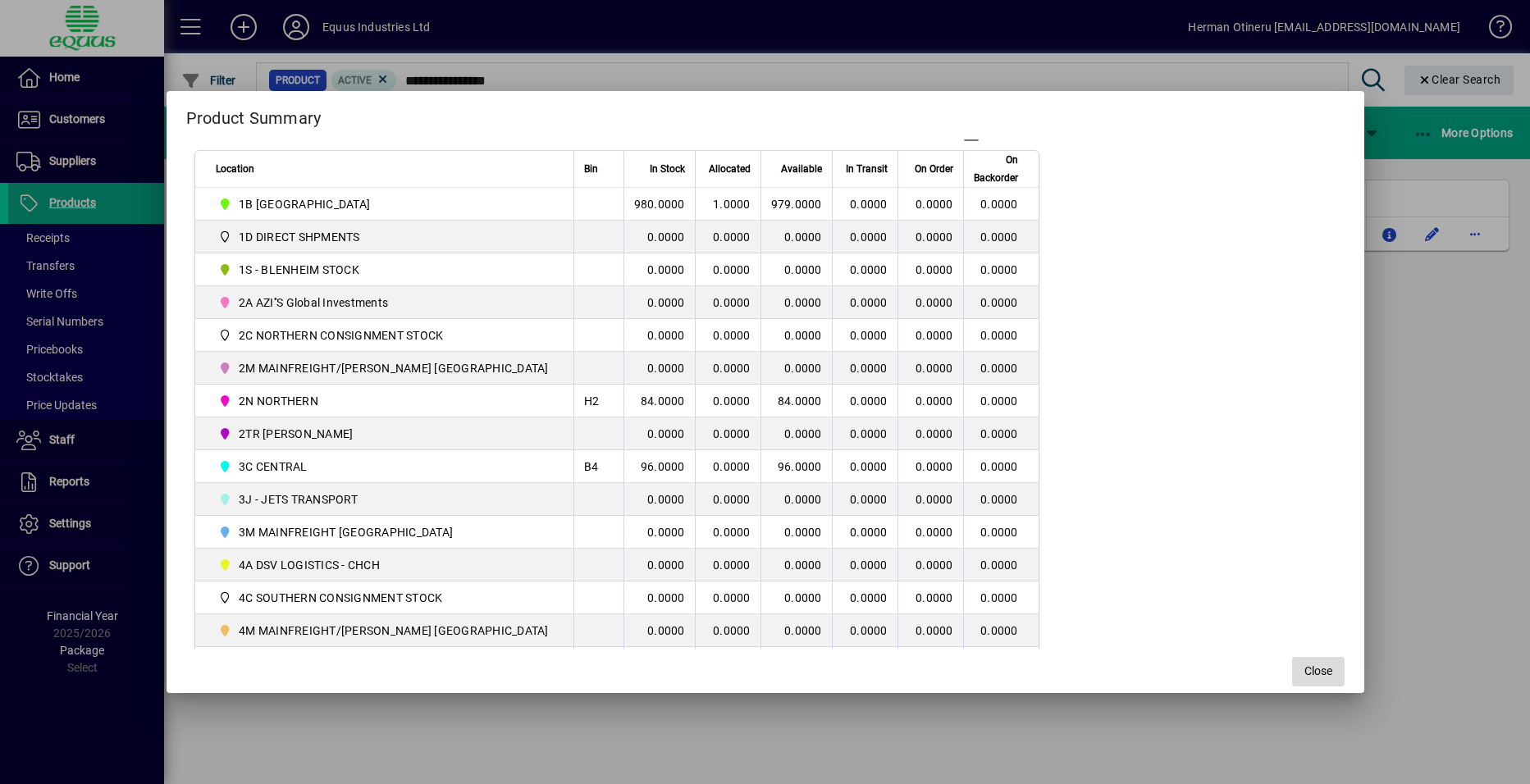
click at [1304, 669] on span "button" at bounding box center [1319, 672] width 52 height 40
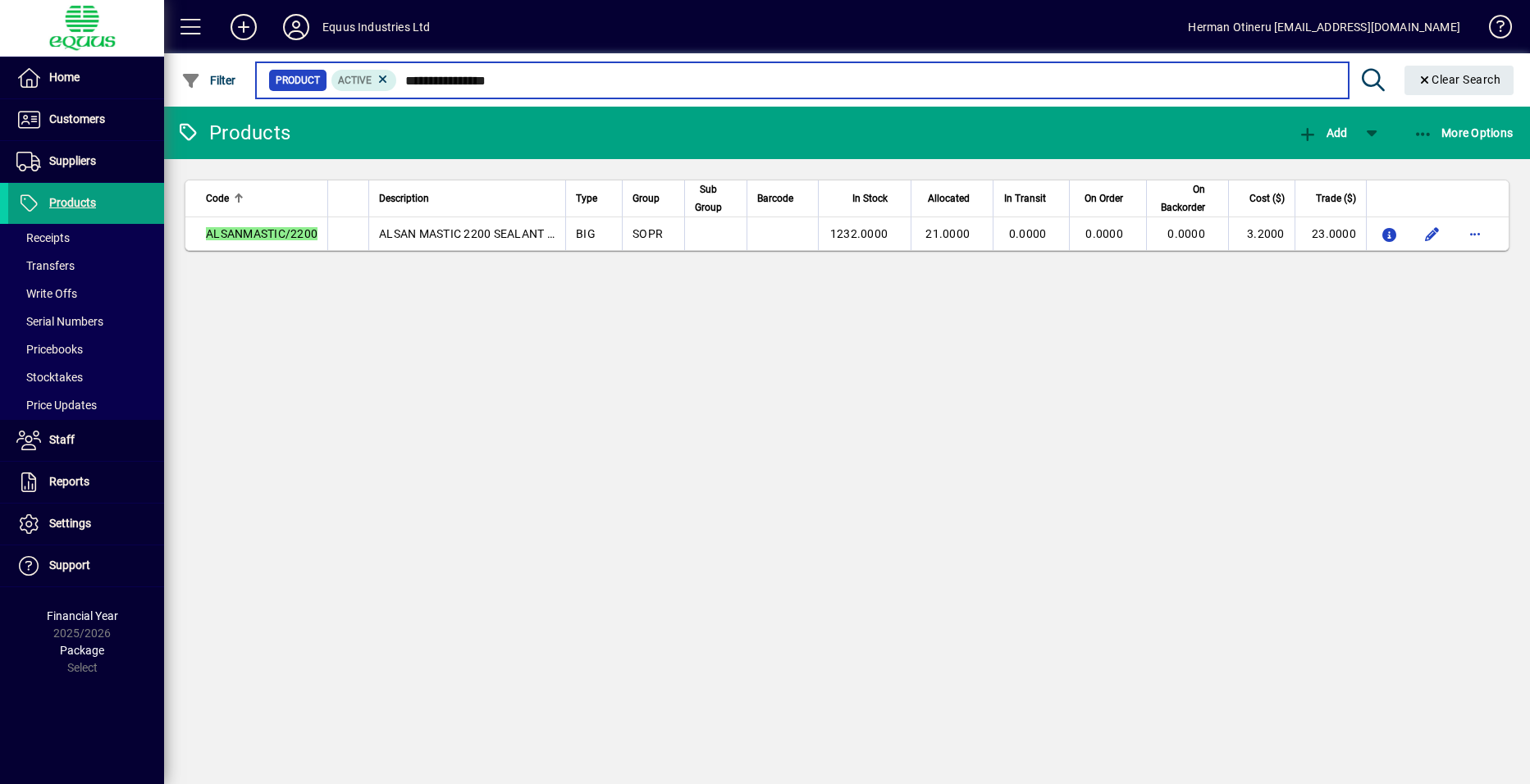
click at [558, 78] on input "**********" at bounding box center [866, 79] width 938 height 23
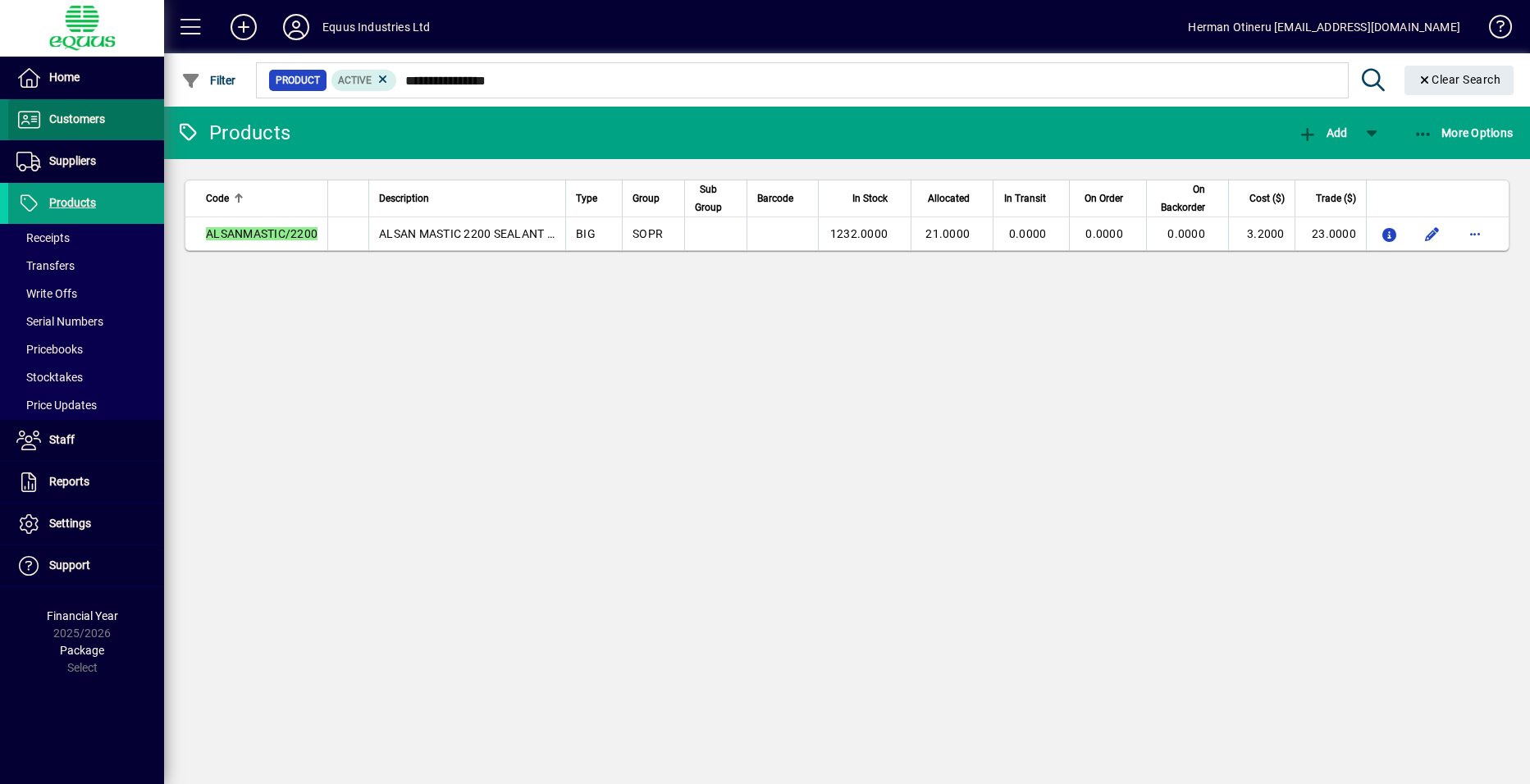
click at [95, 115] on span "Customers" at bounding box center [77, 119] width 56 height 14
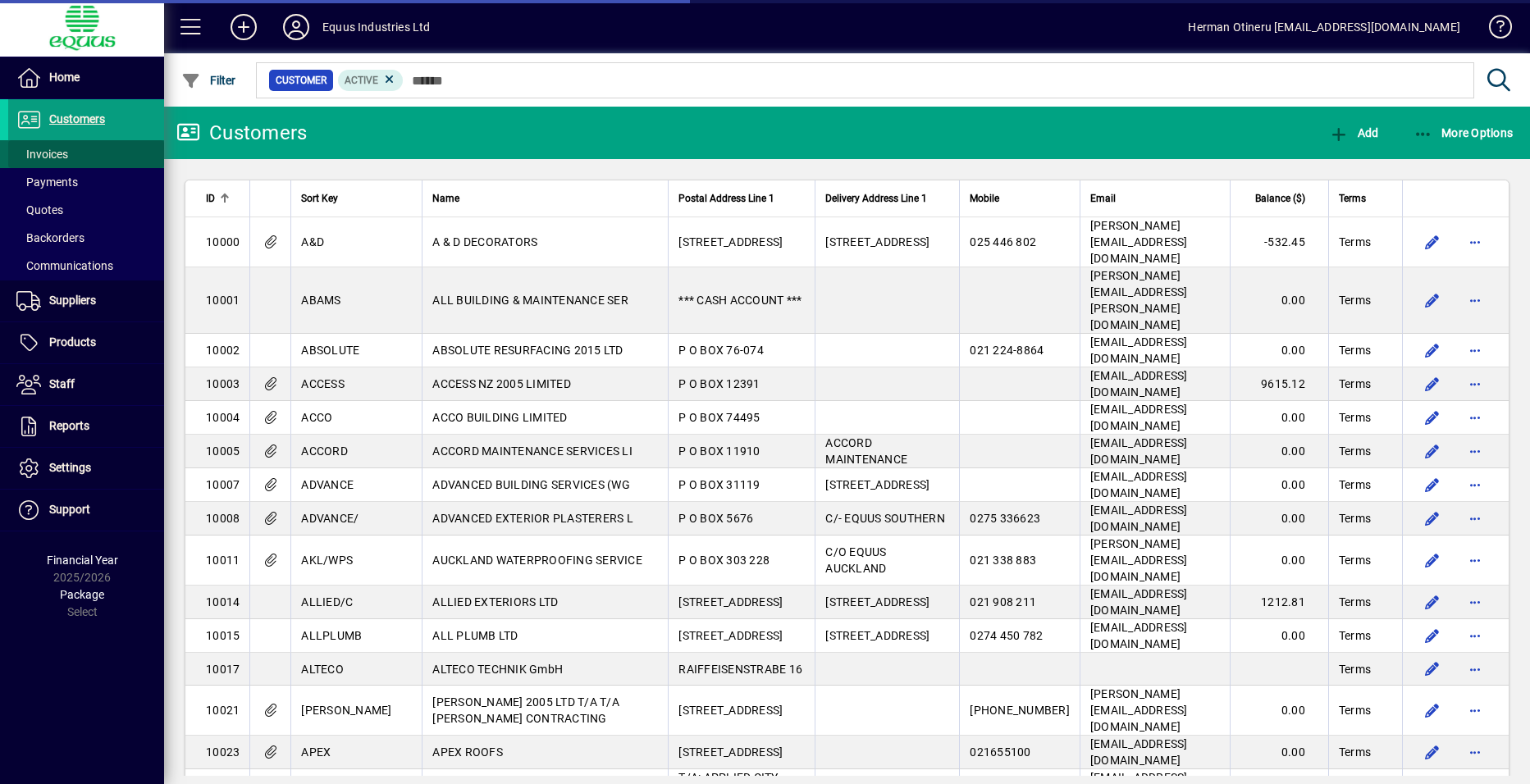
click at [61, 156] on span "Invoices" at bounding box center [41, 155] width 52 height 14
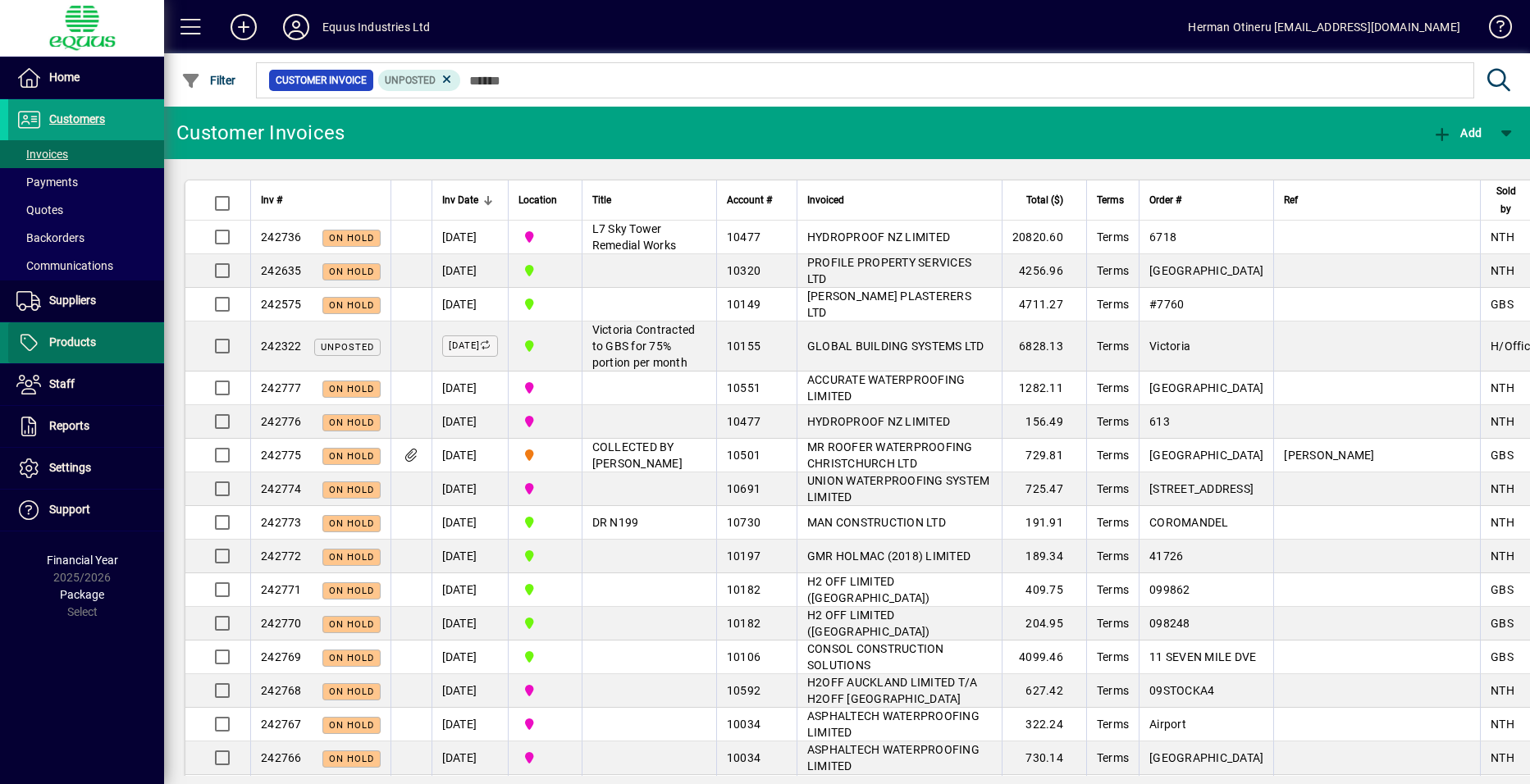
click at [73, 349] on span "Products" at bounding box center [52, 343] width 88 height 19
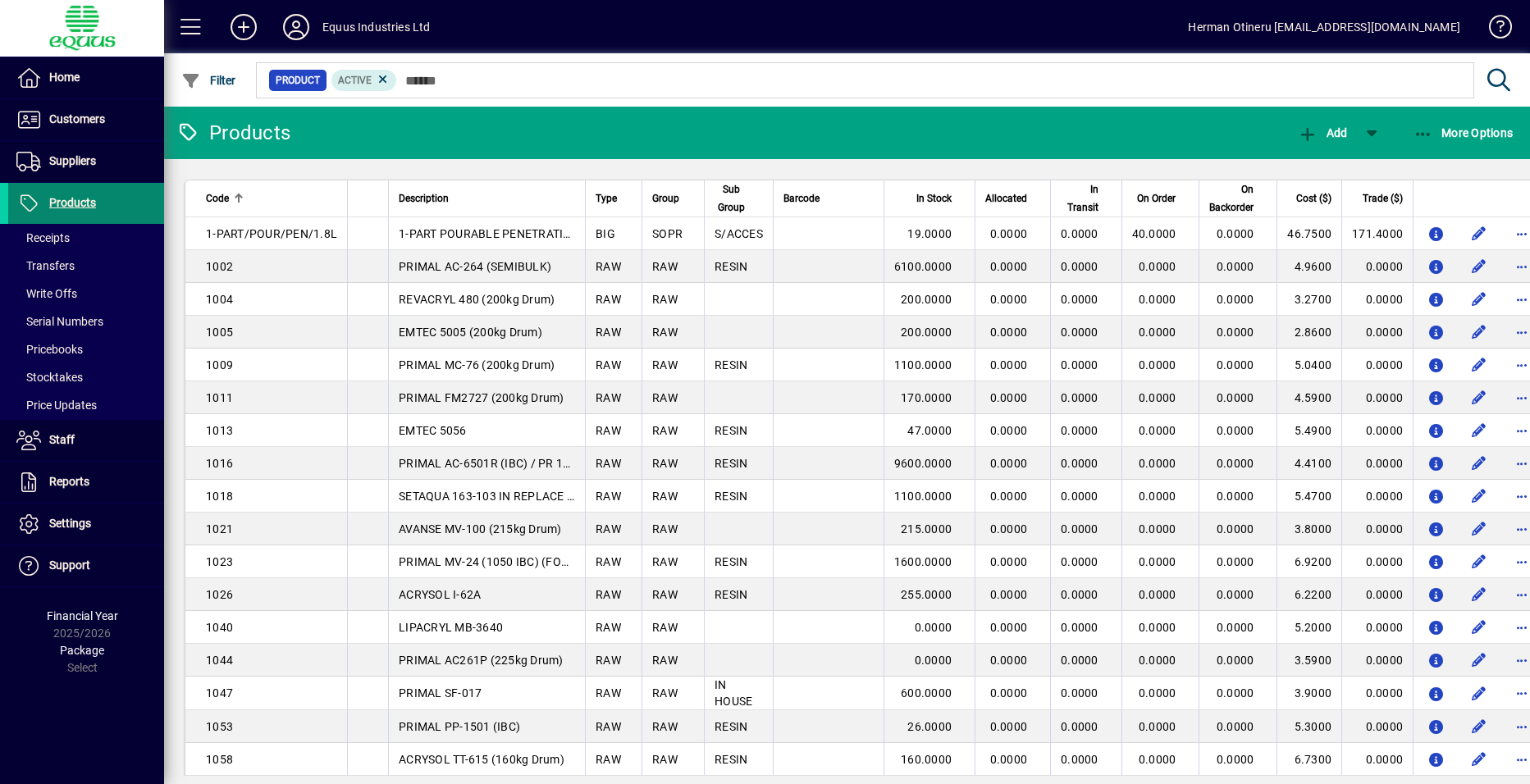
click at [80, 205] on span "Products" at bounding box center [72, 203] width 47 height 14
click at [63, 264] on span "Transfers" at bounding box center [45, 266] width 58 height 14
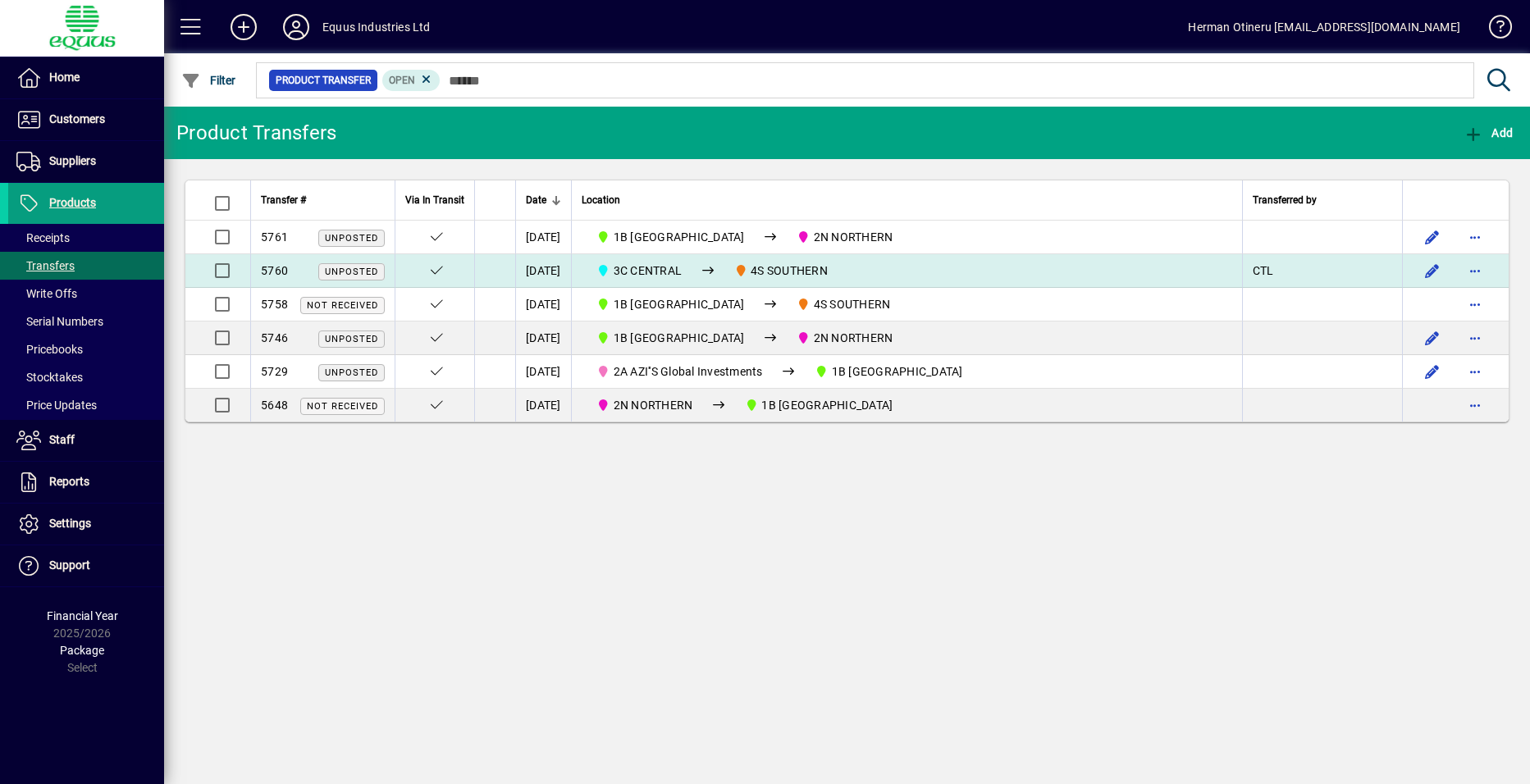
click at [716, 274] on icon at bounding box center [707, 271] width 14 height 12
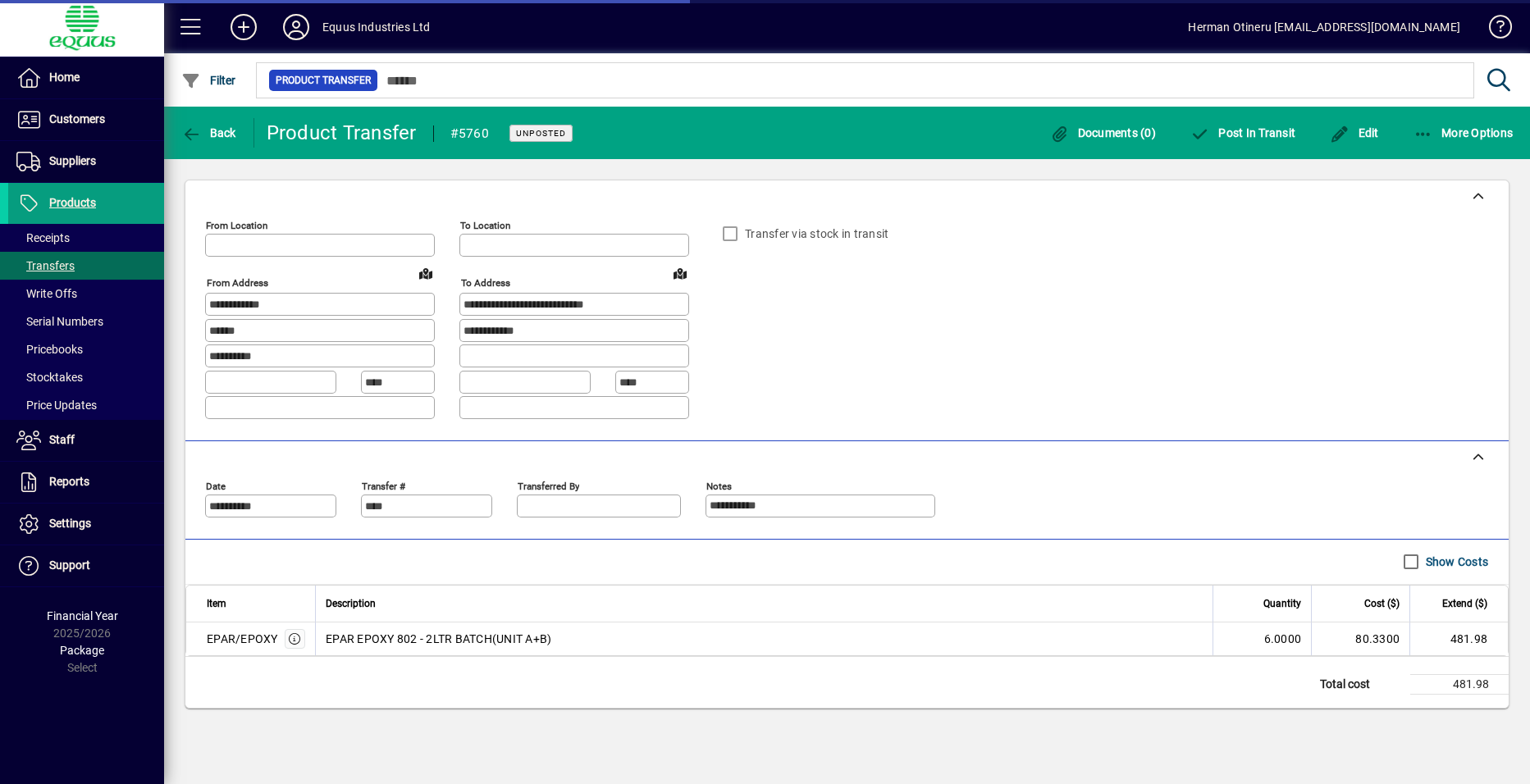
type input "**********"
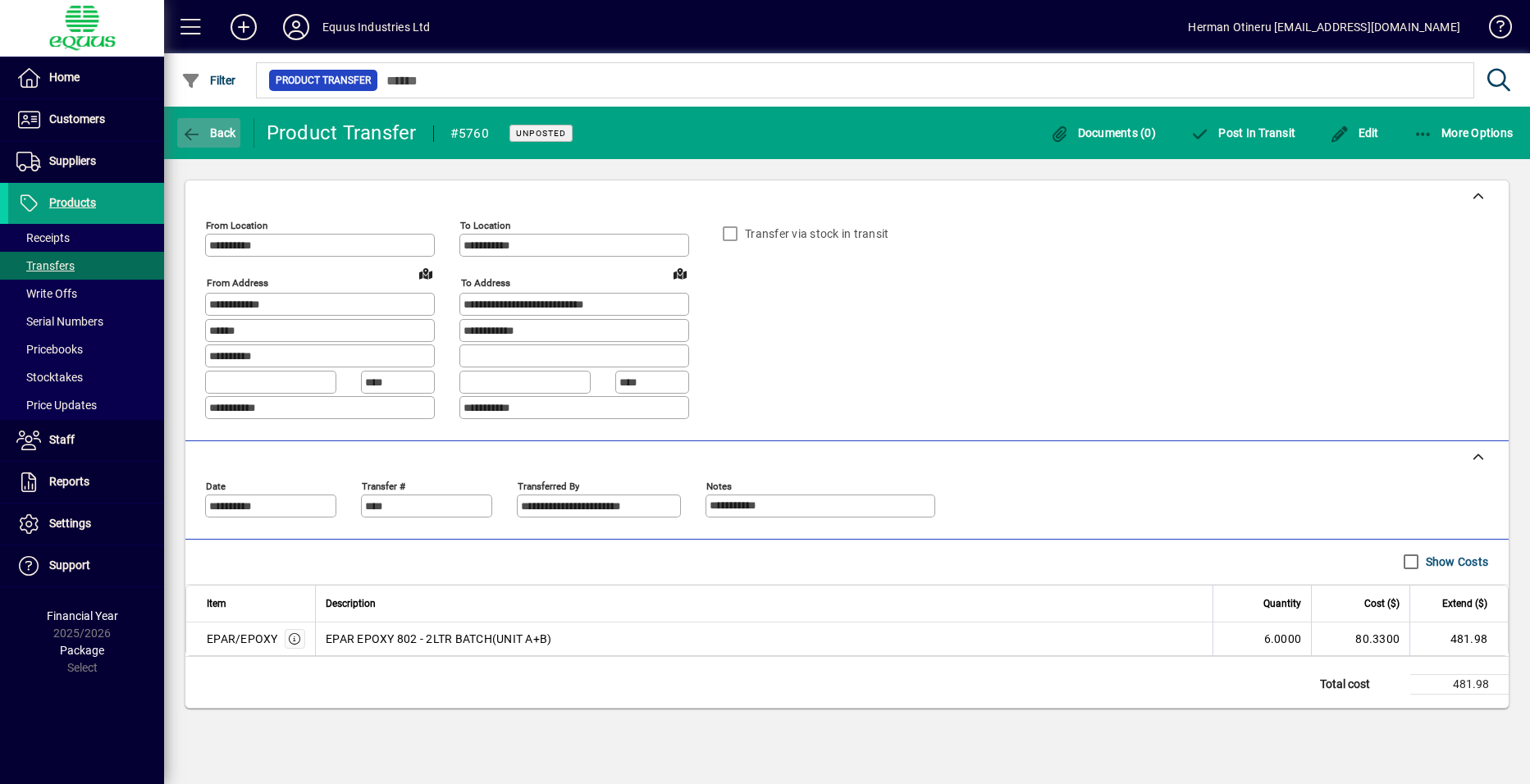
click at [213, 123] on span "button" at bounding box center [209, 133] width 63 height 40
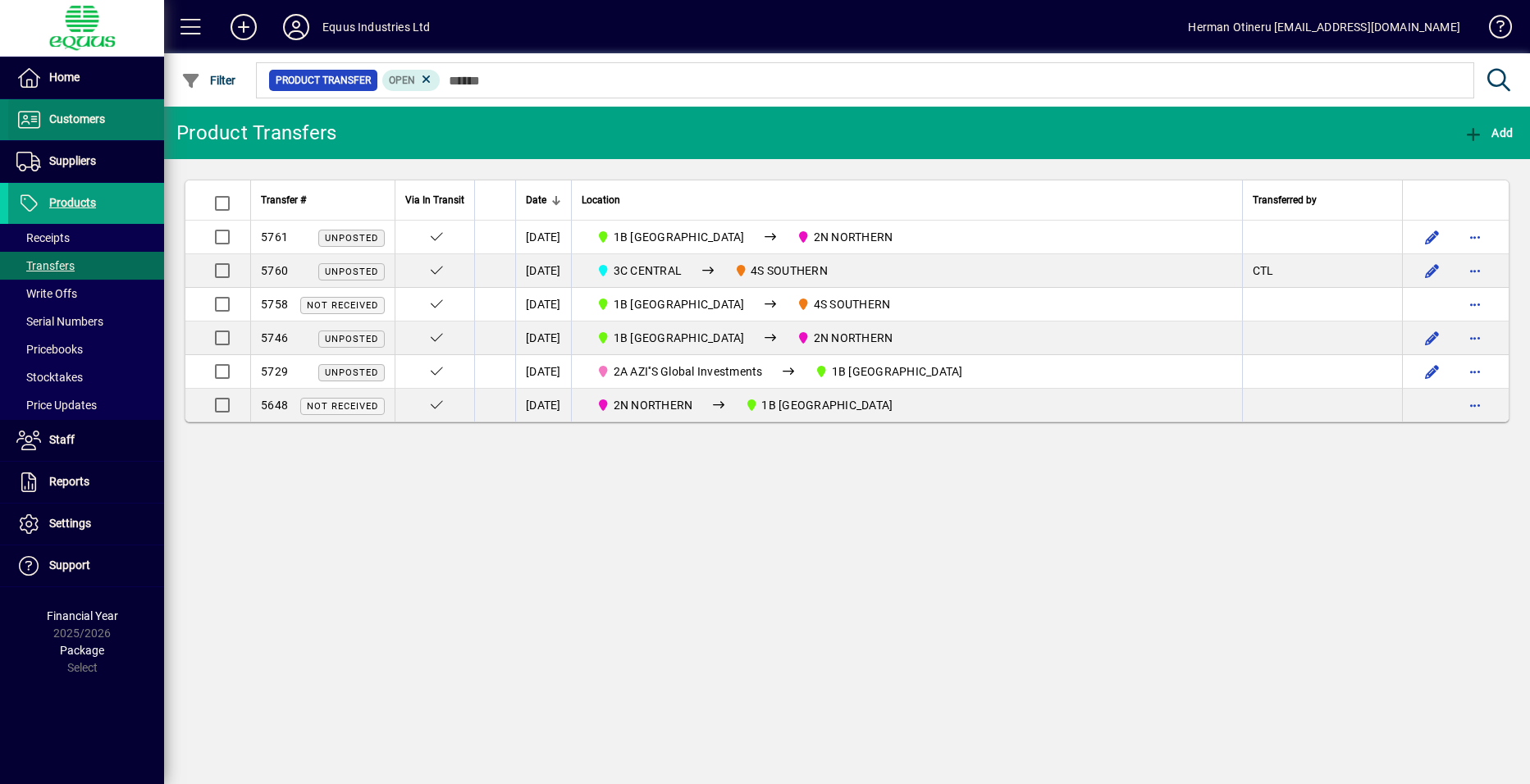
click at [78, 112] on span "Customers" at bounding box center [77, 119] width 56 height 14
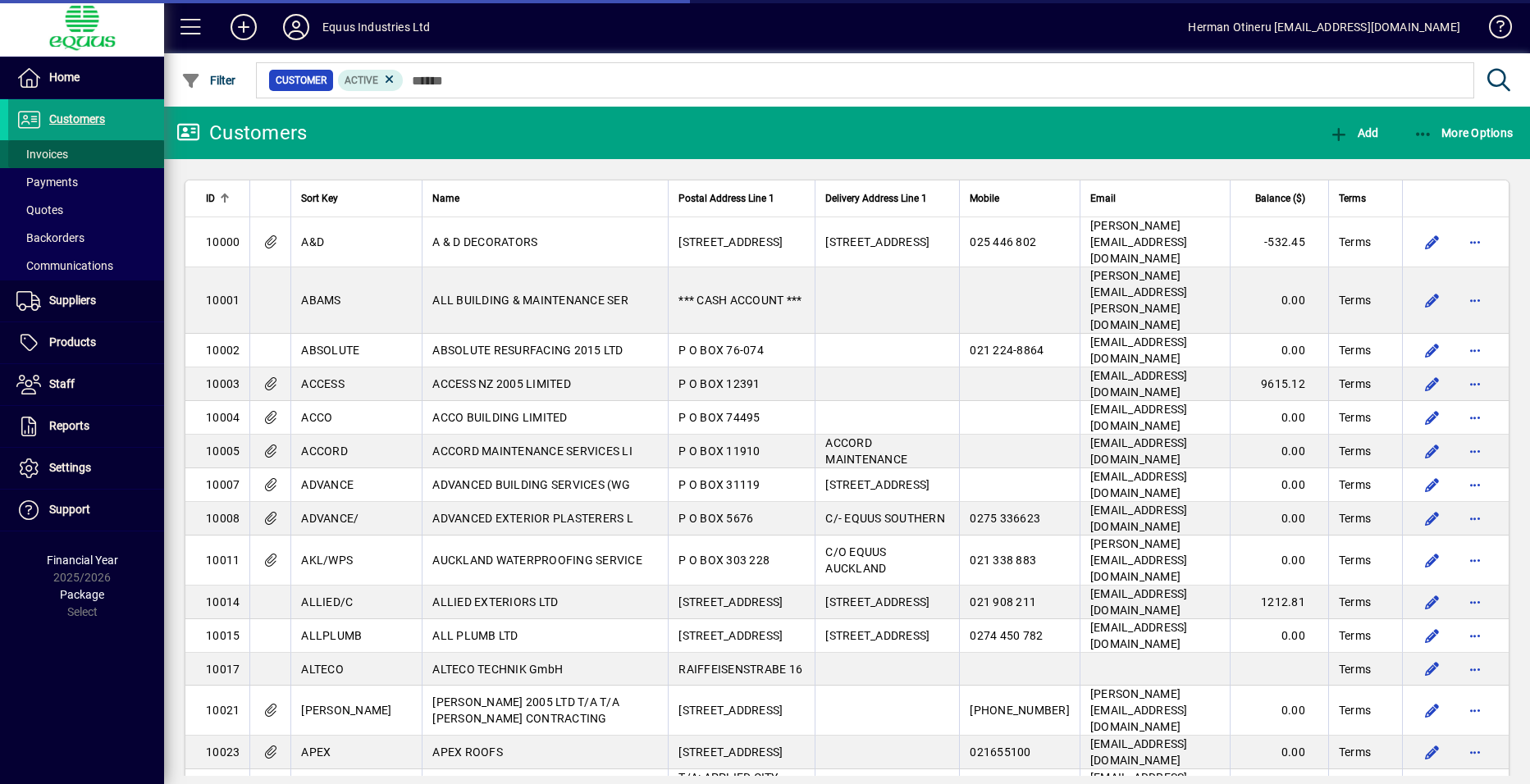
click at [41, 154] on span "Invoices" at bounding box center [41, 155] width 52 height 14
